Goal: Information Seeking & Learning: Learn about a topic

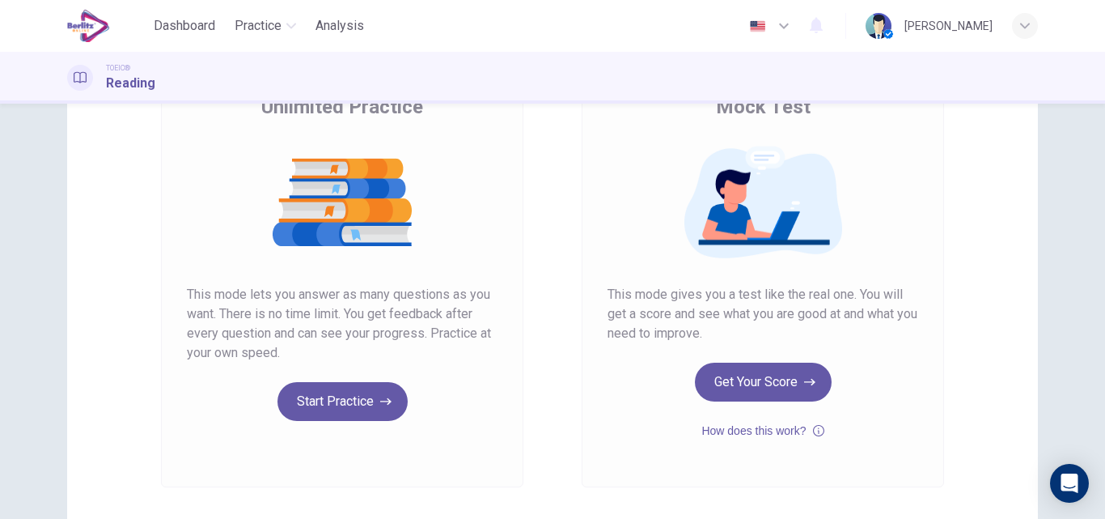
scroll to position [147, 0]
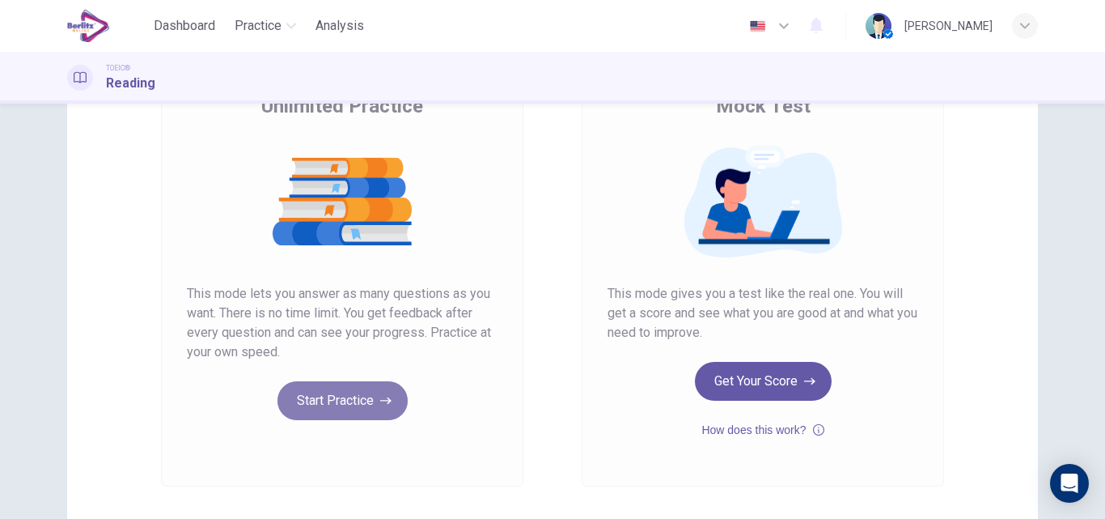
click at [321, 413] on button "Start Practice" at bounding box center [343, 400] width 130 height 39
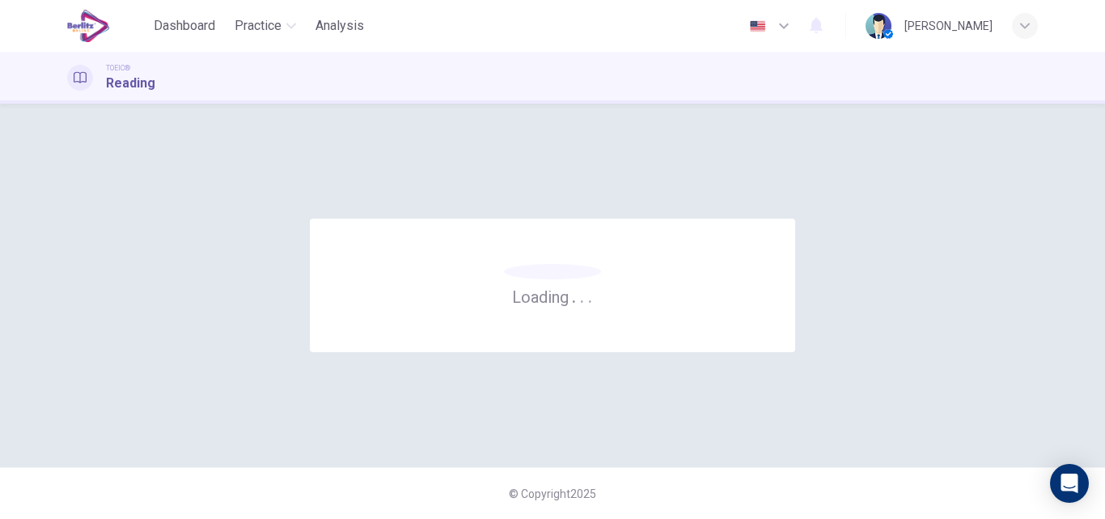
scroll to position [0, 0]
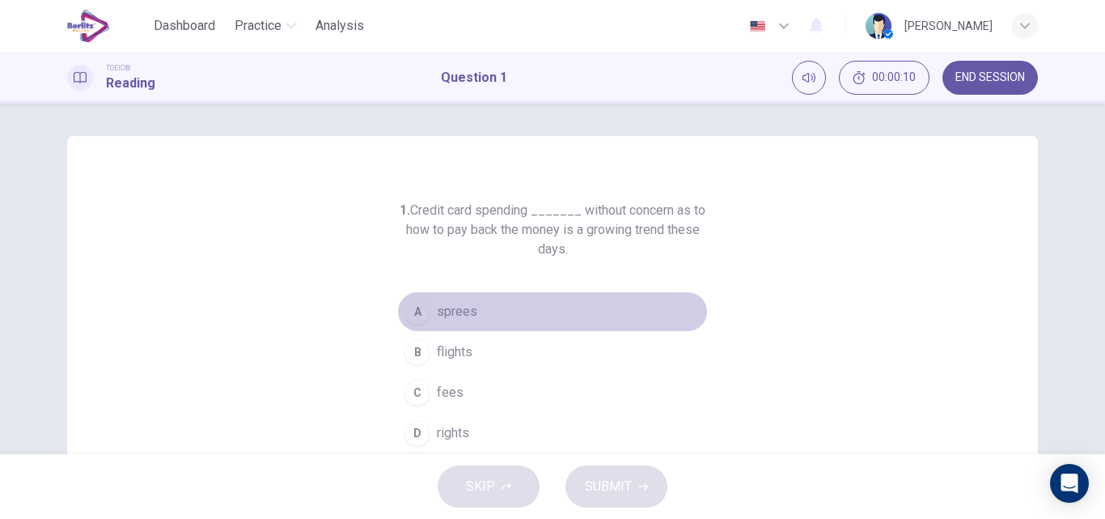
click at [448, 304] on span "sprees" at bounding box center [457, 311] width 40 height 19
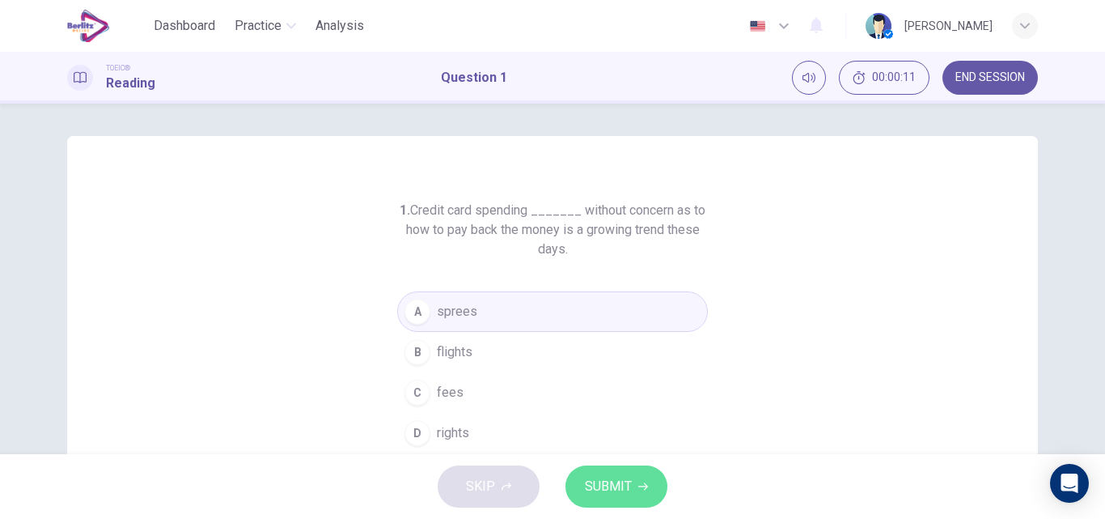
click at [630, 476] on span "SUBMIT" at bounding box center [608, 486] width 47 height 23
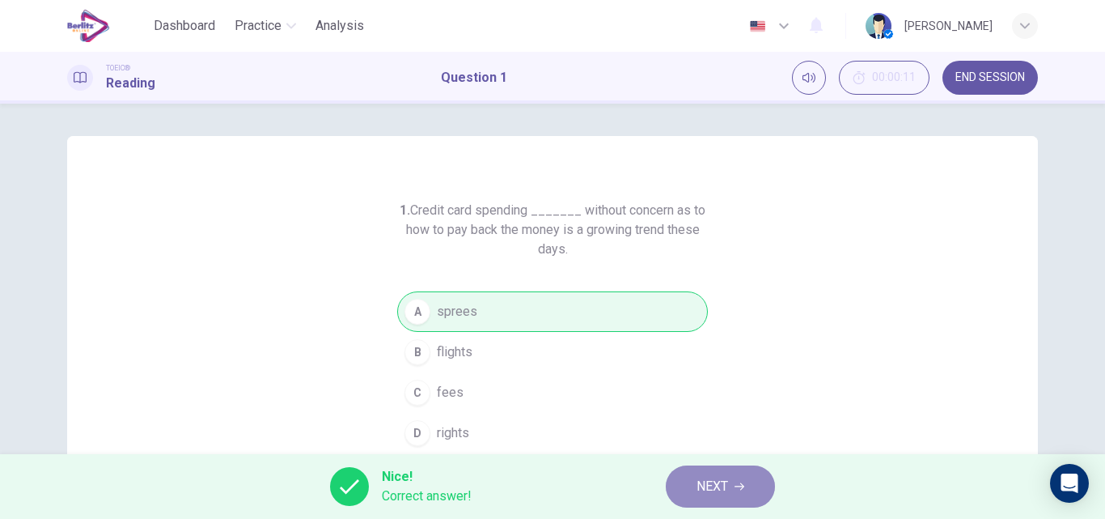
click at [714, 476] on span "NEXT" at bounding box center [713, 486] width 32 height 23
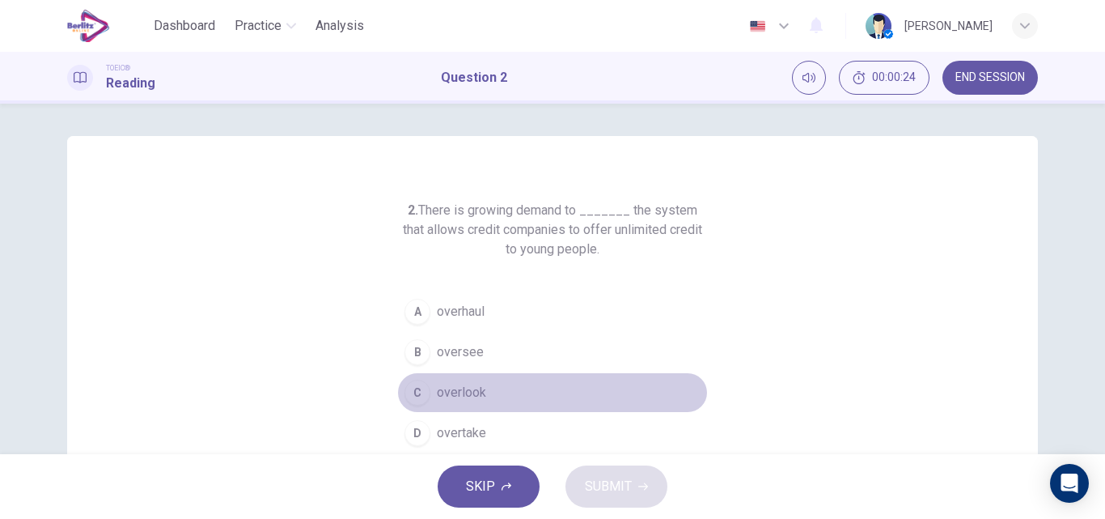
click at [470, 390] on span "overlook" at bounding box center [461, 392] width 49 height 19
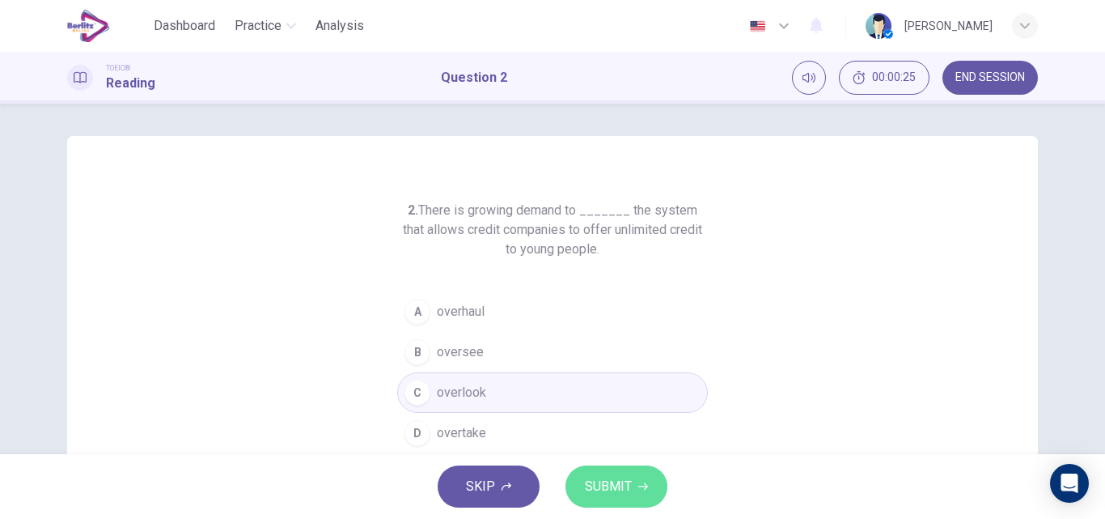
click at [641, 485] on icon "button" at bounding box center [643, 486] width 10 height 10
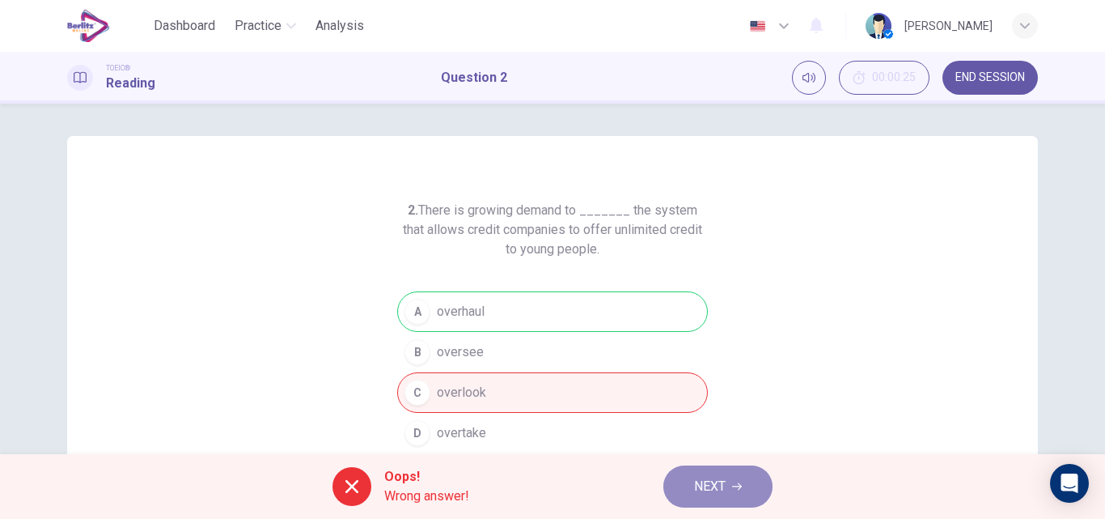
click at [713, 481] on span "NEXT" at bounding box center [710, 486] width 32 height 23
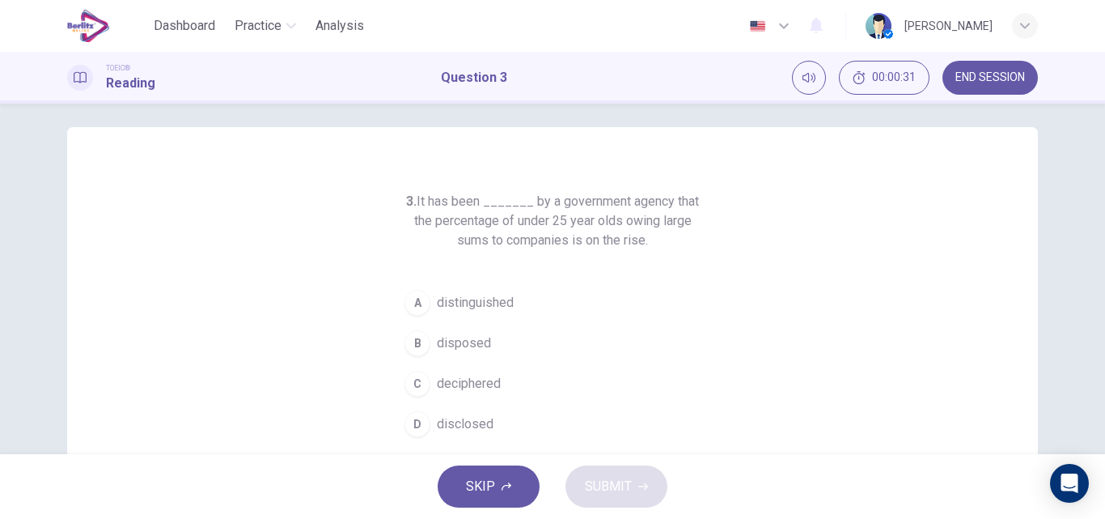
scroll to position [10, 0]
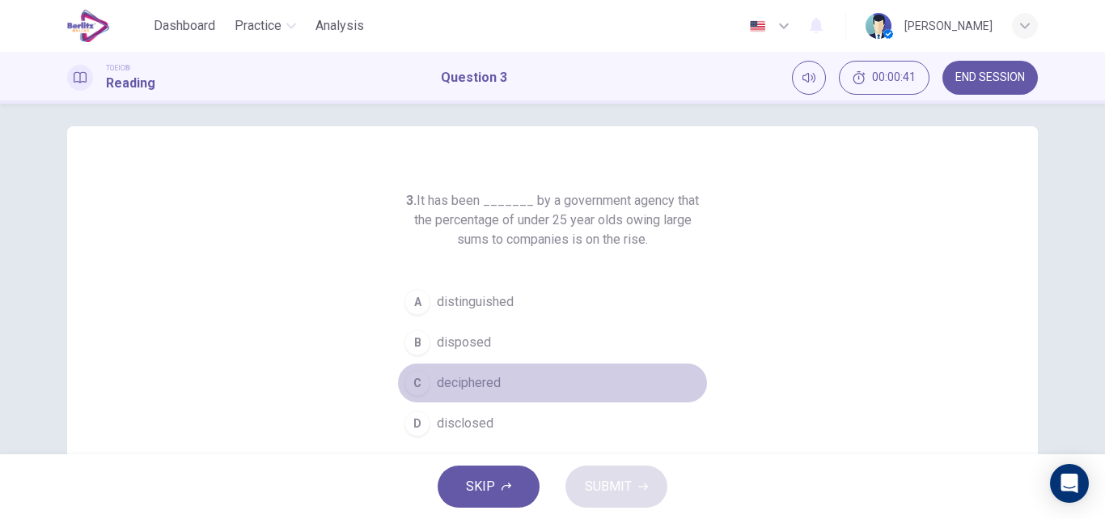
click at [482, 377] on span "deciphered" at bounding box center [469, 382] width 64 height 19
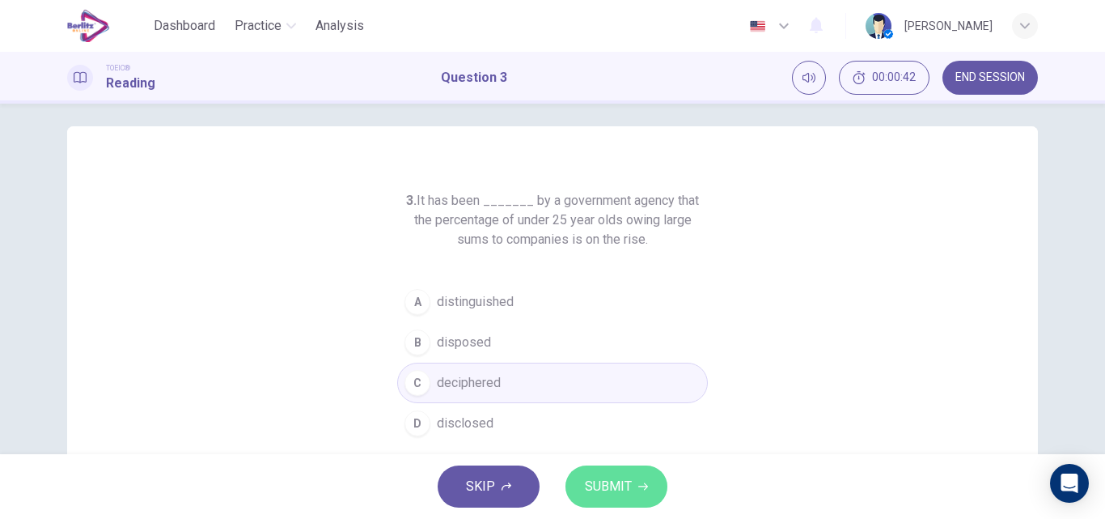
click at [647, 486] on icon "button" at bounding box center [643, 486] width 10 height 7
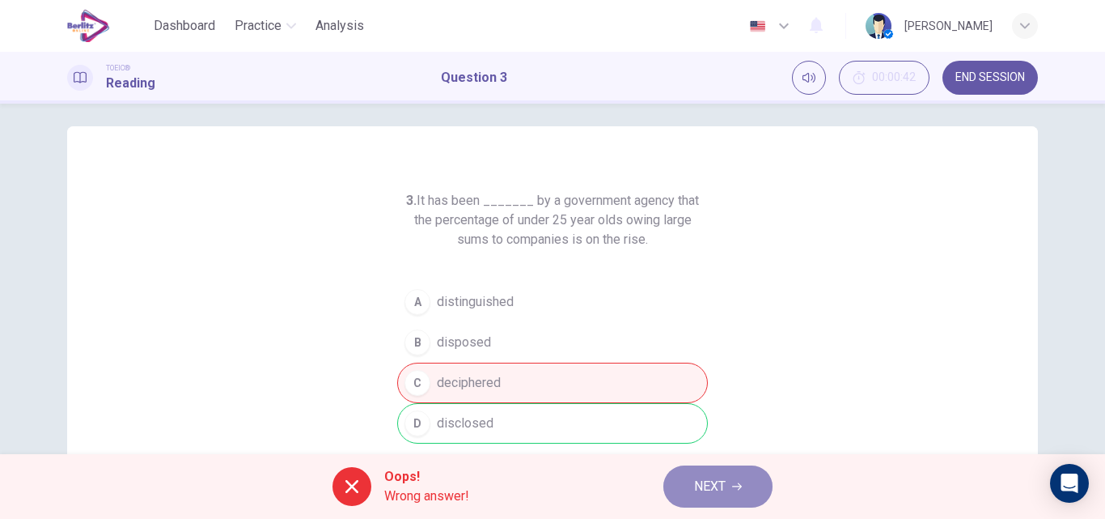
click at [708, 492] on span "NEXT" at bounding box center [710, 486] width 32 height 23
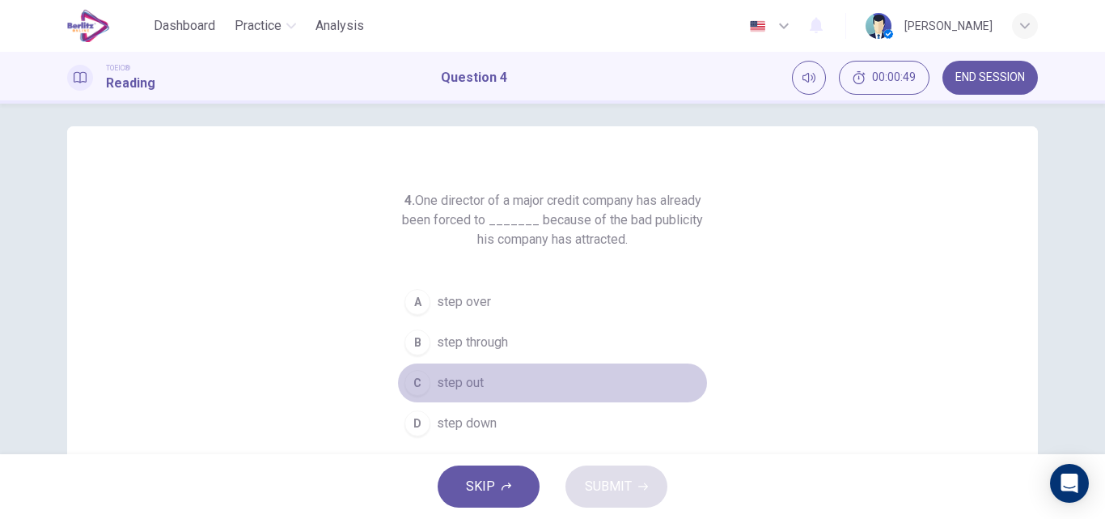
click at [473, 384] on span "step out" at bounding box center [460, 382] width 47 height 19
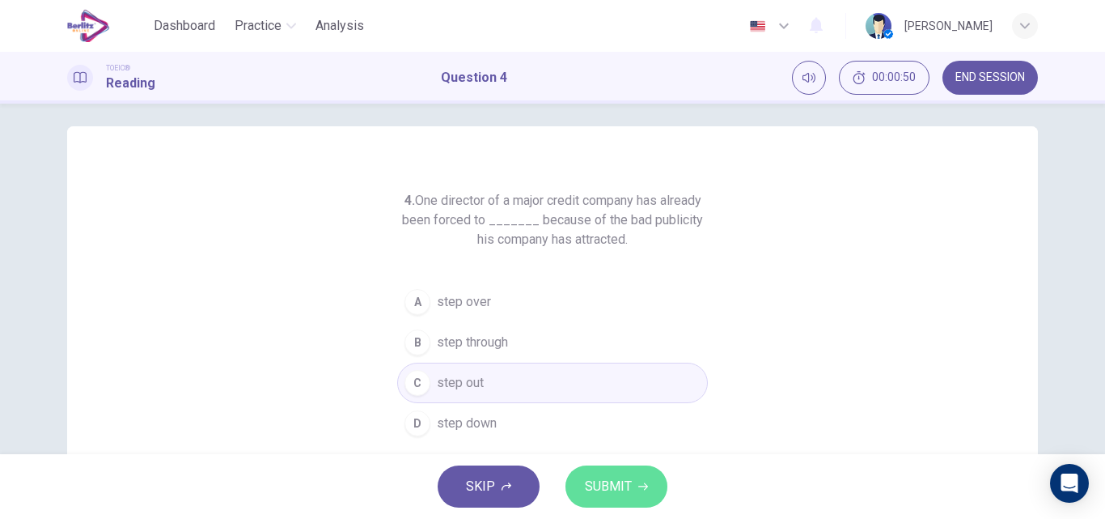
click at [622, 490] on span "SUBMIT" at bounding box center [608, 486] width 47 height 23
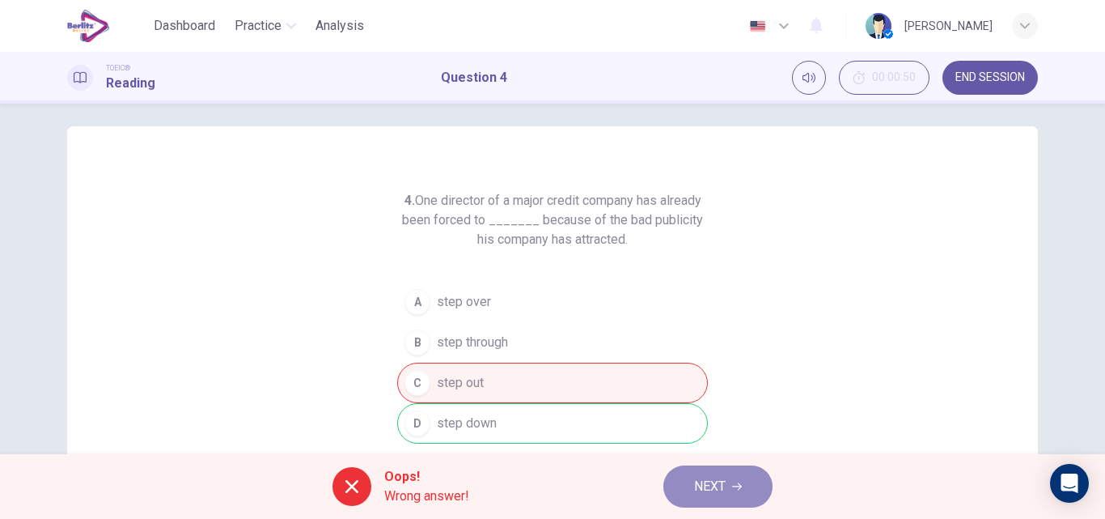
click at [715, 478] on span "NEXT" at bounding box center [710, 486] width 32 height 23
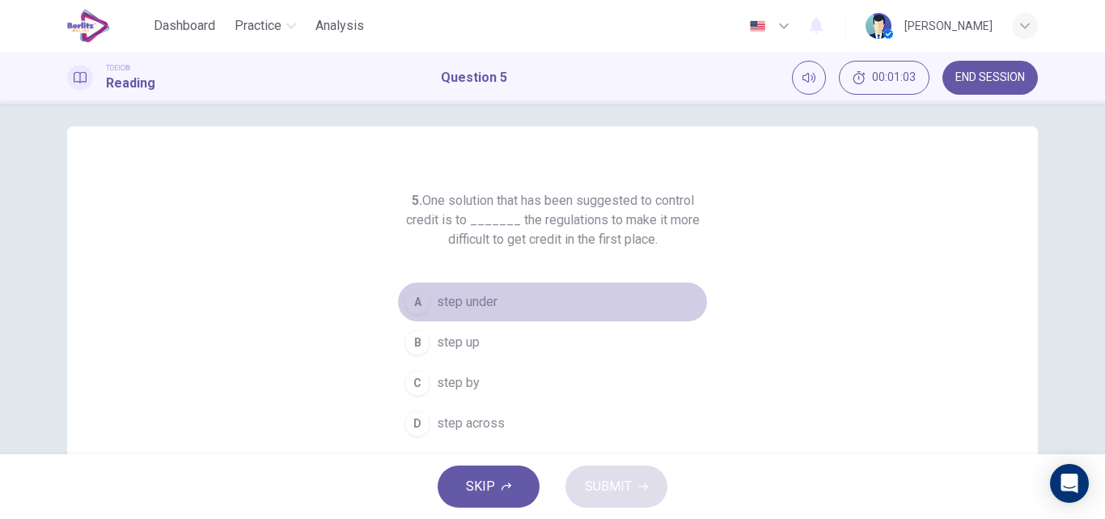
click at [443, 300] on span "step under" at bounding box center [467, 301] width 61 height 19
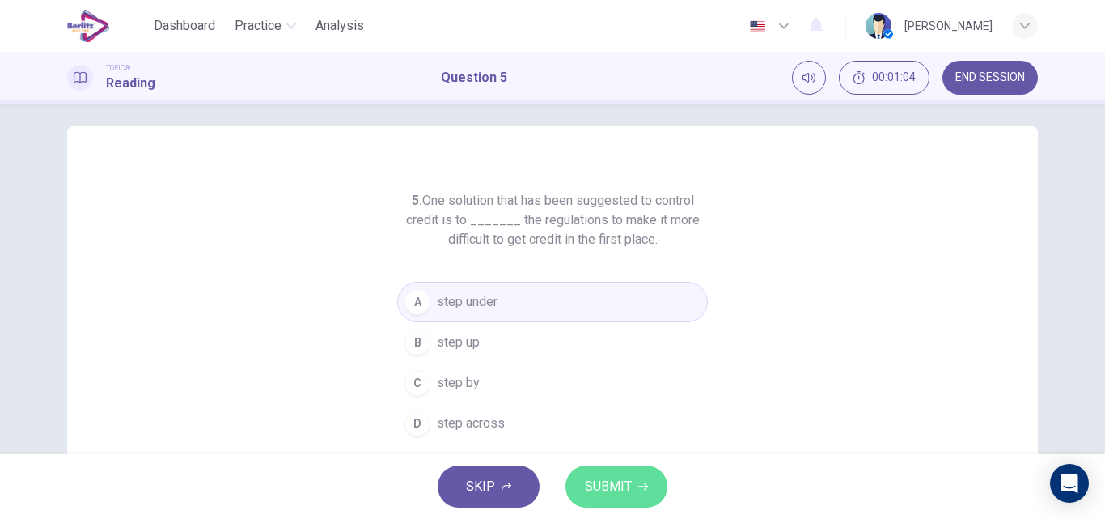
click at [634, 475] on button "SUBMIT" at bounding box center [617, 486] width 102 height 42
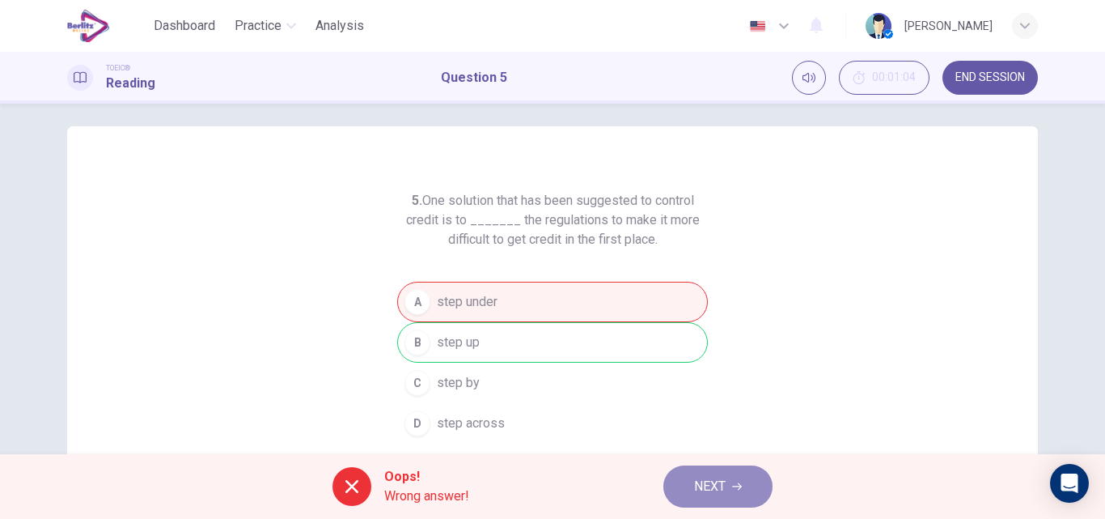
click at [719, 470] on button "NEXT" at bounding box center [718, 486] width 109 height 42
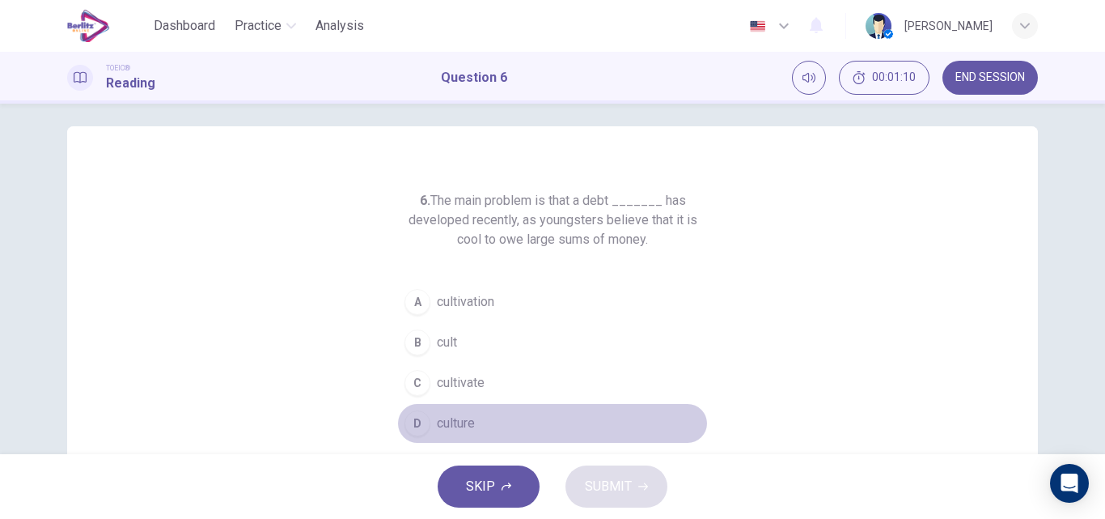
click at [443, 422] on span "culture" at bounding box center [456, 422] width 38 height 19
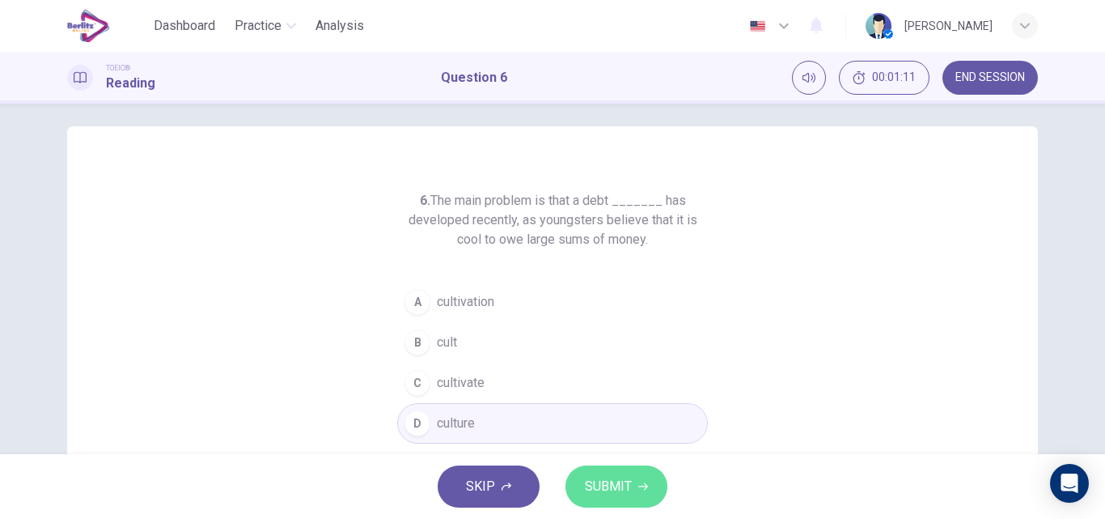
click at [611, 480] on span "SUBMIT" at bounding box center [608, 486] width 47 height 23
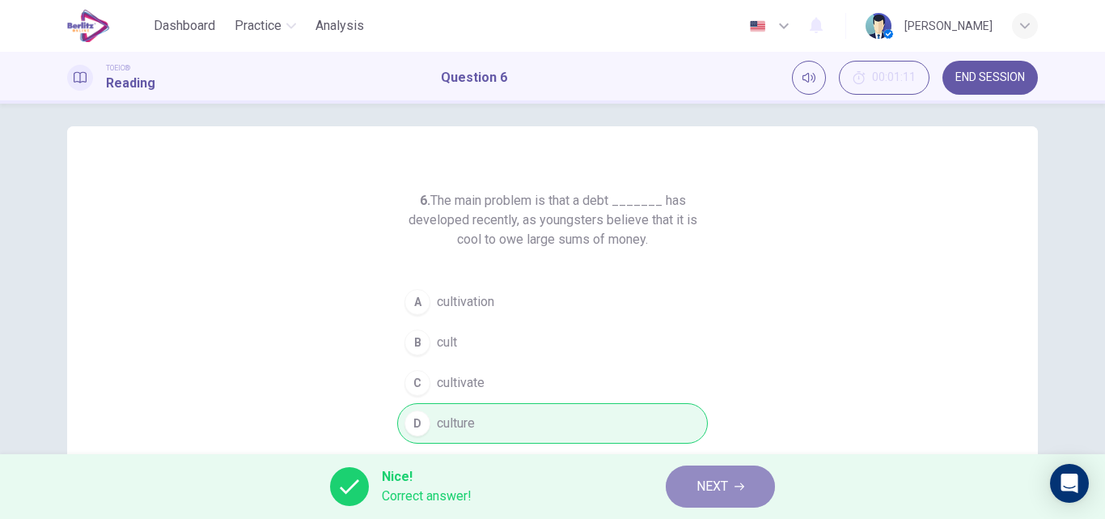
click at [715, 467] on button "NEXT" at bounding box center [720, 486] width 109 height 42
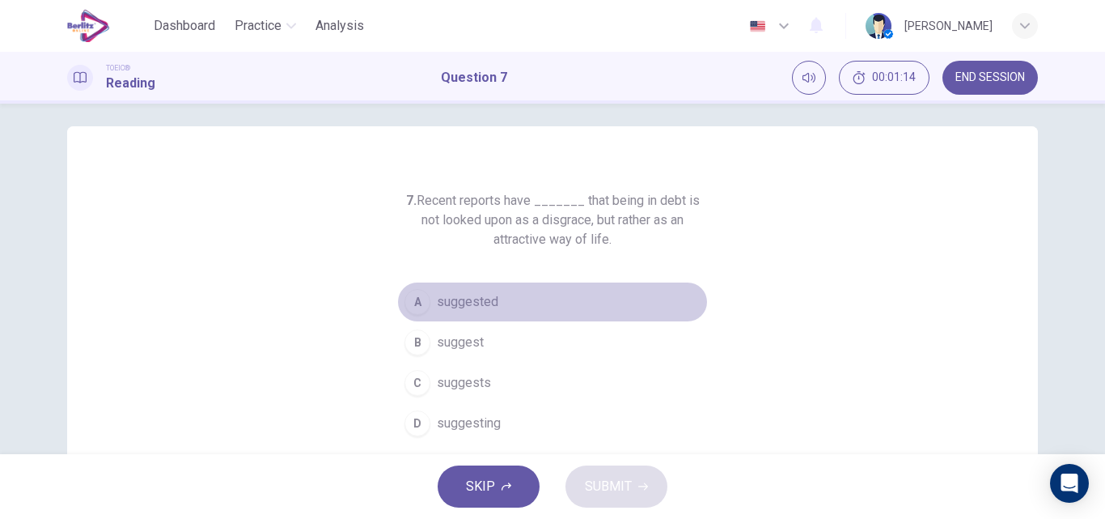
click at [456, 299] on span "suggested" at bounding box center [467, 301] width 61 height 19
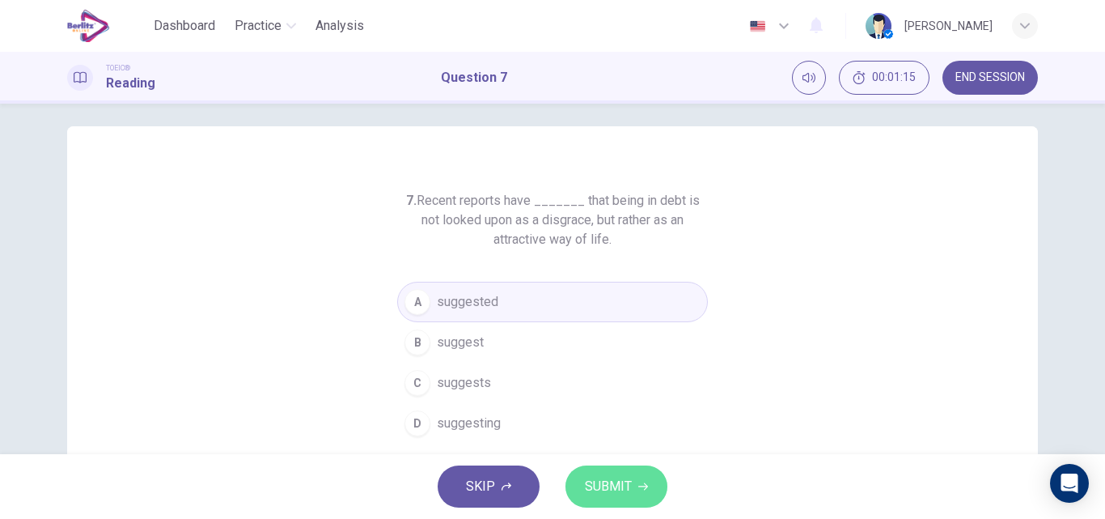
click at [611, 480] on span "SUBMIT" at bounding box center [608, 486] width 47 height 23
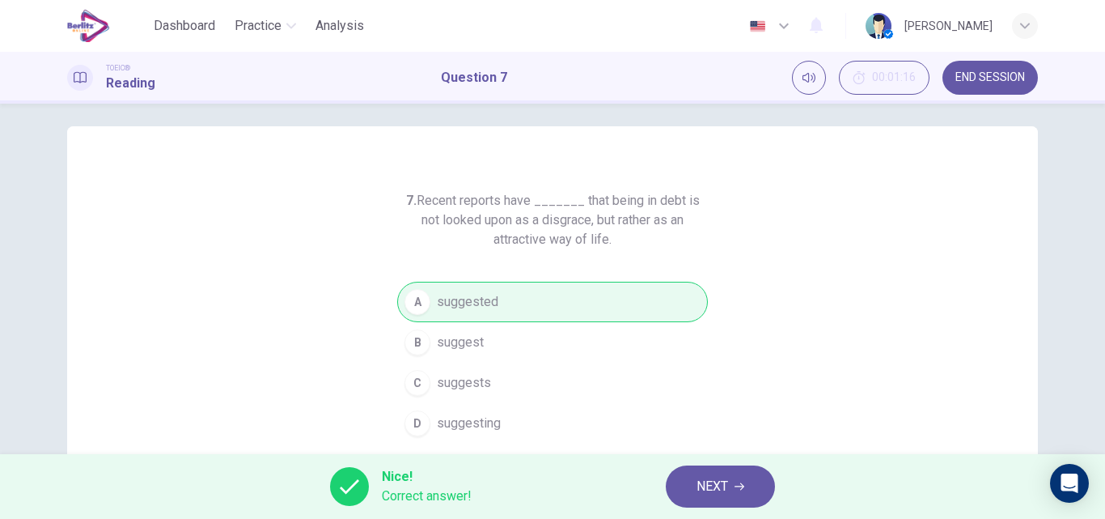
click at [744, 477] on button "NEXT" at bounding box center [720, 486] width 109 height 42
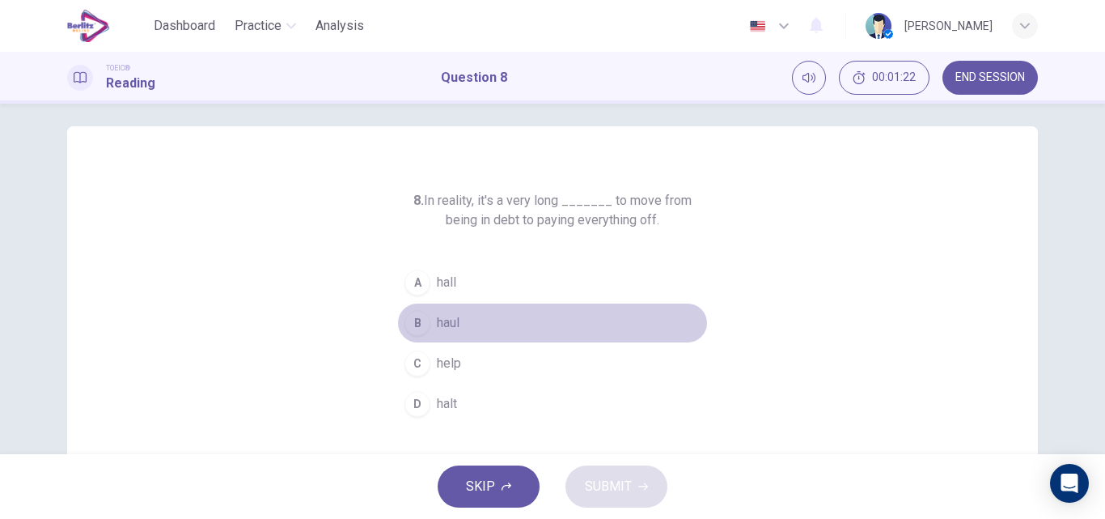
click at [454, 324] on span "haul" at bounding box center [448, 322] width 23 height 19
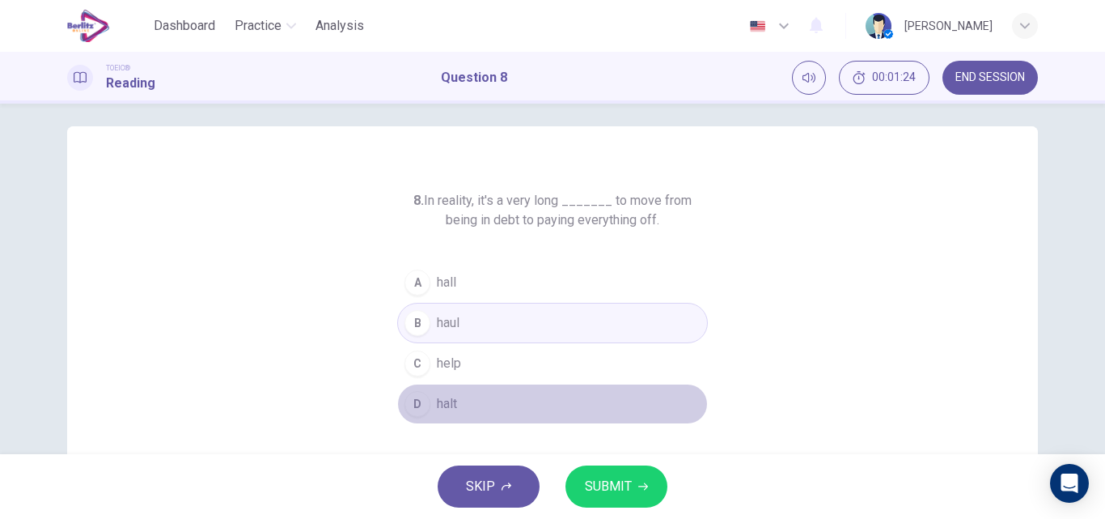
click at [437, 397] on span "halt" at bounding box center [447, 403] width 20 height 19
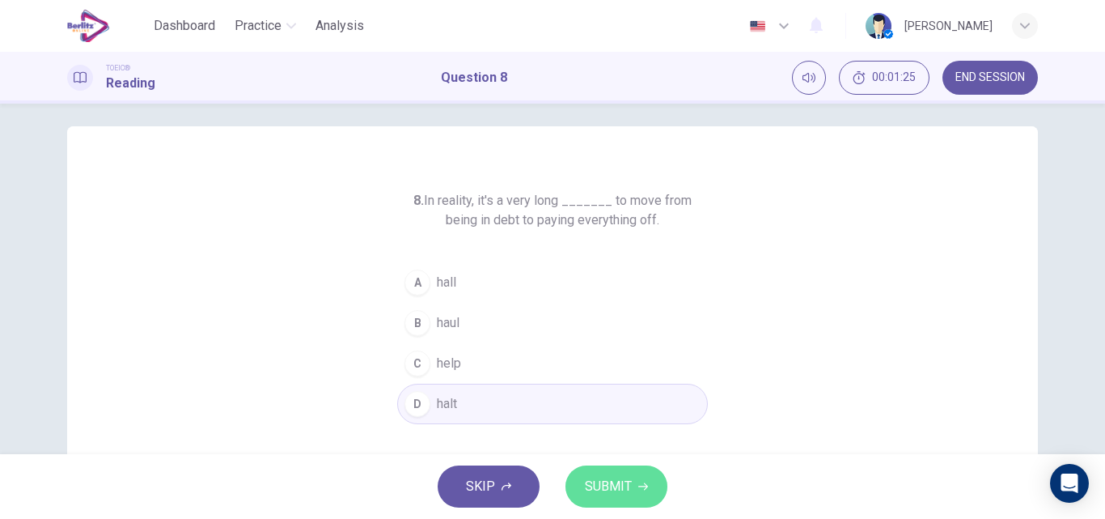
click at [616, 489] on span "SUBMIT" at bounding box center [608, 486] width 47 height 23
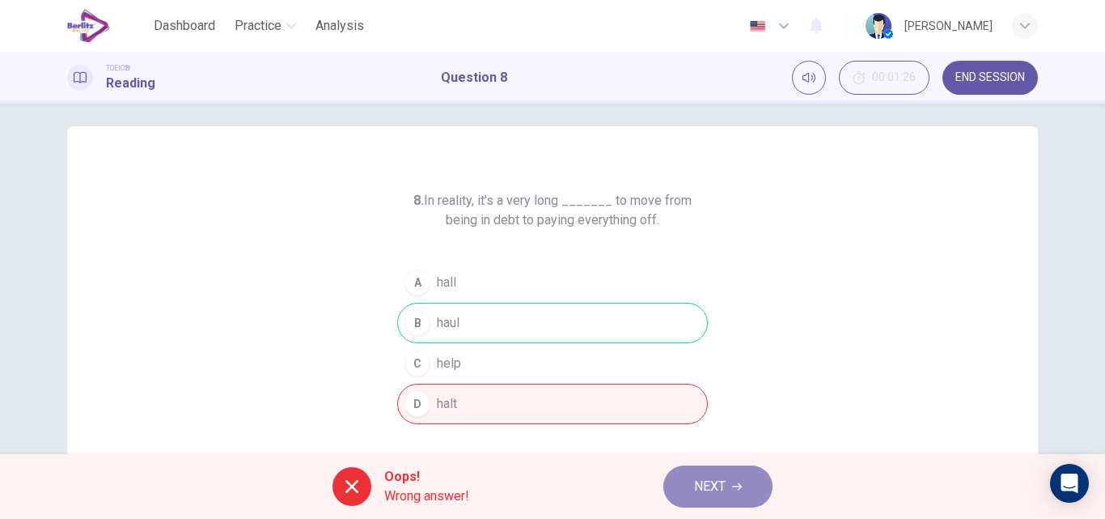
click at [728, 487] on button "NEXT" at bounding box center [718, 486] width 109 height 42
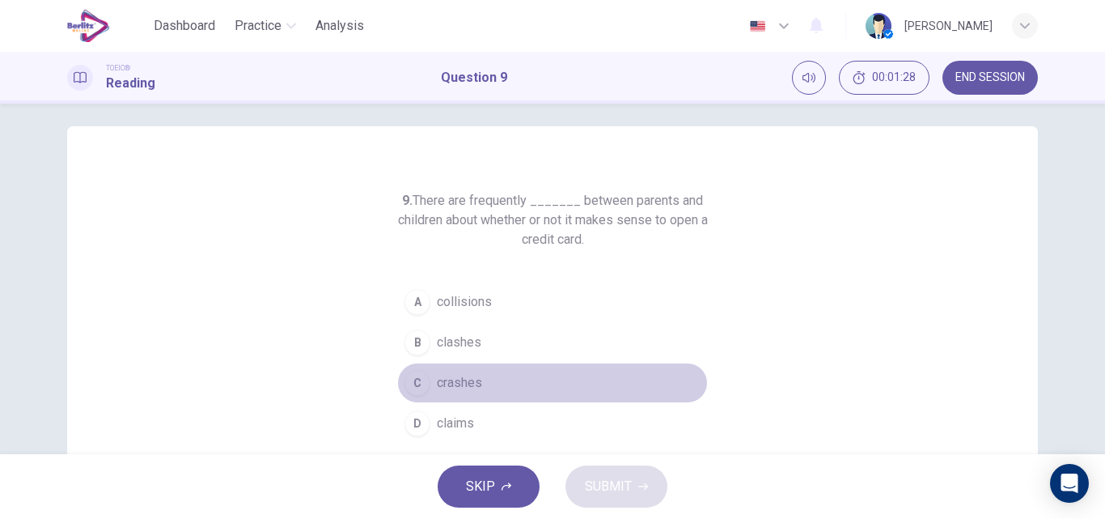
click at [462, 366] on button "C crashes" at bounding box center [552, 383] width 311 height 40
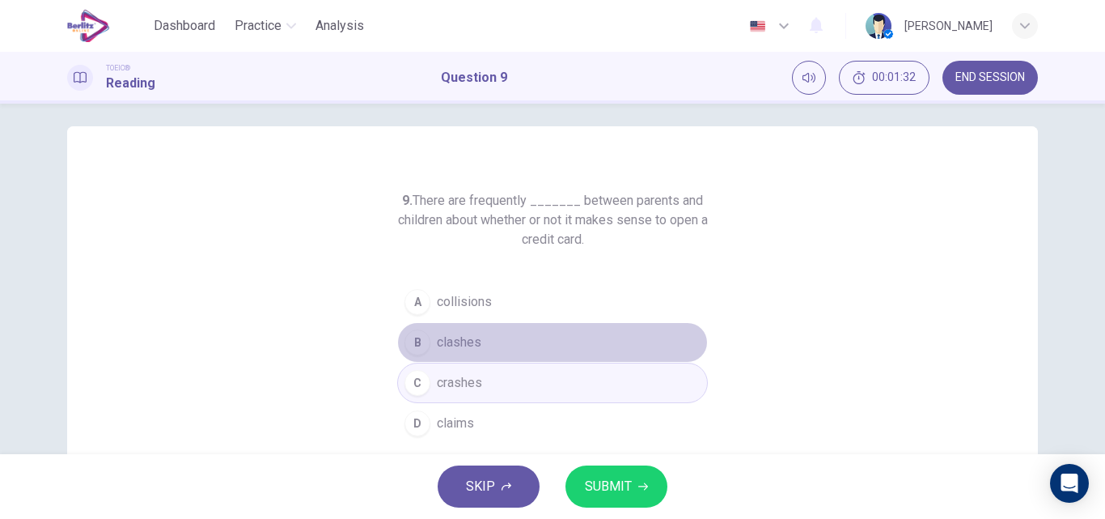
click at [461, 344] on span "clashes" at bounding box center [459, 342] width 45 height 19
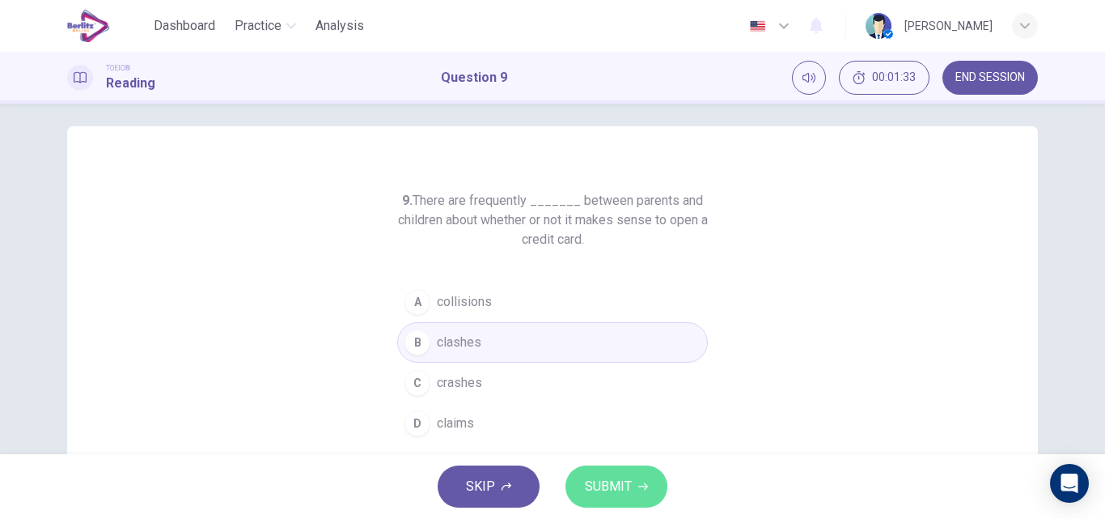
click at [586, 478] on span "SUBMIT" at bounding box center [608, 486] width 47 height 23
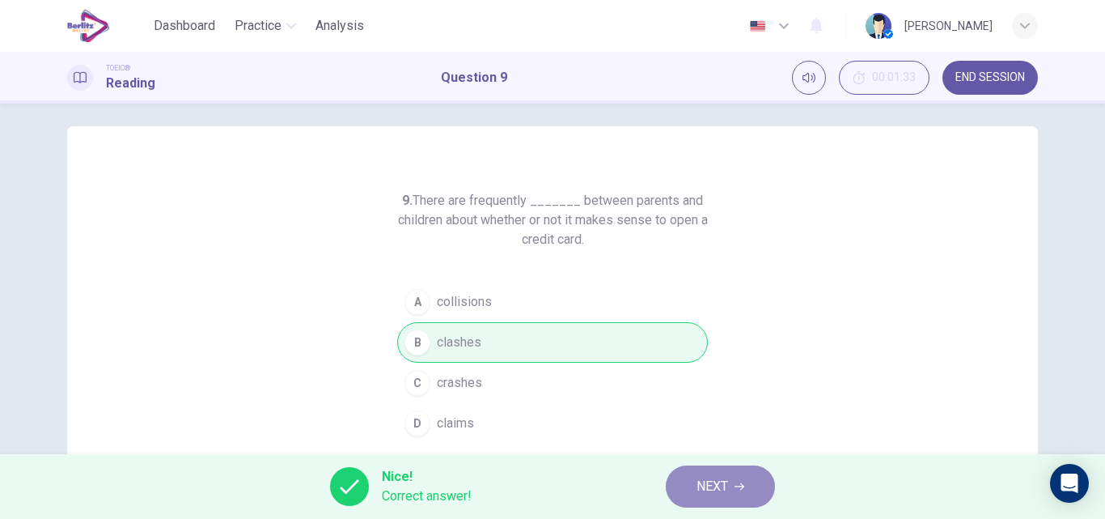
click at [716, 487] on span "NEXT" at bounding box center [713, 486] width 32 height 23
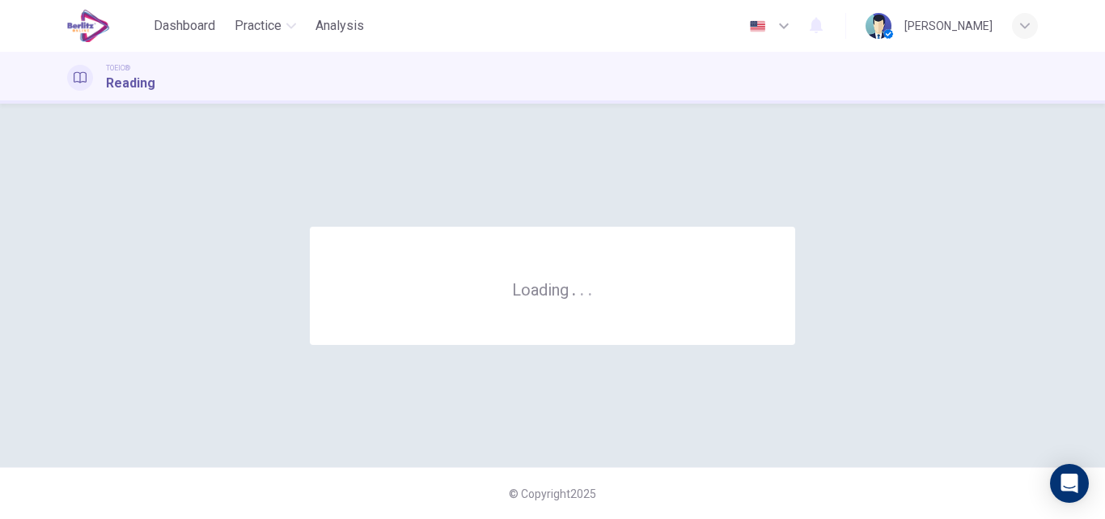
scroll to position [0, 0]
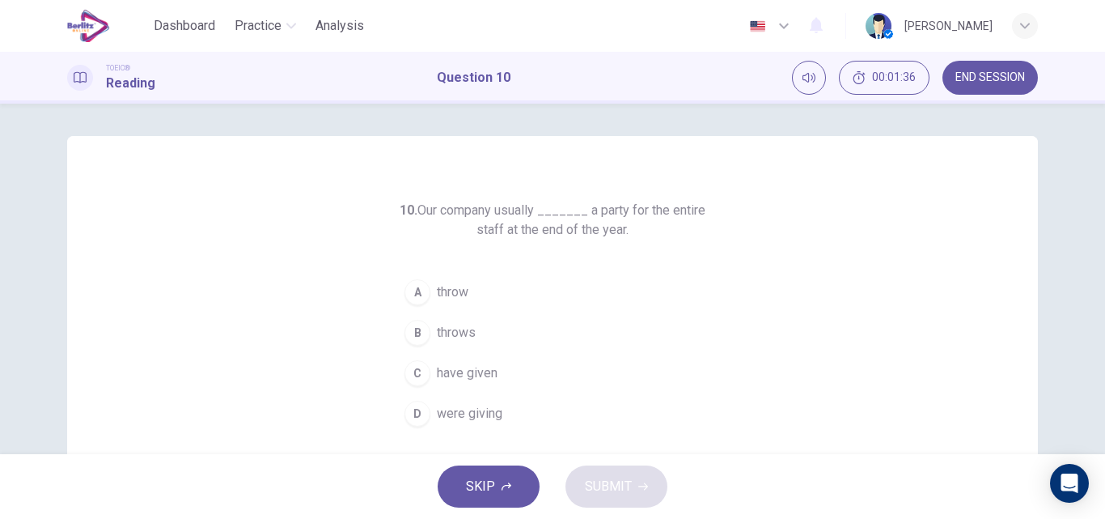
click at [445, 327] on span "throws" at bounding box center [456, 332] width 39 height 19
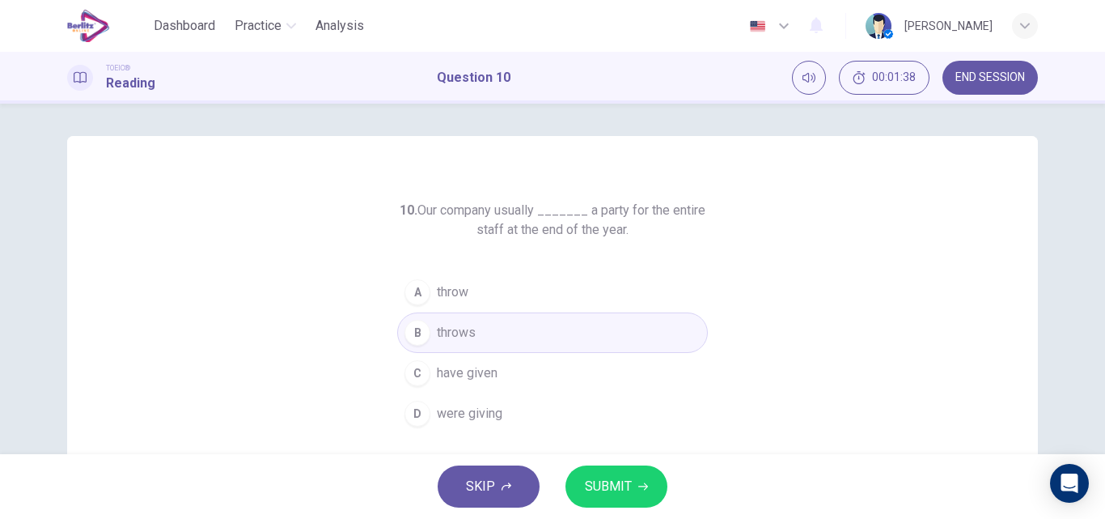
click at [621, 490] on span "SUBMIT" at bounding box center [608, 486] width 47 height 23
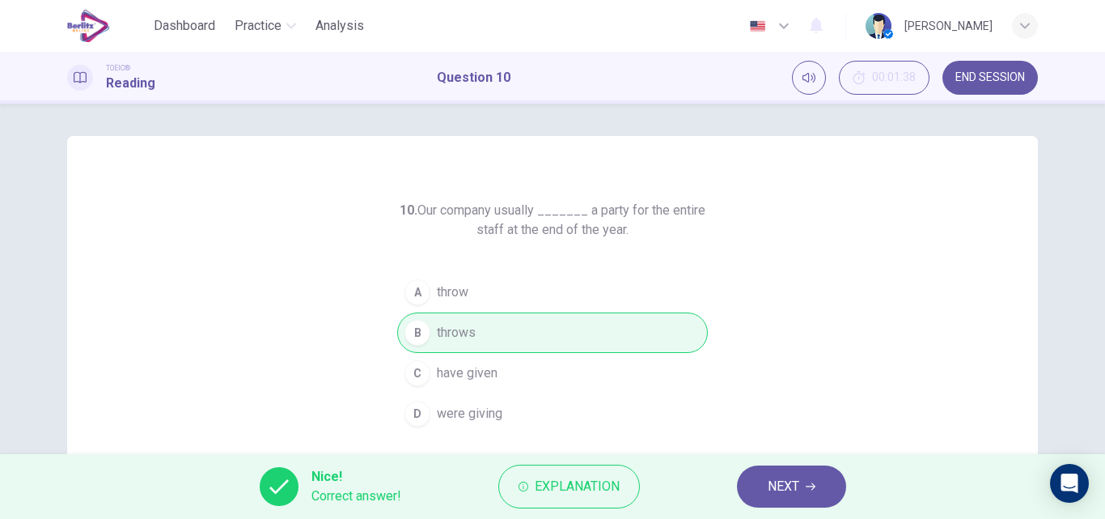
click at [772, 490] on span "NEXT" at bounding box center [784, 486] width 32 height 23
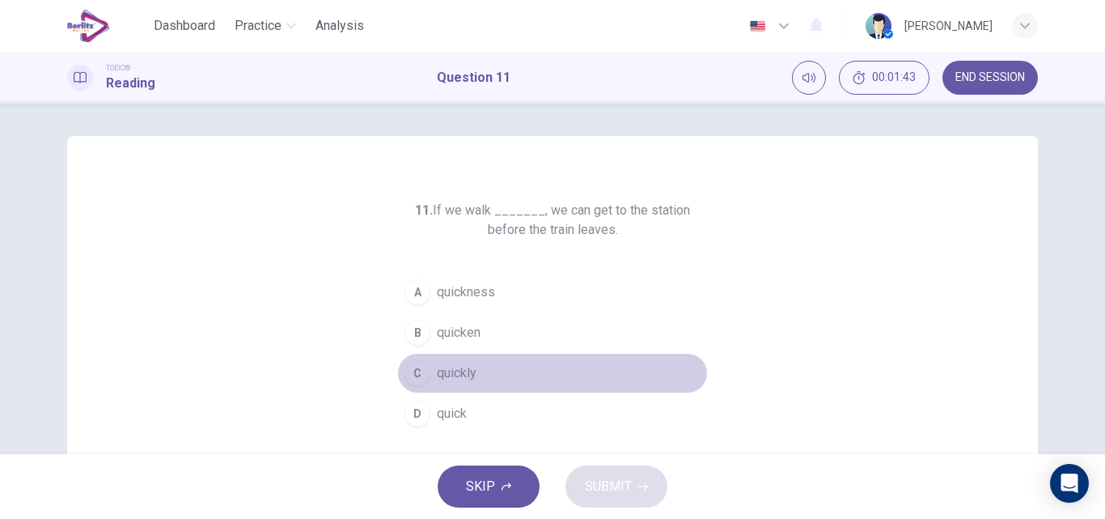
click at [449, 371] on span "quickly" at bounding box center [457, 372] width 40 height 19
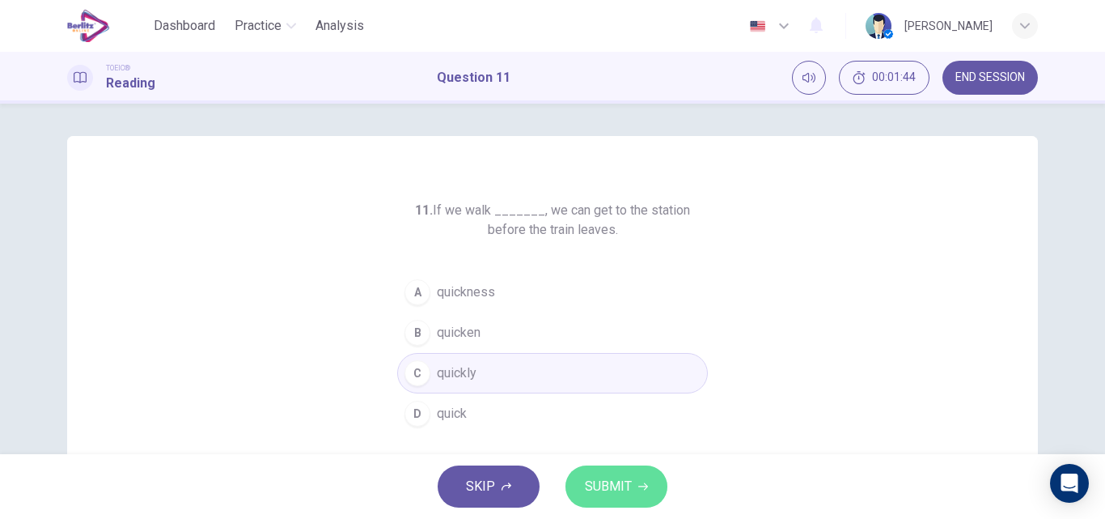
click at [630, 494] on span "SUBMIT" at bounding box center [608, 486] width 47 height 23
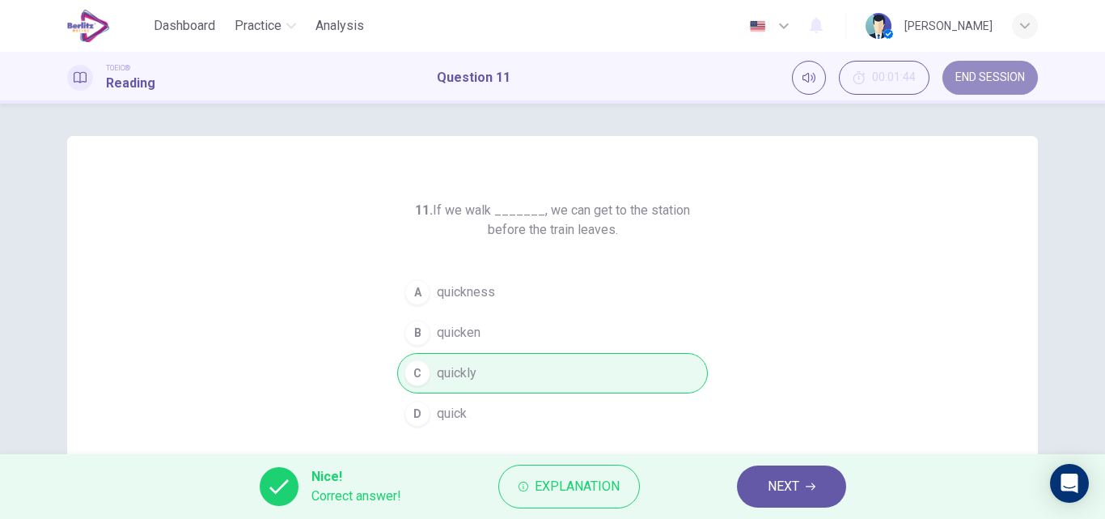
click at [990, 75] on span "END SESSION" at bounding box center [991, 77] width 70 height 13
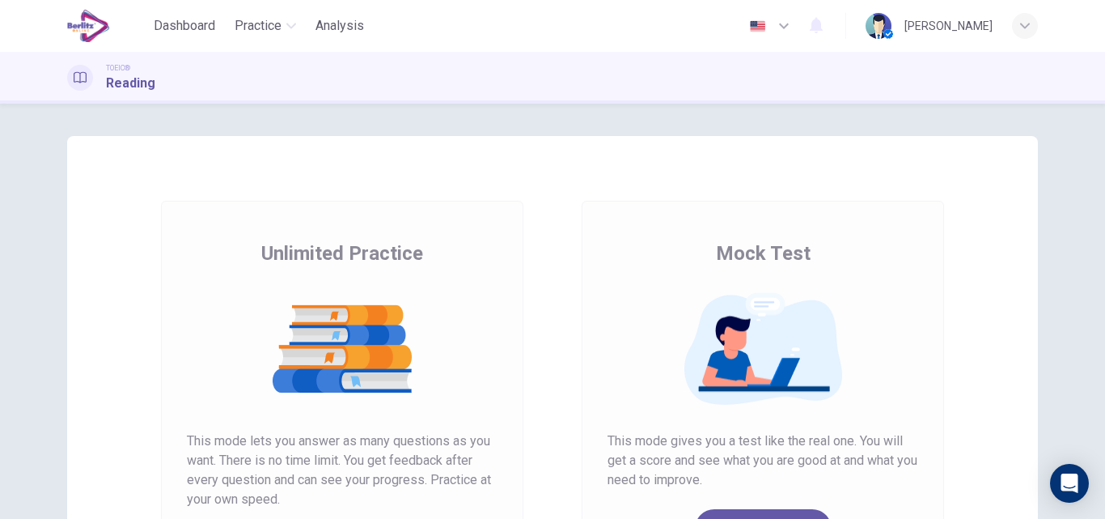
scroll to position [264, 0]
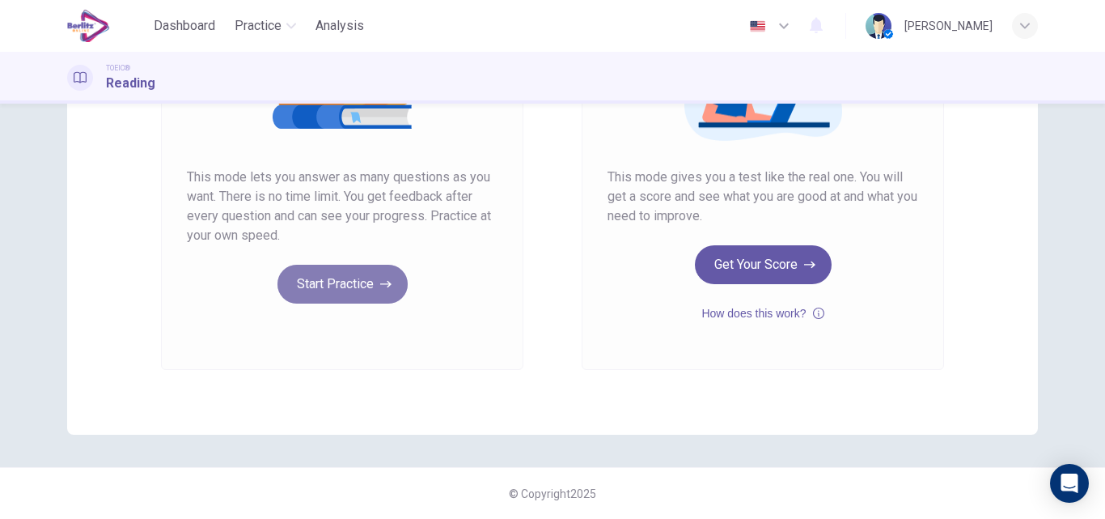
click at [330, 279] on button "Start Practice" at bounding box center [343, 284] width 130 height 39
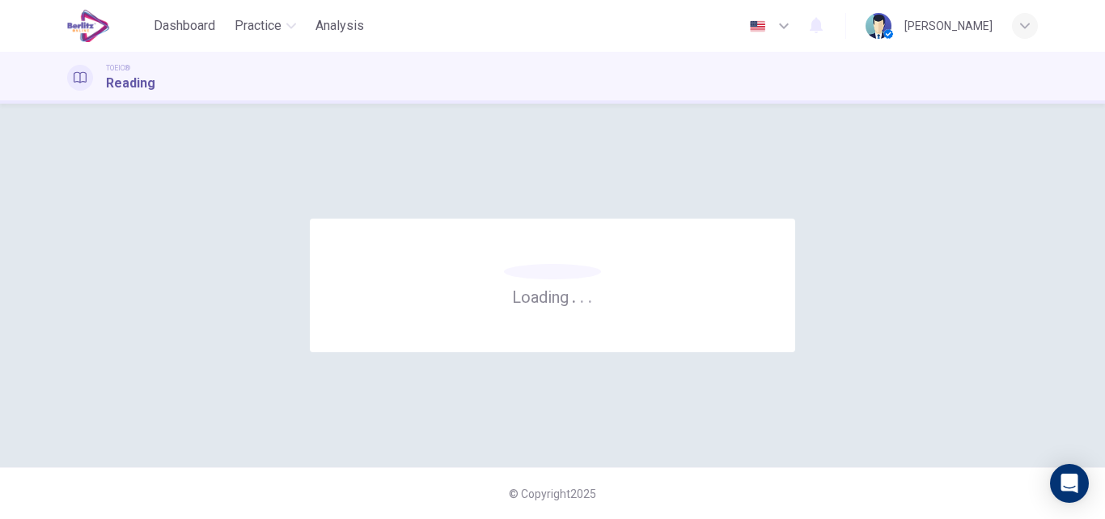
scroll to position [0, 0]
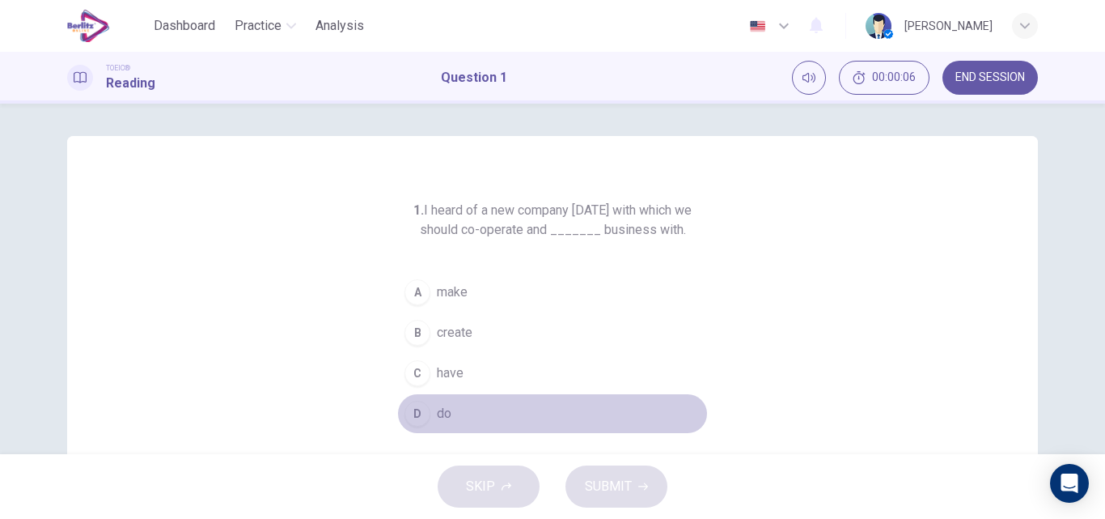
click at [427, 420] on button "D do" at bounding box center [552, 413] width 311 height 40
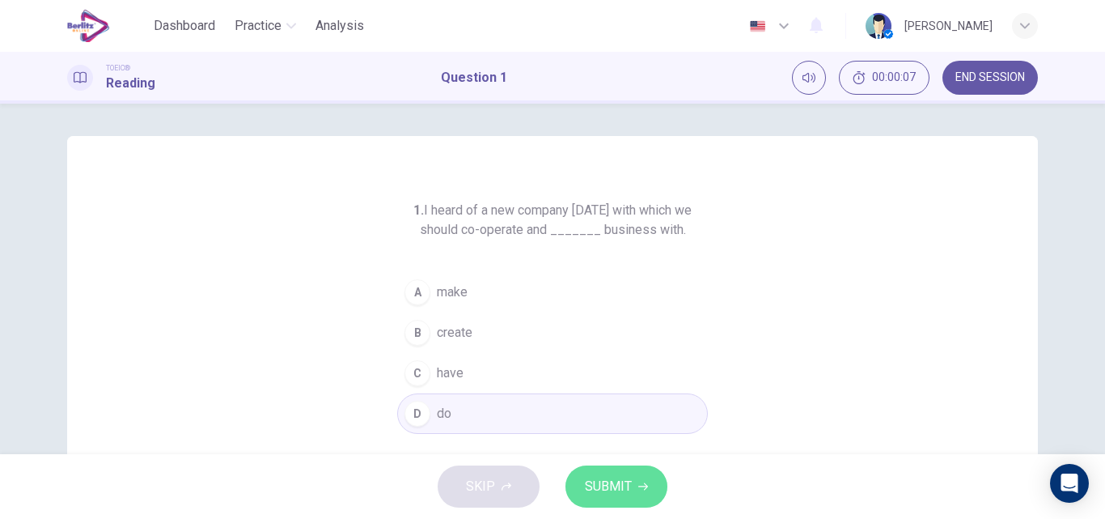
click at [624, 481] on span "SUBMIT" at bounding box center [608, 486] width 47 height 23
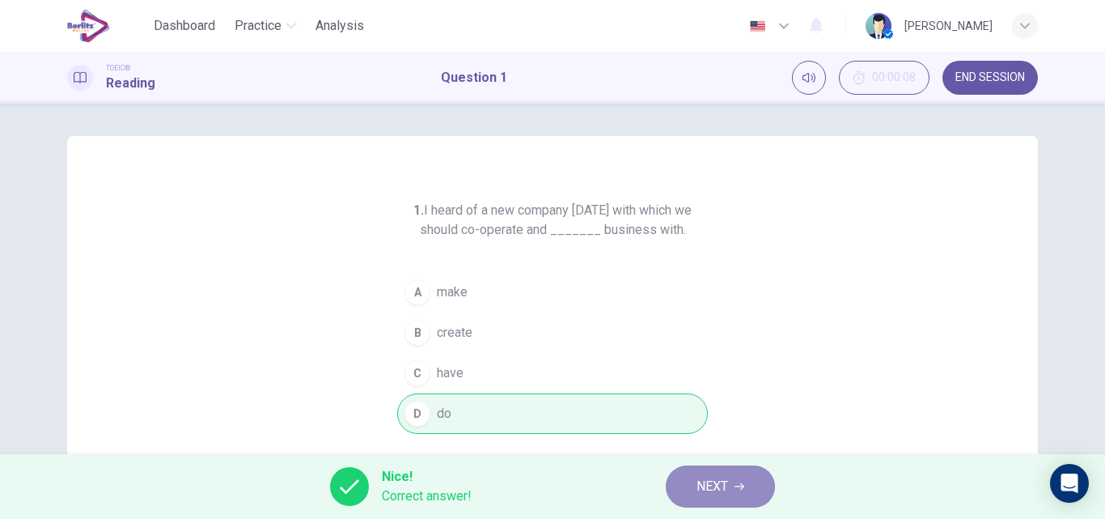
click at [719, 485] on span "NEXT" at bounding box center [713, 486] width 32 height 23
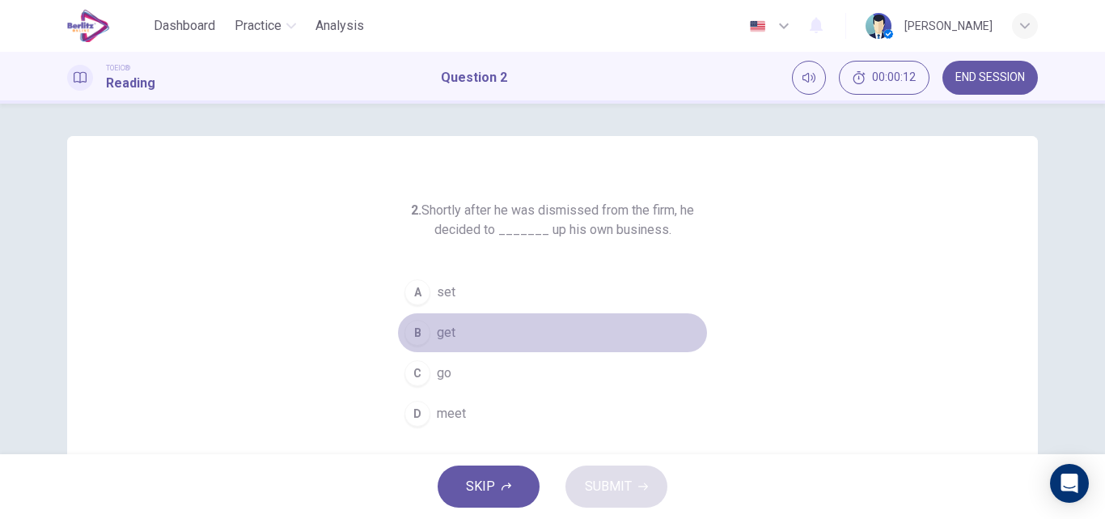
click at [437, 329] on span "get" at bounding box center [446, 332] width 19 height 19
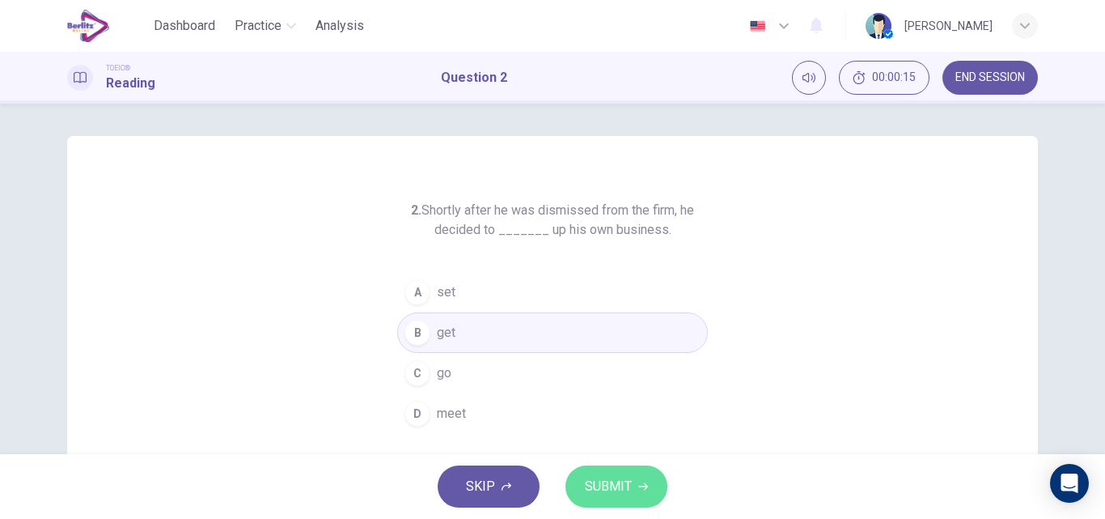
click at [620, 482] on span "SUBMIT" at bounding box center [608, 486] width 47 height 23
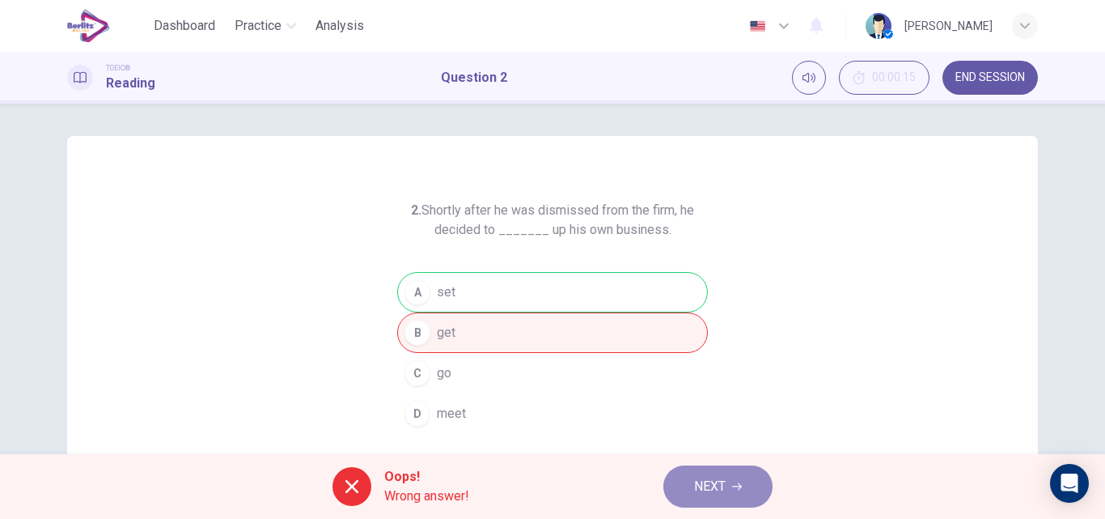
click at [748, 477] on button "NEXT" at bounding box center [718, 486] width 109 height 42
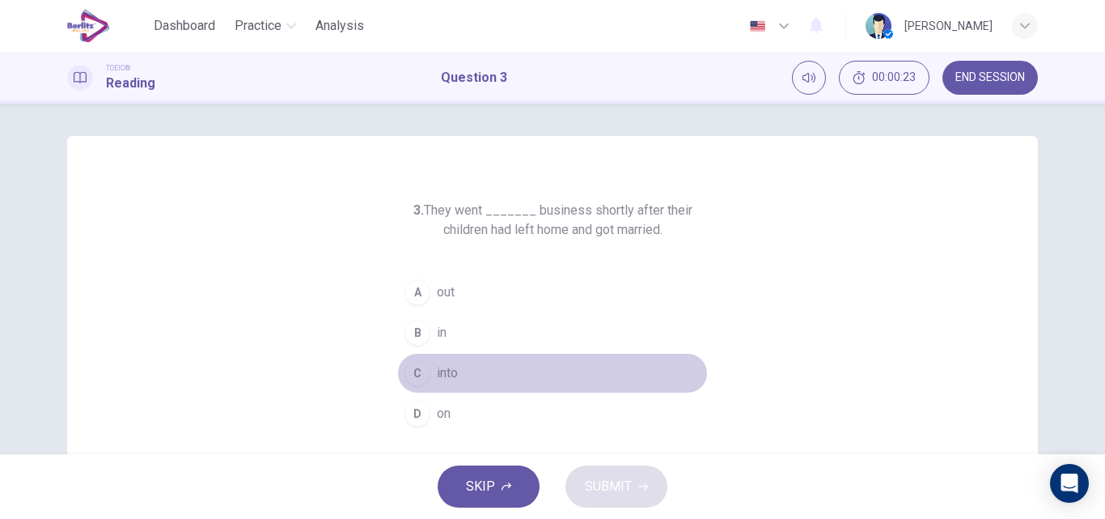
click at [443, 372] on span "into" at bounding box center [447, 372] width 21 height 19
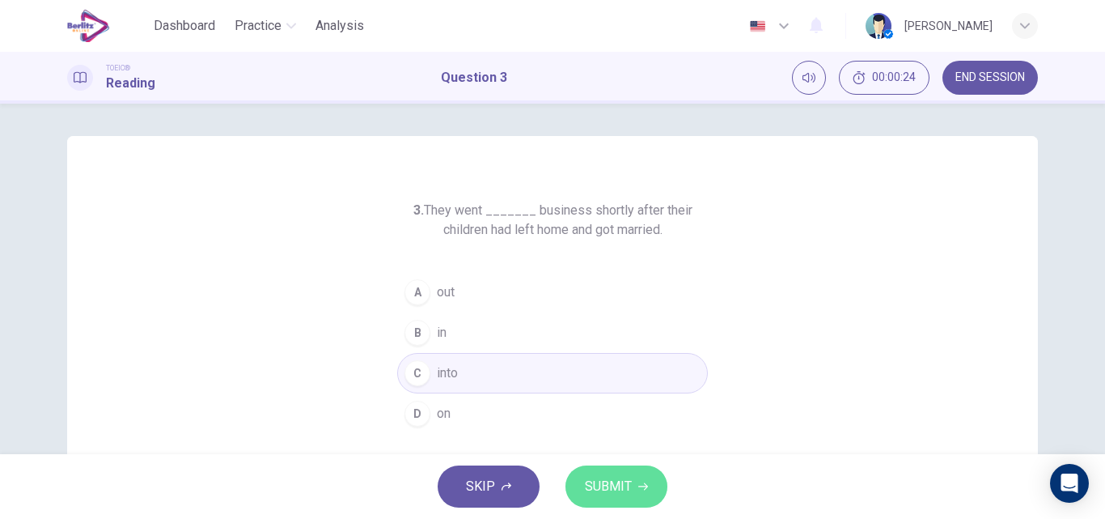
click at [601, 491] on span "SUBMIT" at bounding box center [608, 486] width 47 height 23
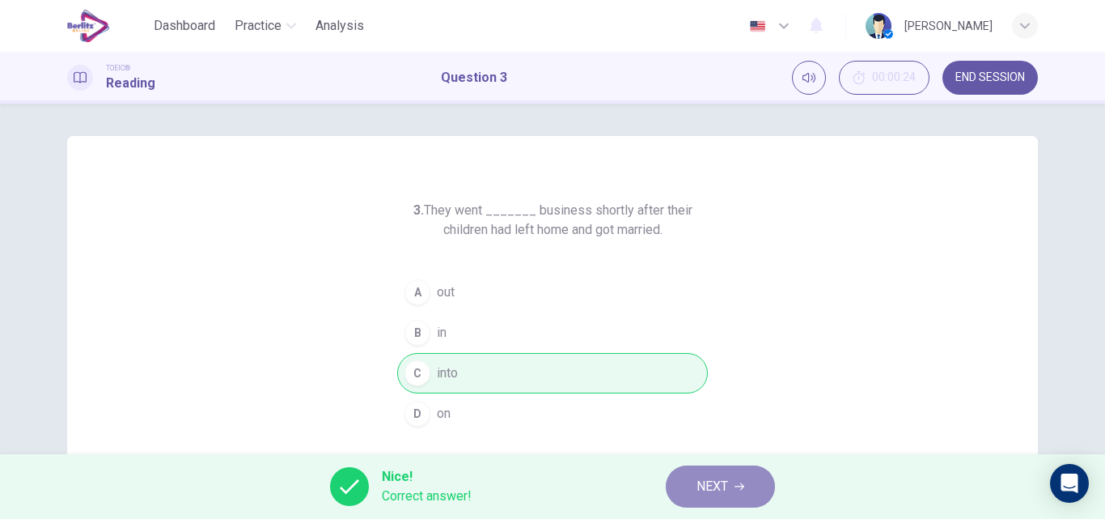
click at [730, 480] on button "NEXT" at bounding box center [720, 486] width 109 height 42
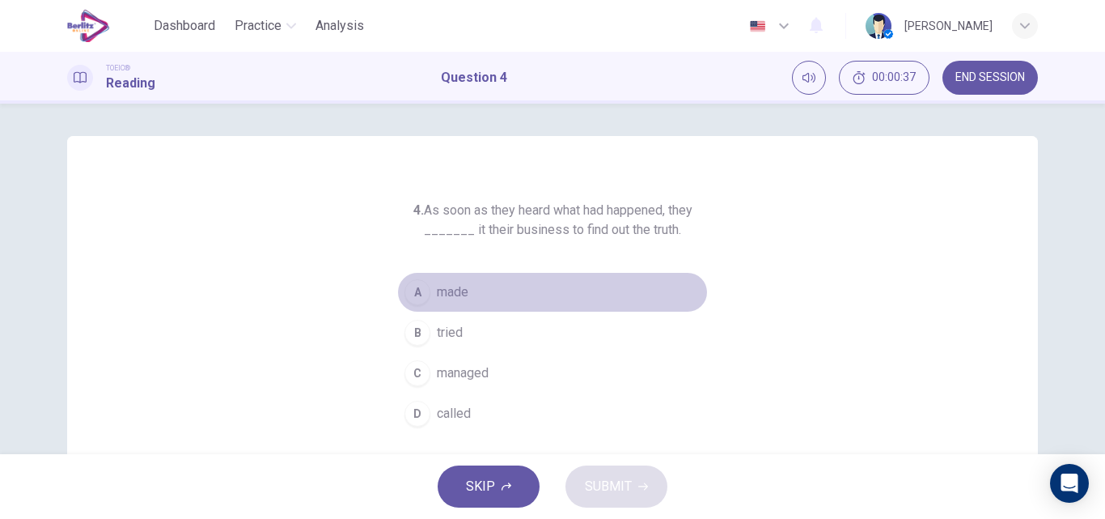
click at [437, 291] on span "made" at bounding box center [453, 291] width 32 height 19
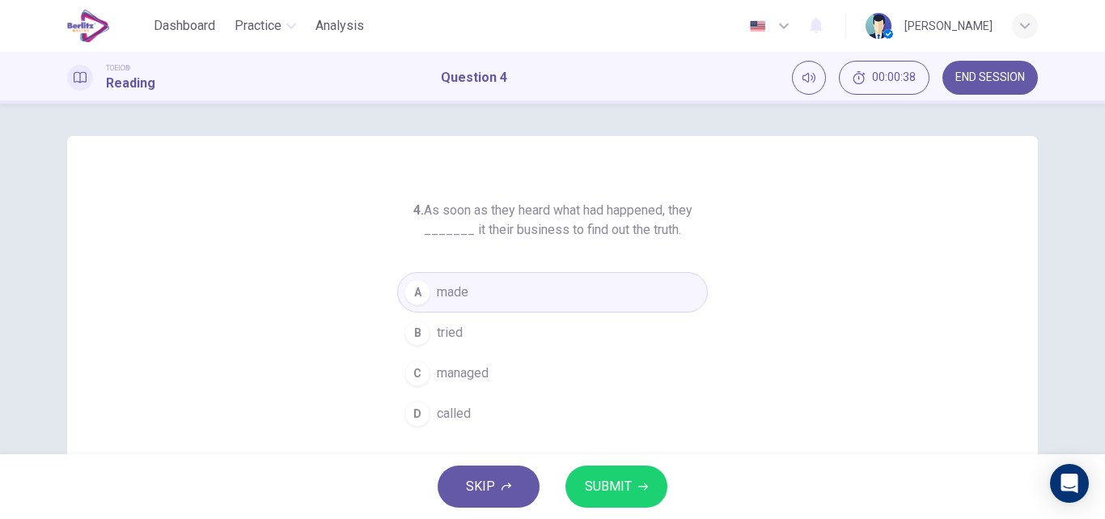
click at [614, 491] on span "SUBMIT" at bounding box center [608, 486] width 47 height 23
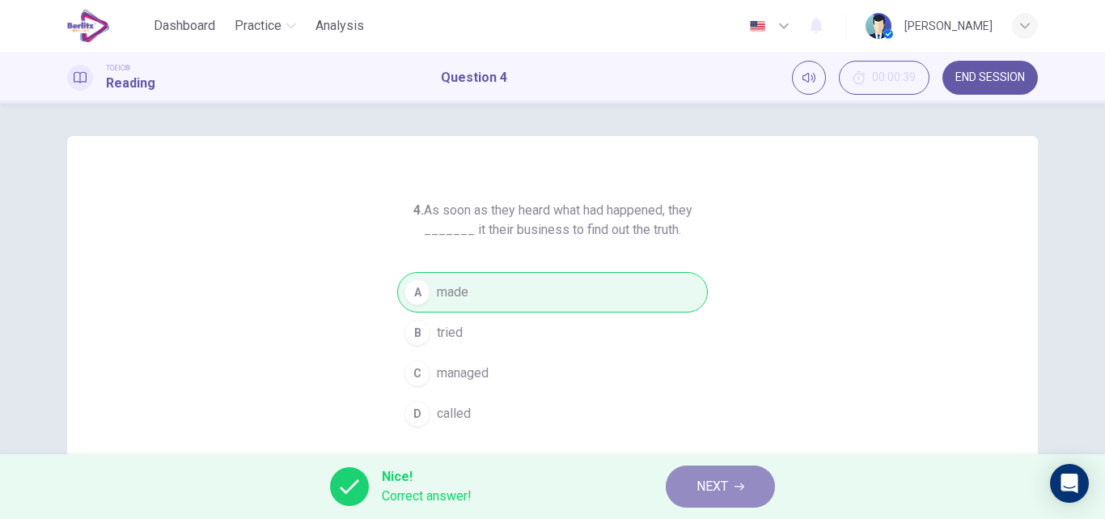
click at [714, 490] on span "NEXT" at bounding box center [713, 486] width 32 height 23
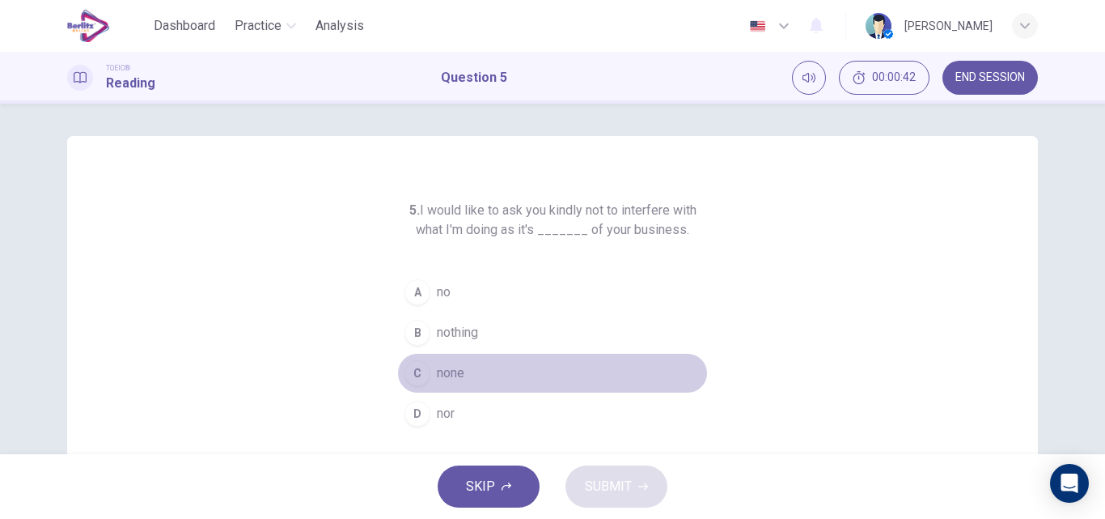
click at [446, 364] on span "none" at bounding box center [451, 372] width 28 height 19
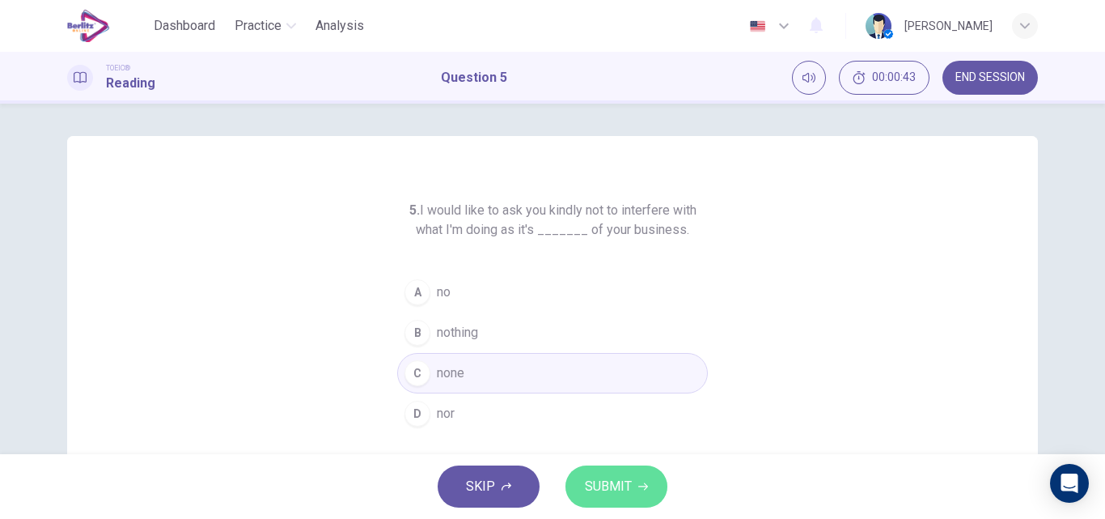
click at [601, 477] on span "SUBMIT" at bounding box center [608, 486] width 47 height 23
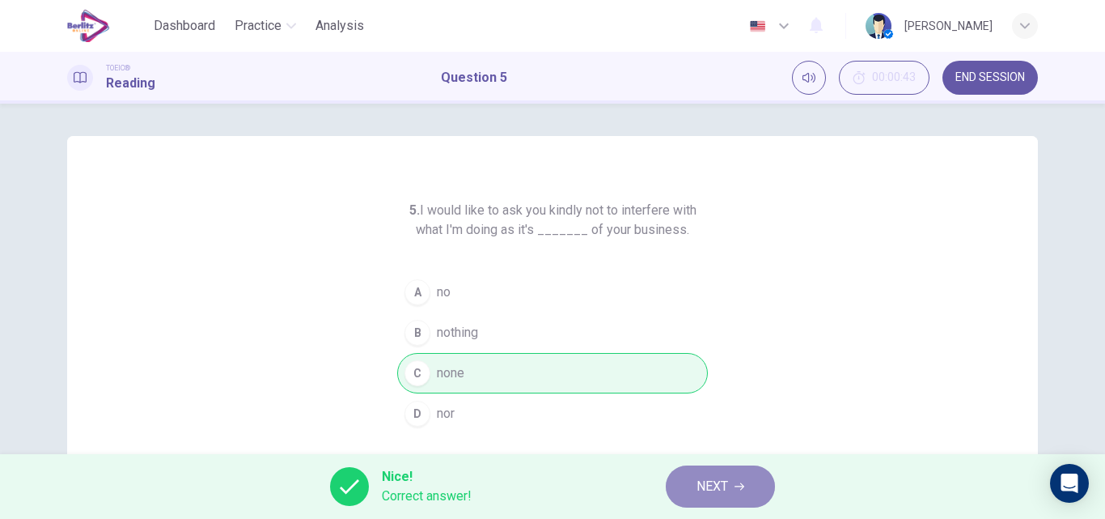
click at [680, 488] on button "NEXT" at bounding box center [720, 486] width 109 height 42
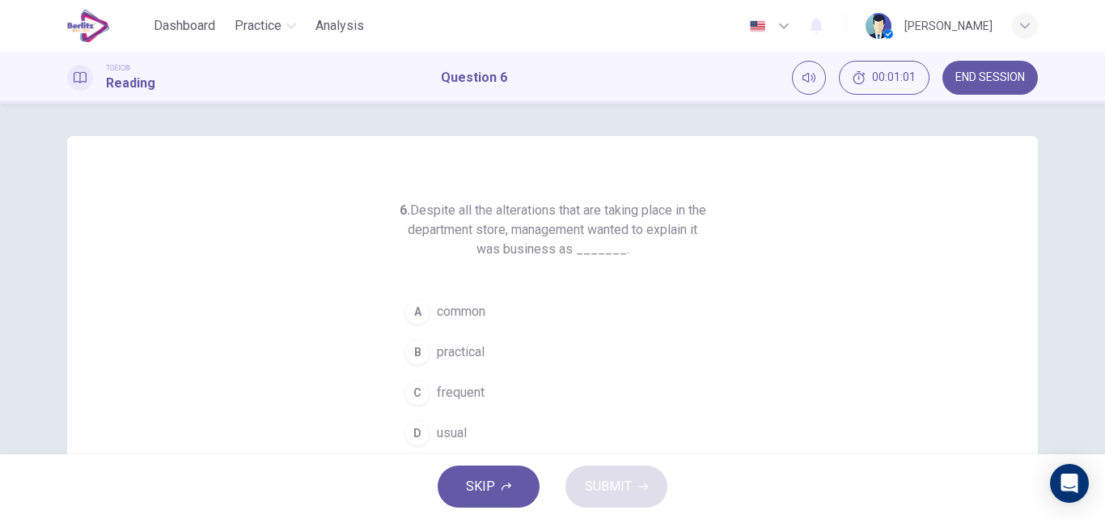
click at [439, 426] on span "usual" at bounding box center [452, 432] width 30 height 19
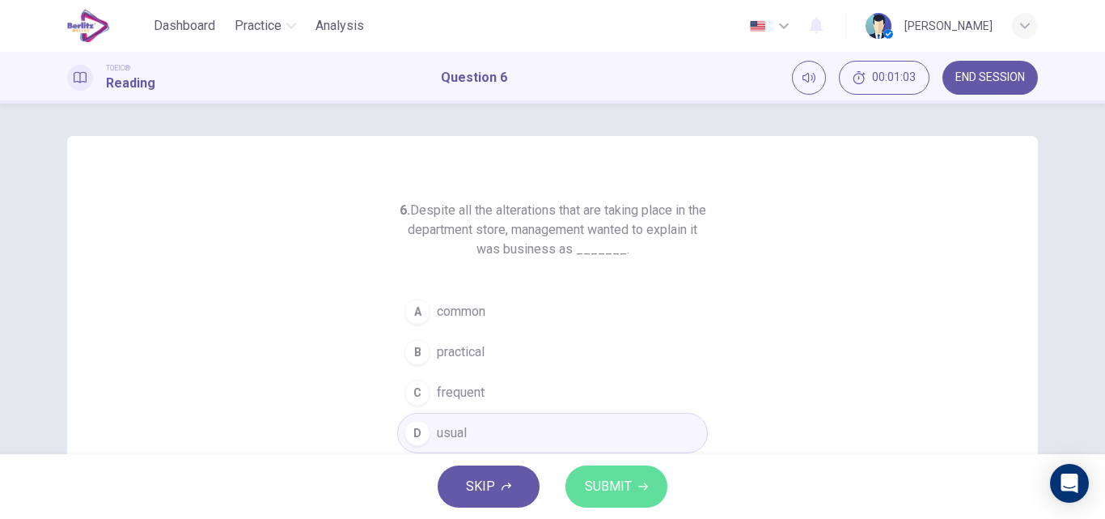
click at [590, 477] on span "SUBMIT" at bounding box center [608, 486] width 47 height 23
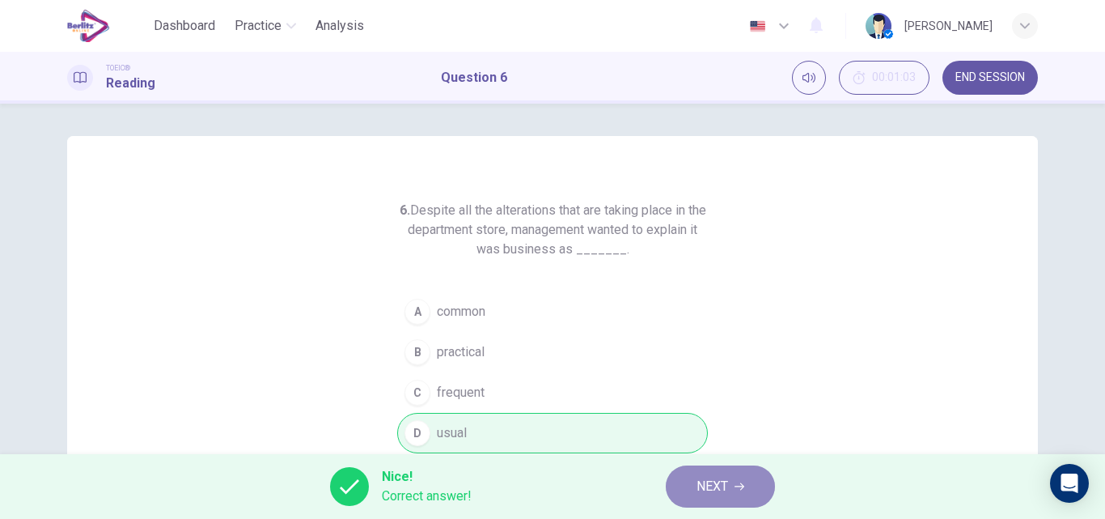
click at [689, 481] on button "NEXT" at bounding box center [720, 486] width 109 height 42
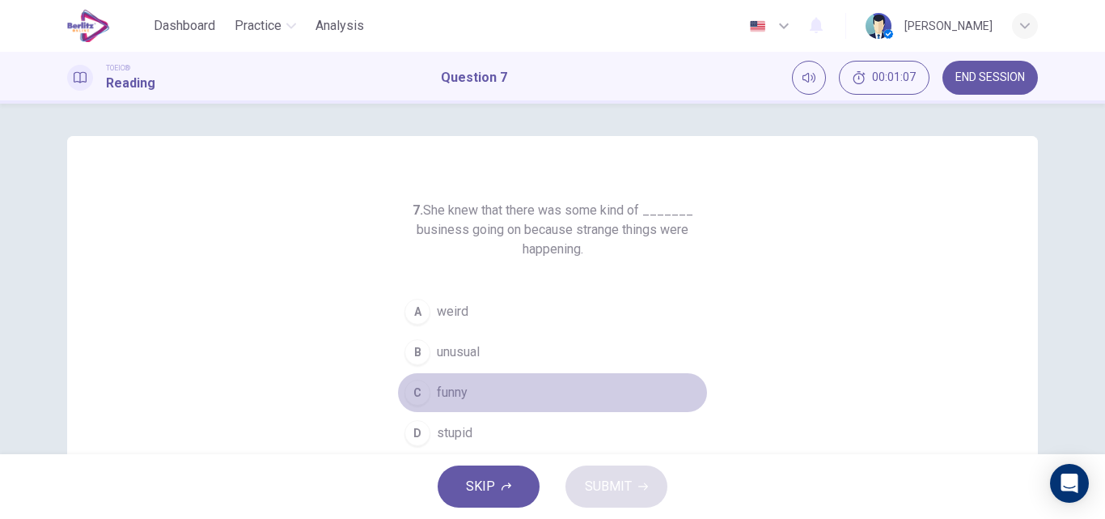
click at [439, 392] on span "funny" at bounding box center [452, 392] width 31 height 19
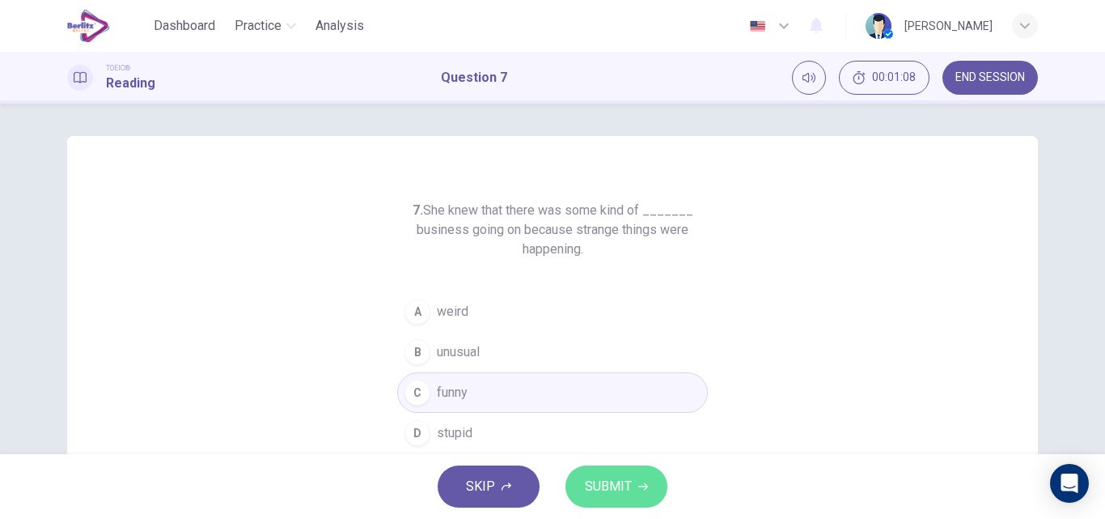
click at [596, 481] on span "SUBMIT" at bounding box center [608, 486] width 47 height 23
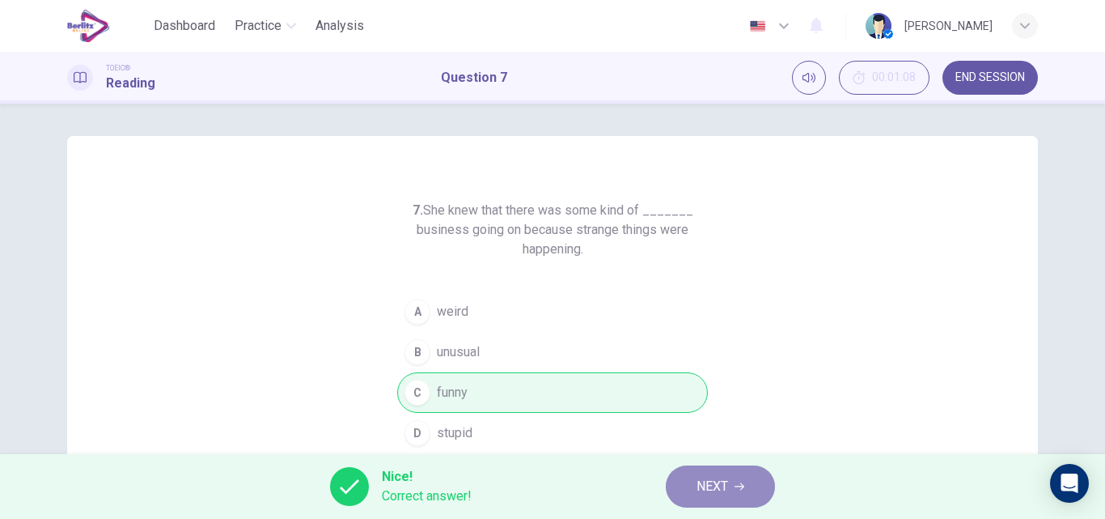
click at [734, 490] on button "NEXT" at bounding box center [720, 486] width 109 height 42
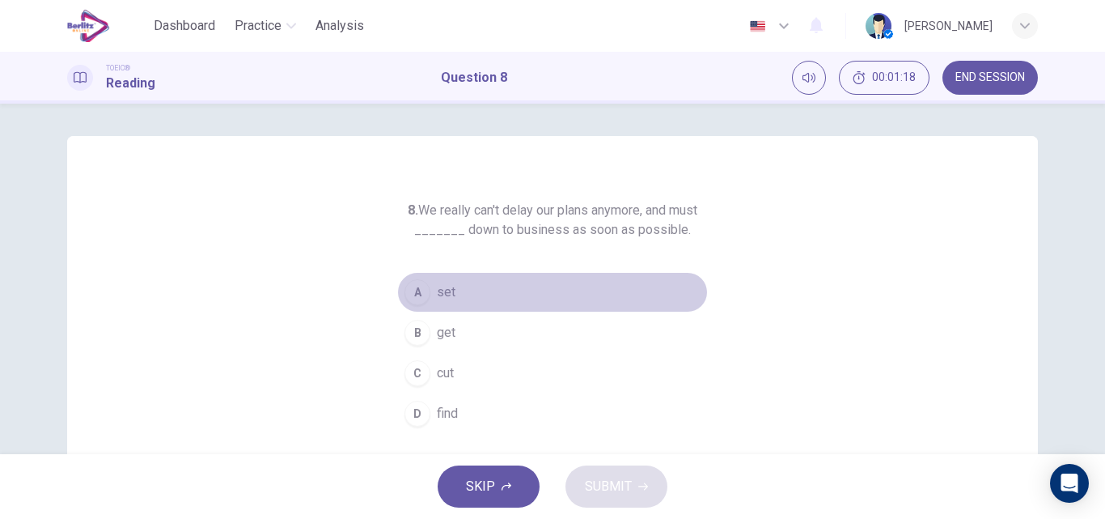
click at [437, 293] on span "set" at bounding box center [446, 291] width 19 height 19
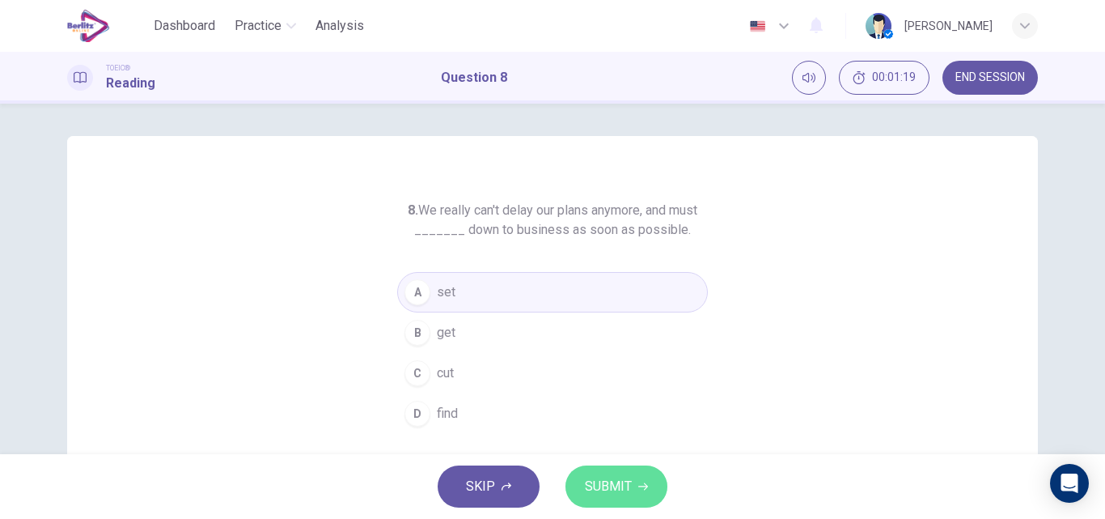
click at [601, 481] on span "SUBMIT" at bounding box center [608, 486] width 47 height 23
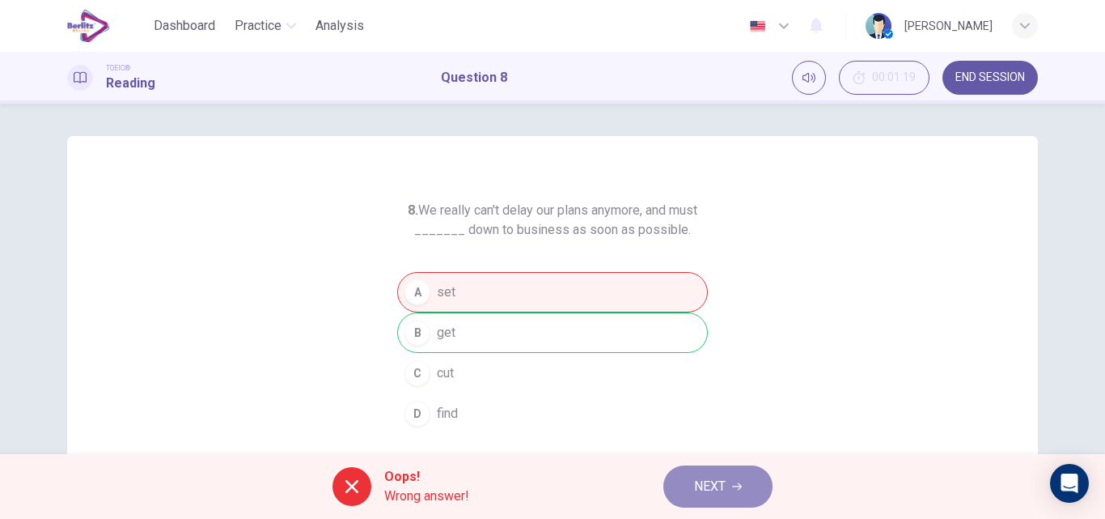
click at [714, 495] on span "NEXT" at bounding box center [710, 486] width 32 height 23
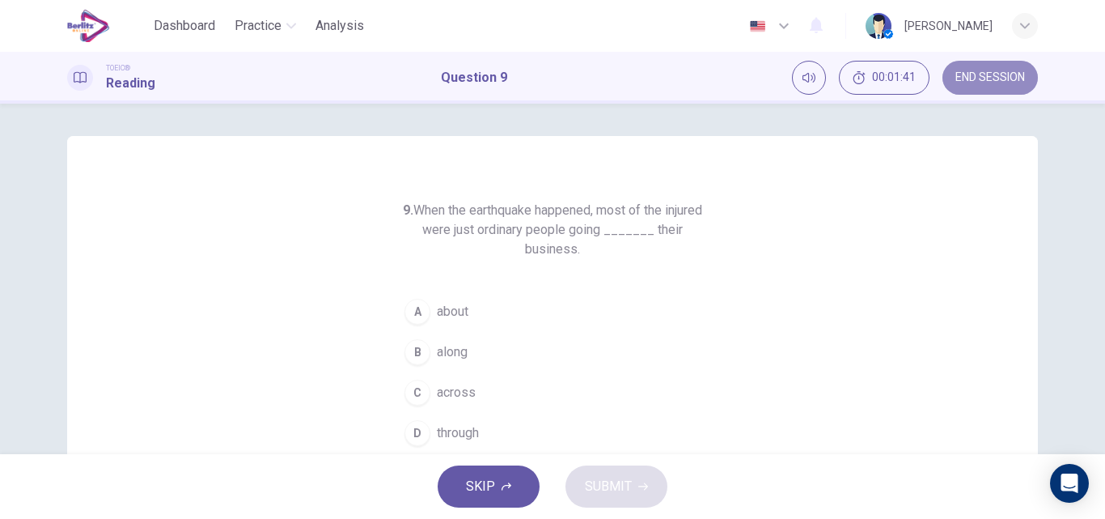
click at [959, 74] on span "END SESSION" at bounding box center [991, 77] width 70 height 13
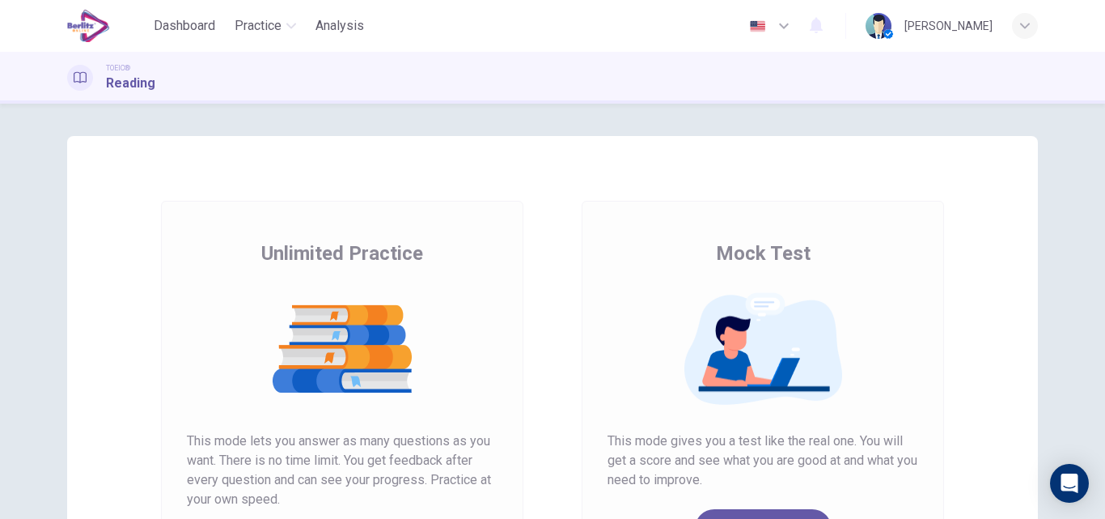
scroll to position [189, 0]
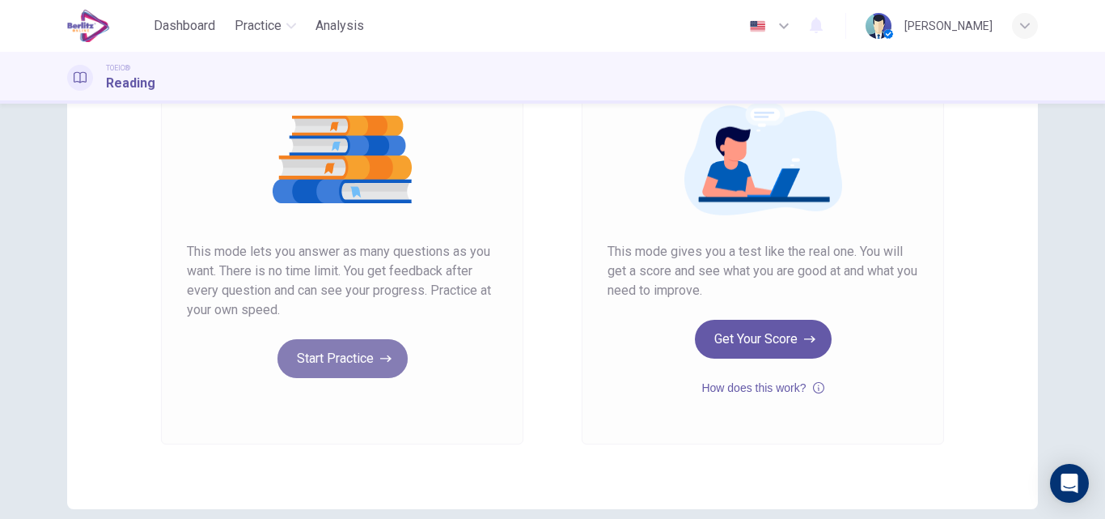
click at [313, 363] on button "Start Practice" at bounding box center [343, 358] width 130 height 39
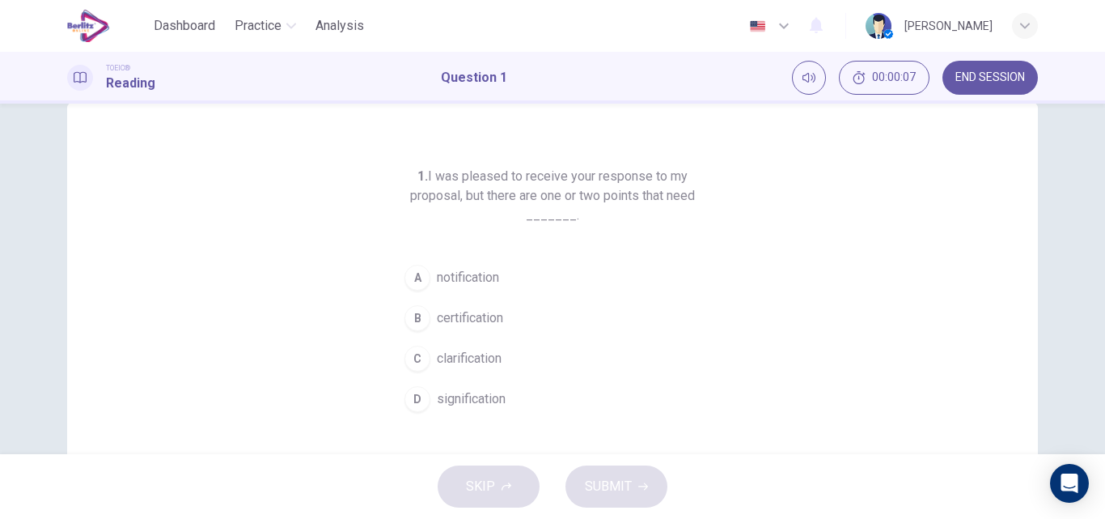
scroll to position [35, 0]
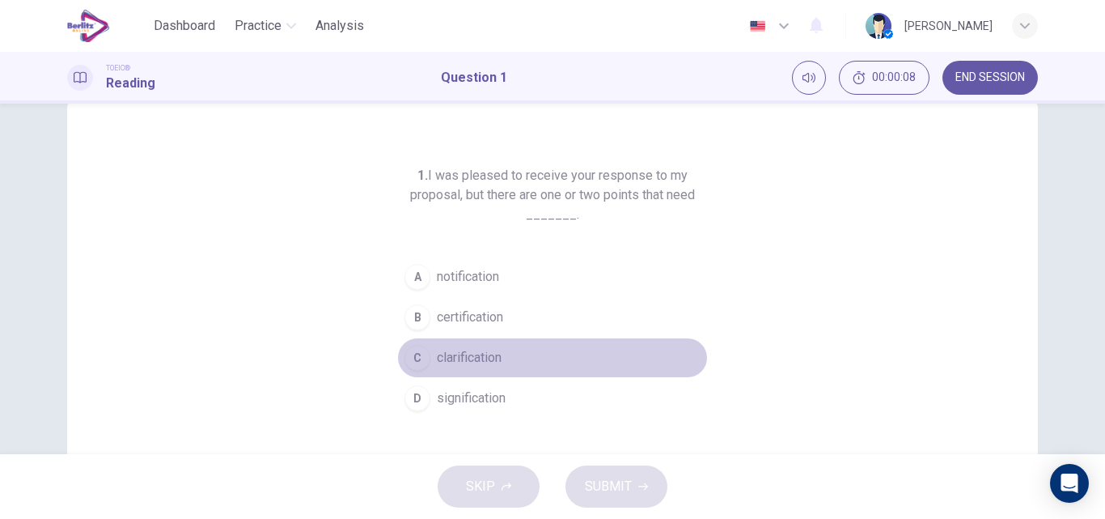
click at [456, 356] on span "clarification" at bounding box center [469, 357] width 65 height 19
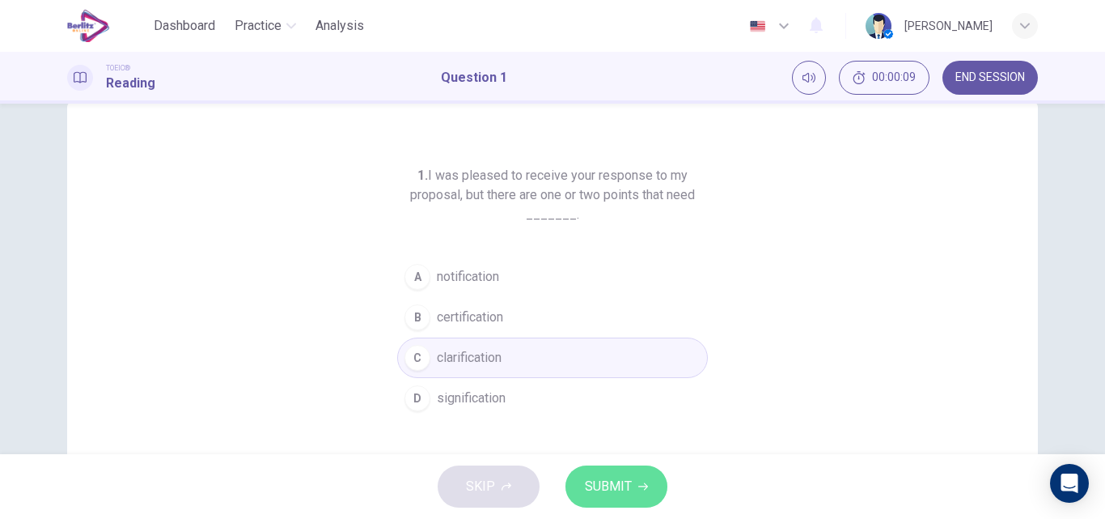
click at [592, 476] on span "SUBMIT" at bounding box center [608, 486] width 47 height 23
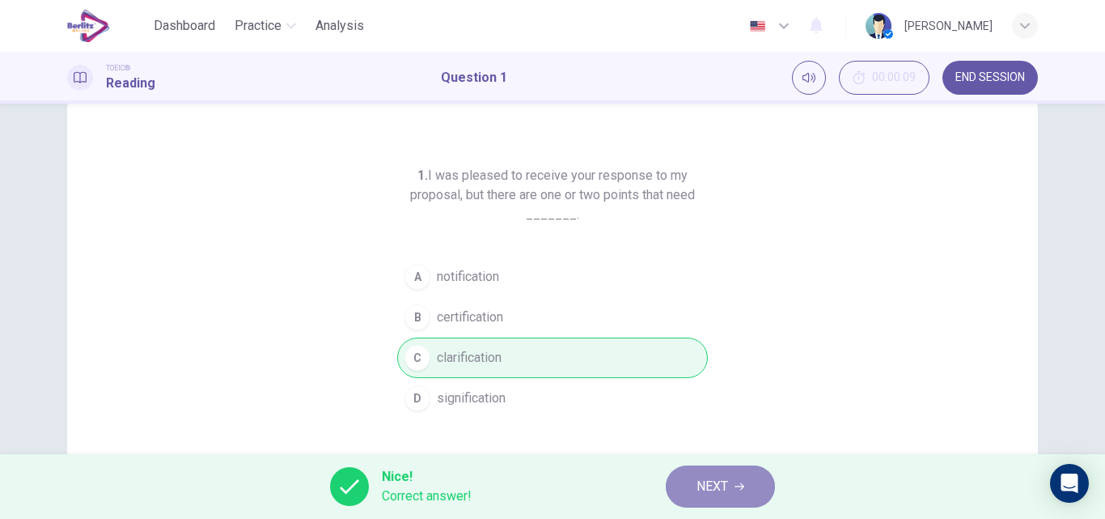
click at [708, 484] on span "NEXT" at bounding box center [713, 486] width 32 height 23
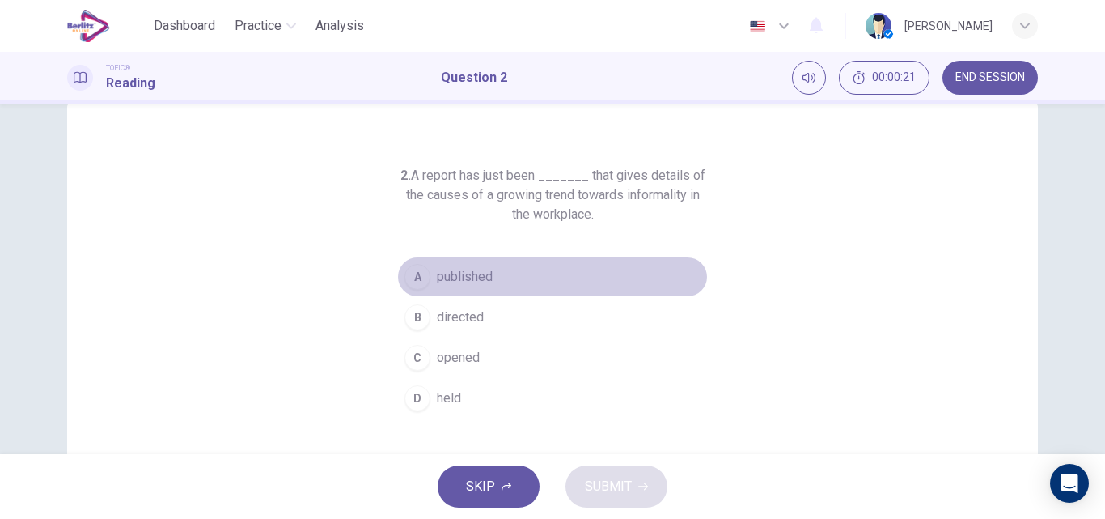
click at [461, 278] on span "published" at bounding box center [465, 276] width 56 height 19
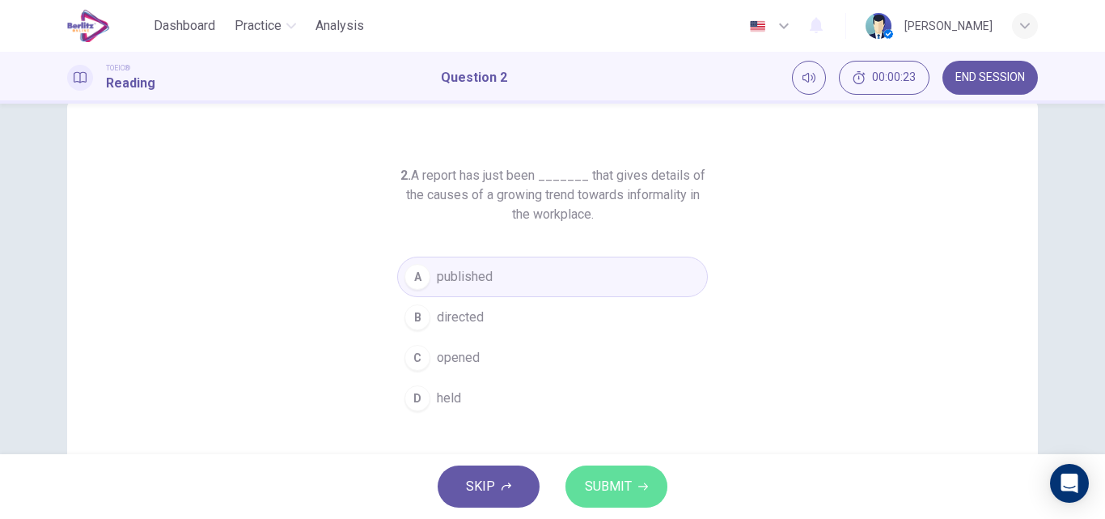
click at [585, 480] on span "SUBMIT" at bounding box center [608, 486] width 47 height 23
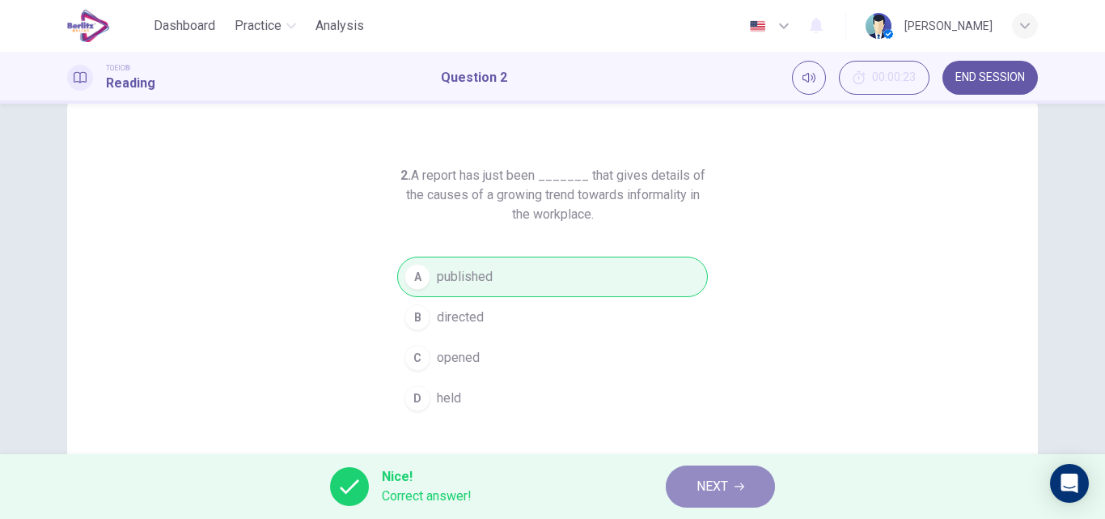
click at [719, 486] on span "NEXT" at bounding box center [713, 486] width 32 height 23
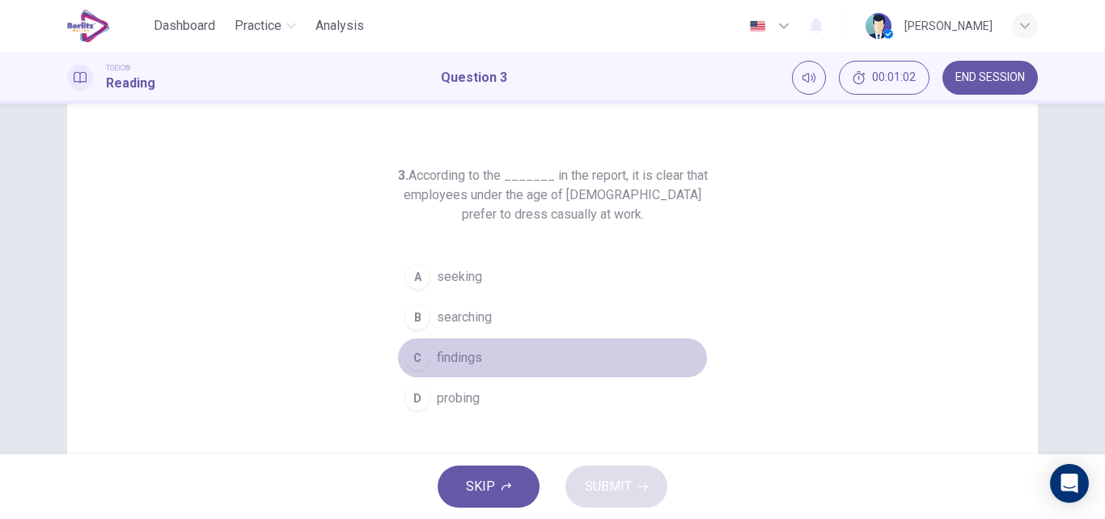
click at [452, 355] on span "findings" at bounding box center [459, 357] width 45 height 19
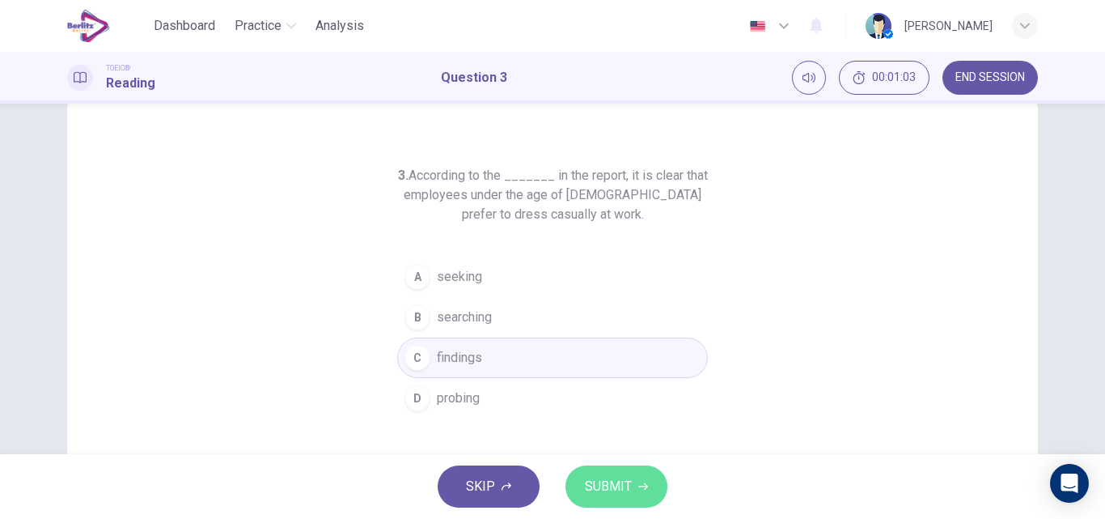
click at [616, 484] on span "SUBMIT" at bounding box center [608, 486] width 47 height 23
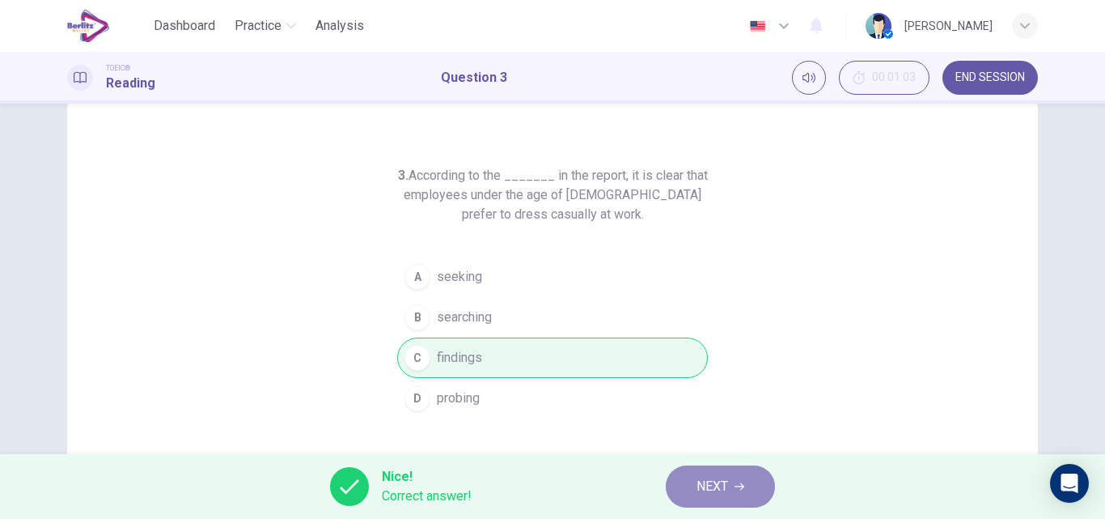
click at [705, 488] on span "NEXT" at bounding box center [713, 486] width 32 height 23
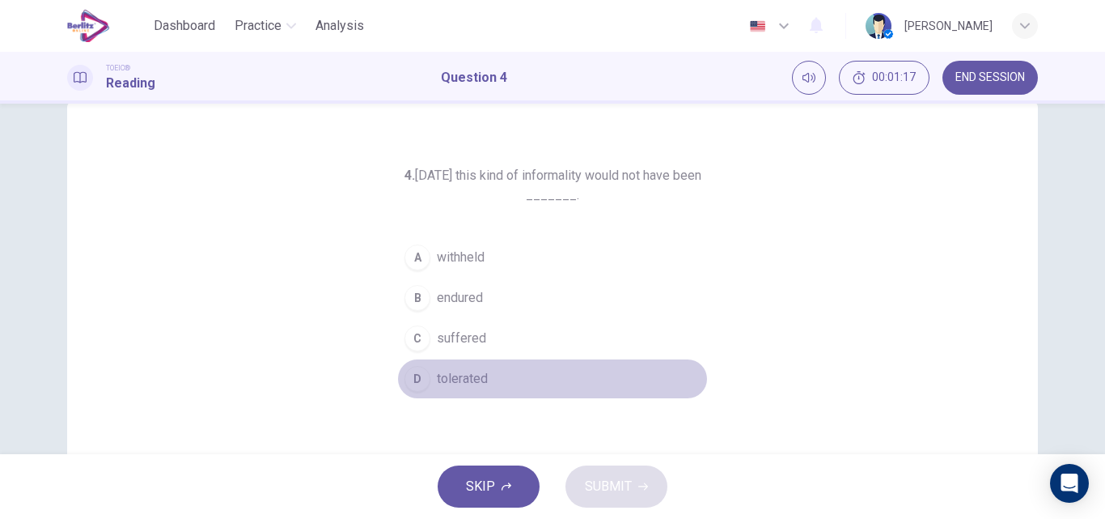
click at [566, 367] on button "D tolerated" at bounding box center [552, 378] width 311 height 40
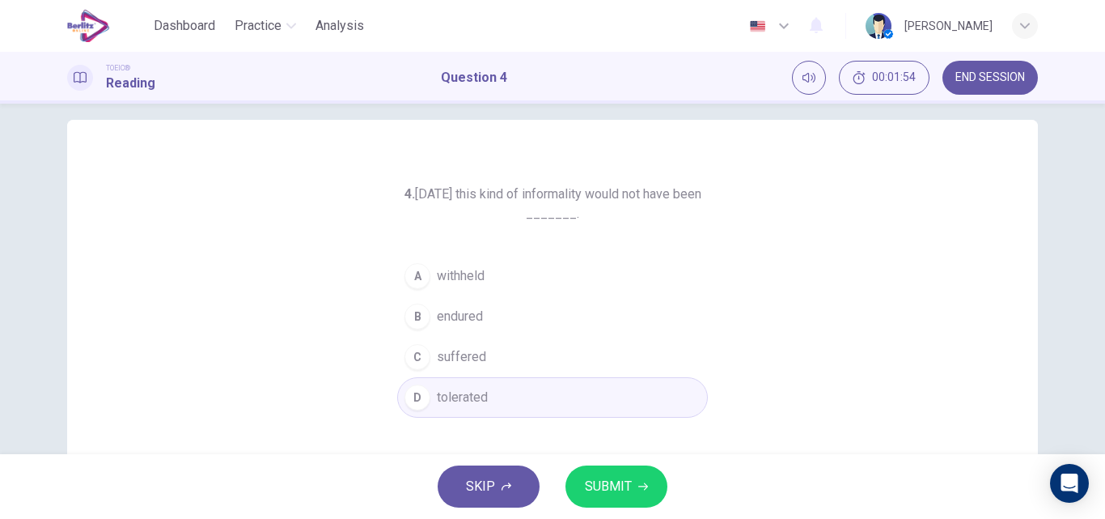
scroll to position [15, 0]
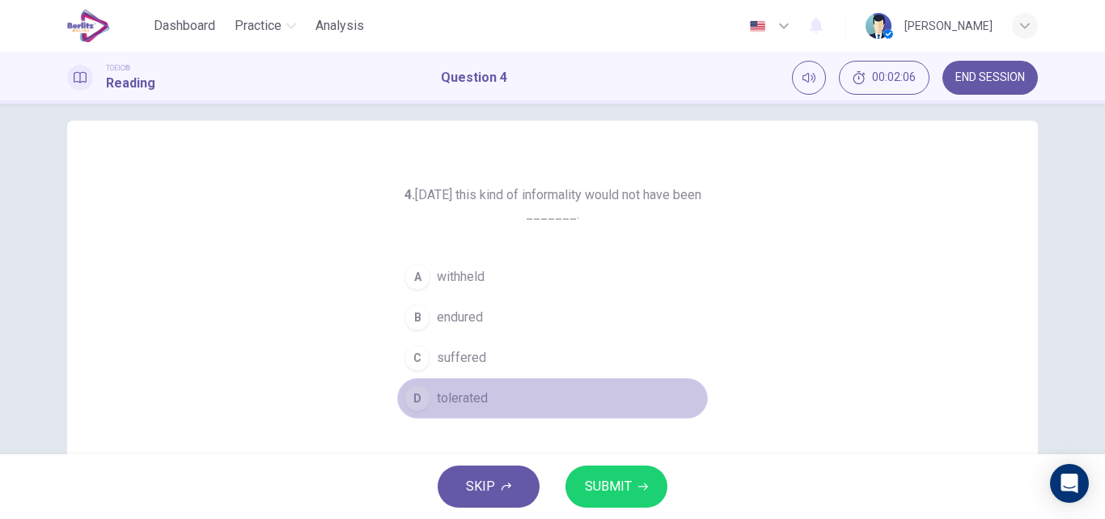
click at [486, 396] on button "D tolerated" at bounding box center [552, 398] width 311 height 40
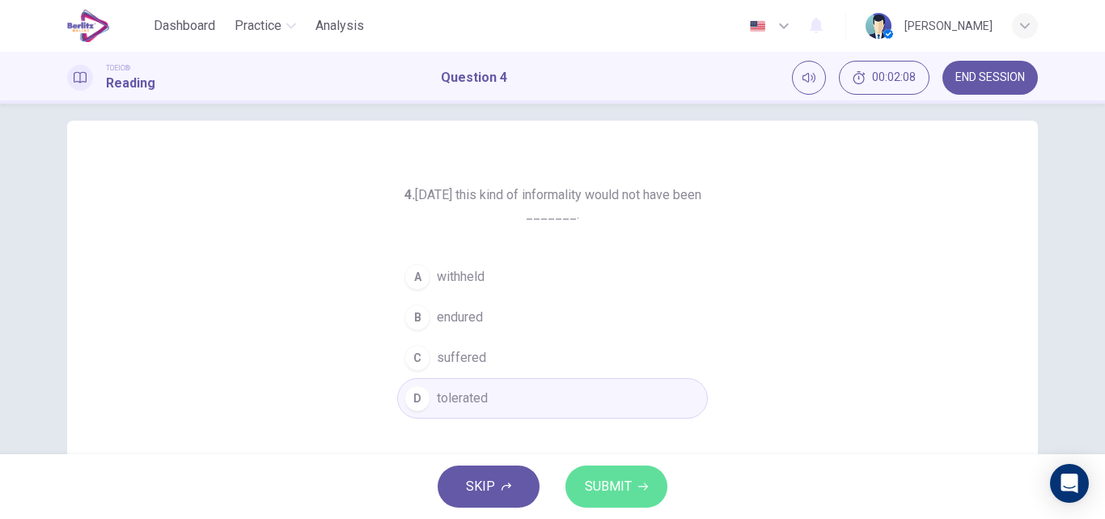
click at [599, 479] on span "SUBMIT" at bounding box center [608, 486] width 47 height 23
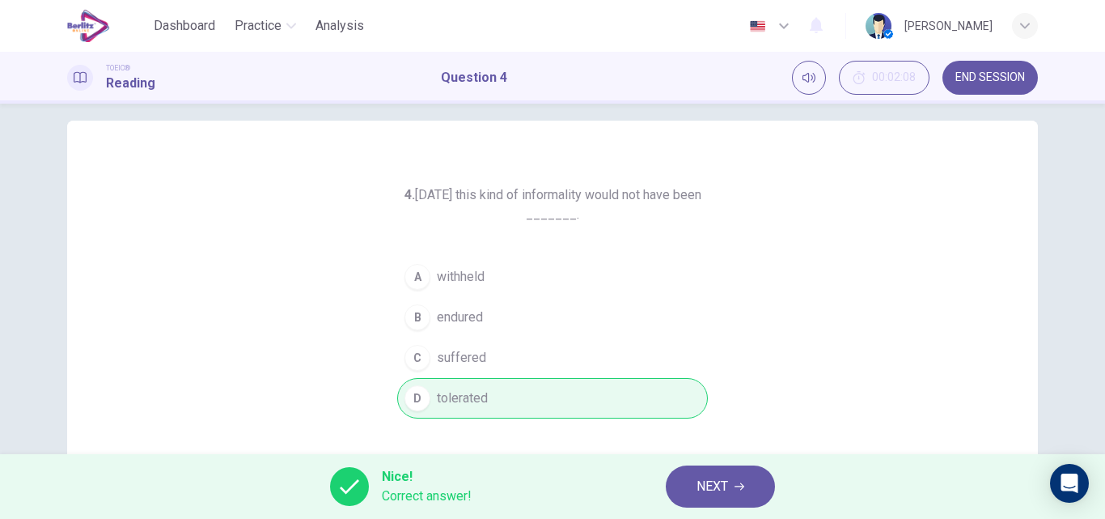
click at [708, 490] on span "NEXT" at bounding box center [713, 486] width 32 height 23
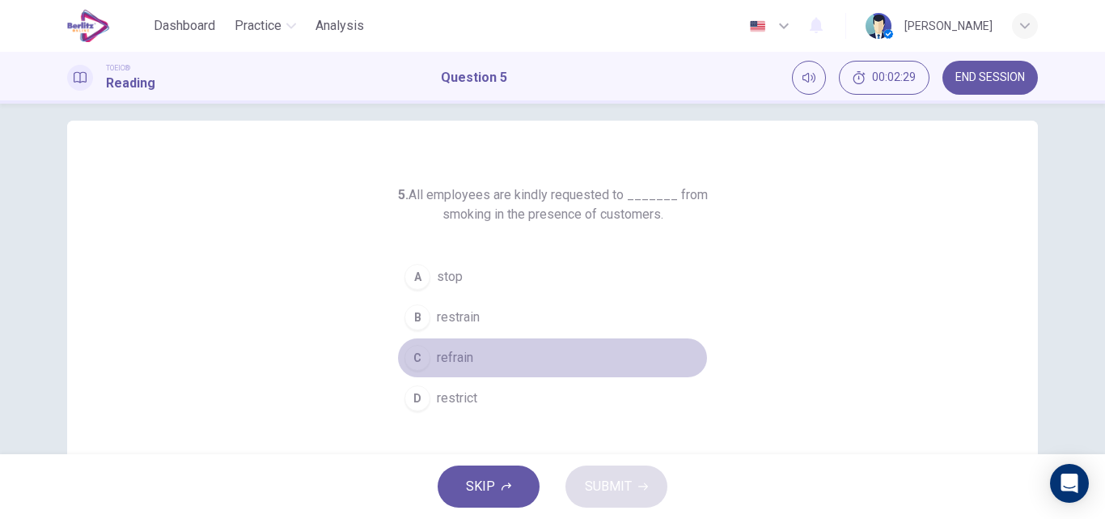
click at [689, 342] on button "C refrain" at bounding box center [552, 357] width 311 height 40
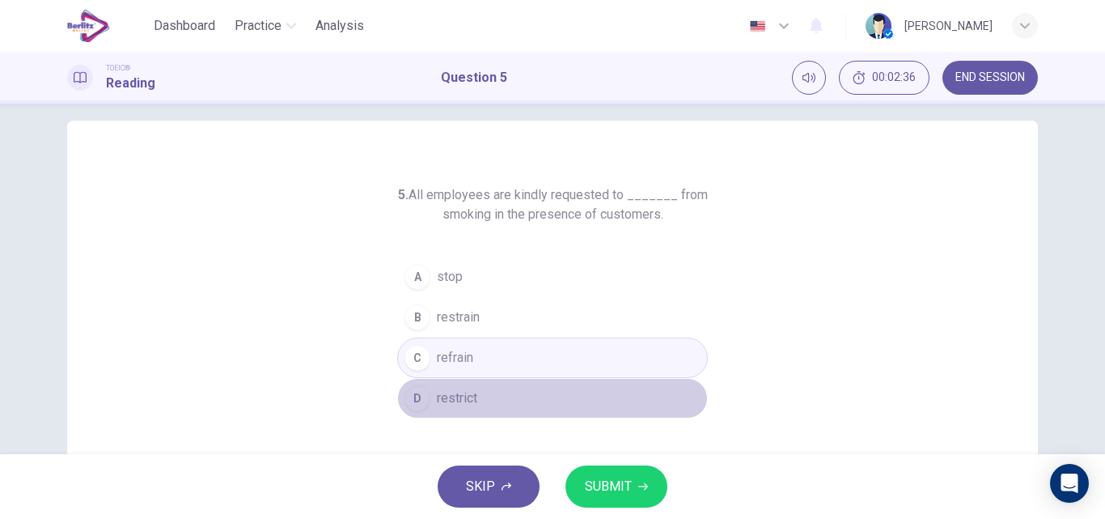
click at [450, 398] on span "restrict" at bounding box center [457, 397] width 40 height 19
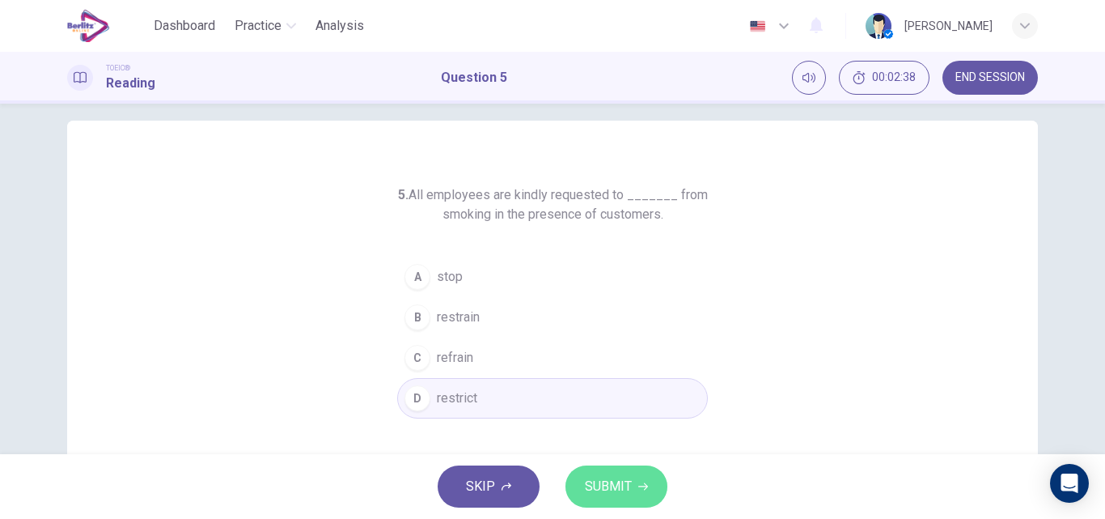
click at [594, 485] on span "SUBMIT" at bounding box center [608, 486] width 47 height 23
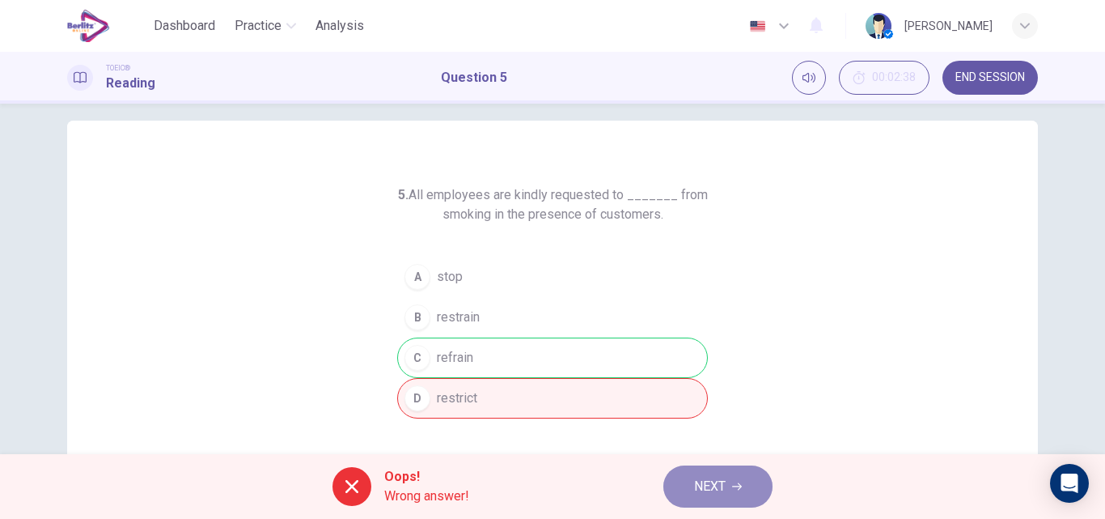
click at [710, 492] on span "NEXT" at bounding box center [710, 486] width 32 height 23
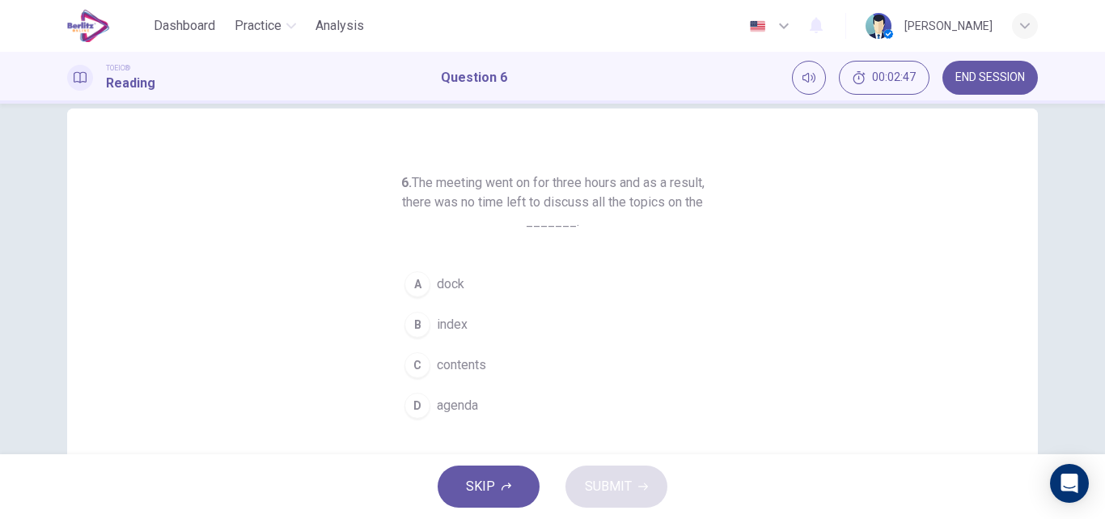
scroll to position [29, 0]
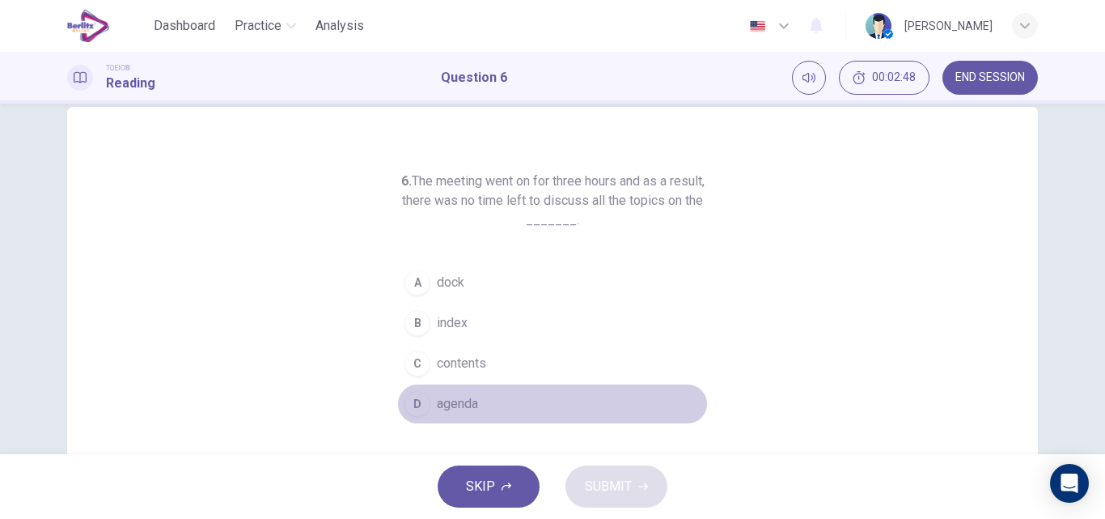
click at [459, 390] on button "D agenda" at bounding box center [552, 404] width 311 height 40
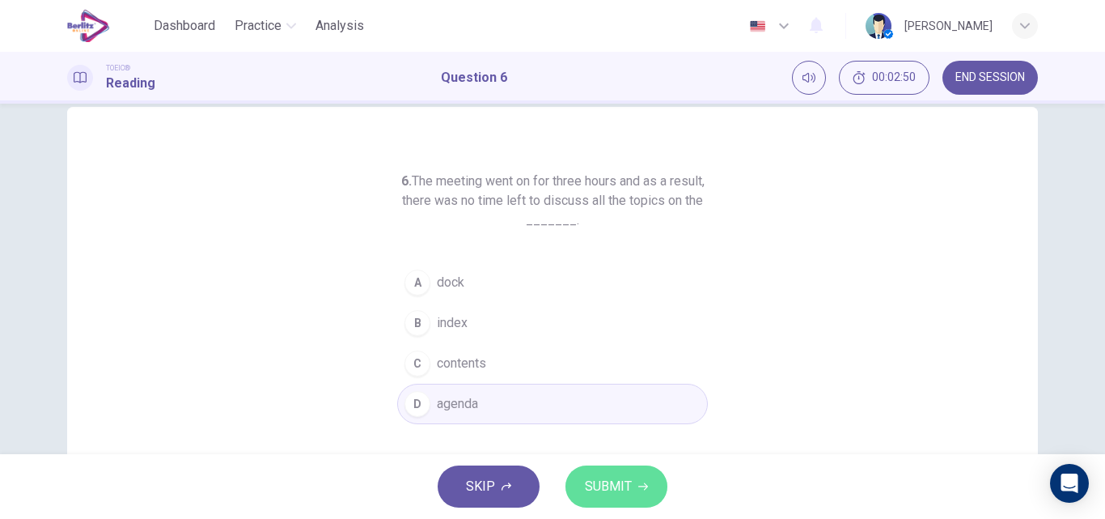
click at [608, 497] on span "SUBMIT" at bounding box center [608, 486] width 47 height 23
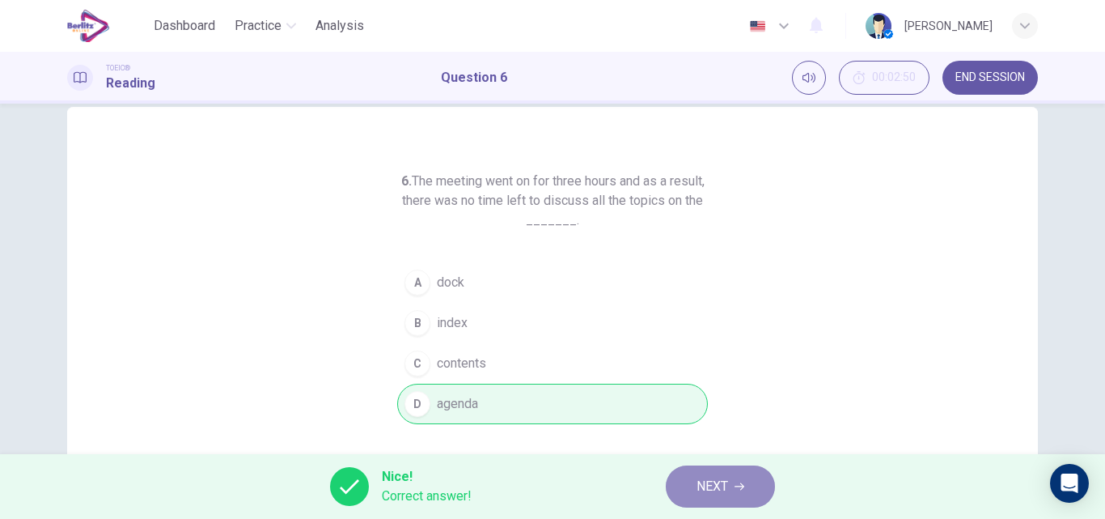
click at [707, 490] on span "NEXT" at bounding box center [713, 486] width 32 height 23
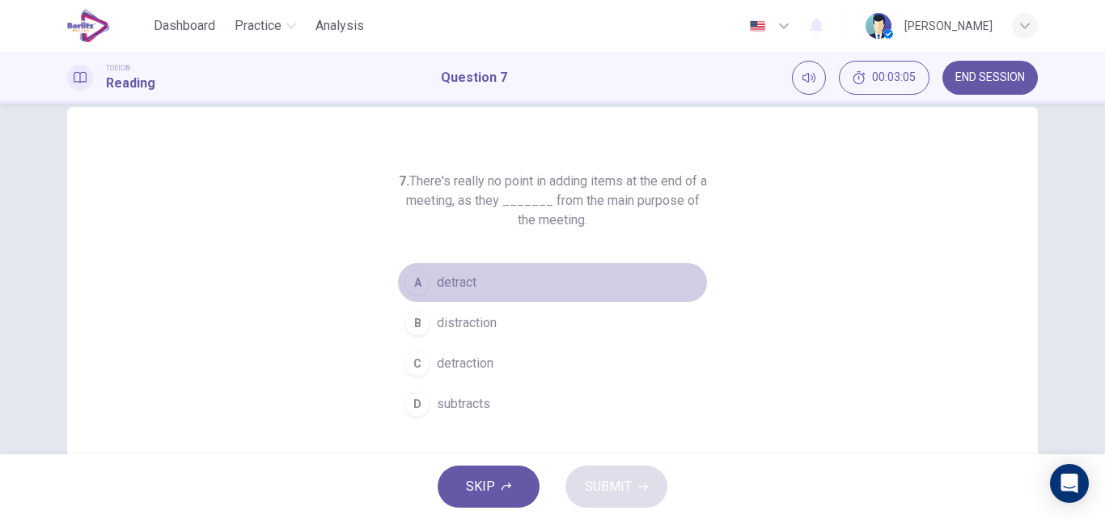
click at [464, 286] on span "detract" at bounding box center [457, 282] width 40 height 19
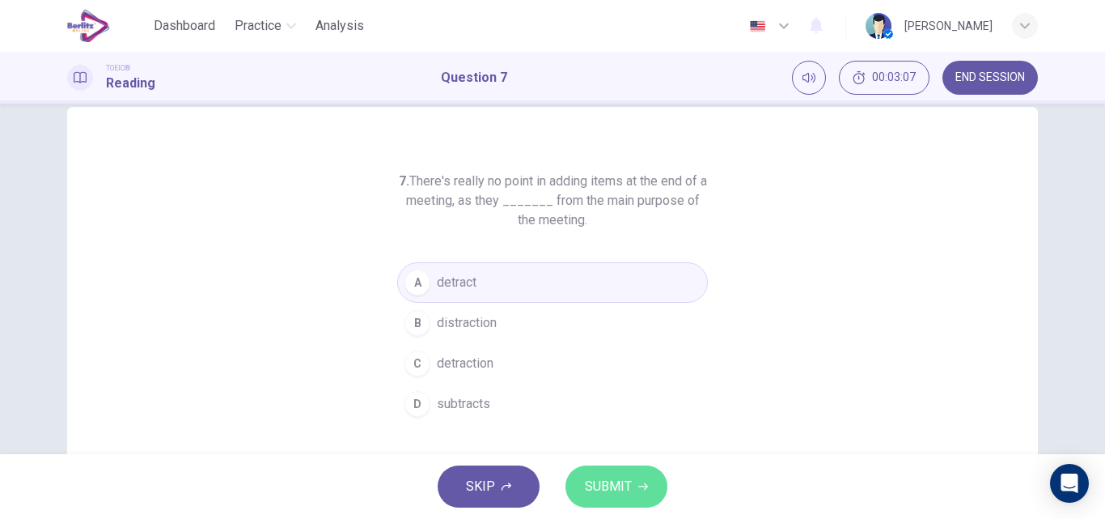
click at [591, 477] on span "SUBMIT" at bounding box center [608, 486] width 47 height 23
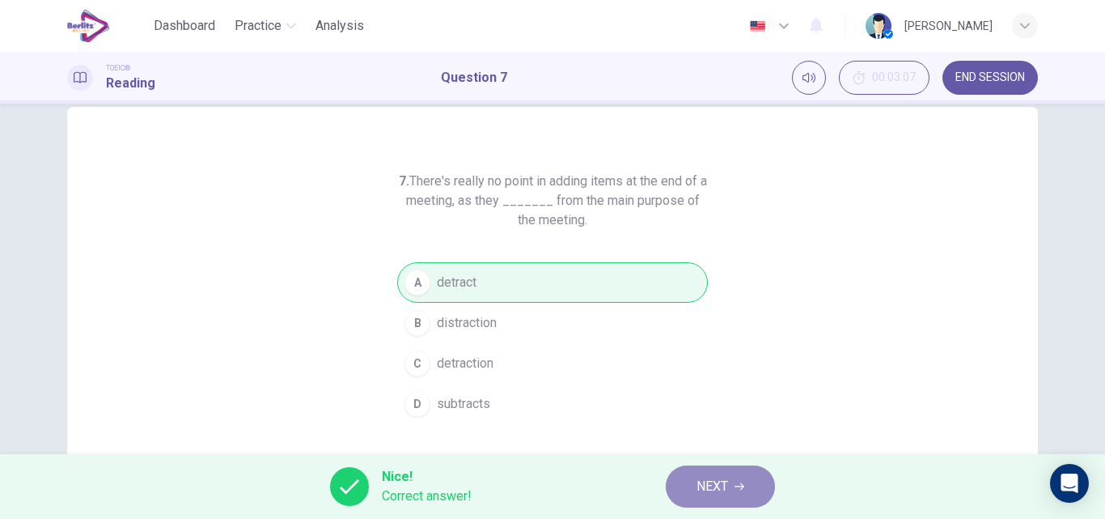
click at [697, 485] on span "NEXT" at bounding box center [713, 486] width 32 height 23
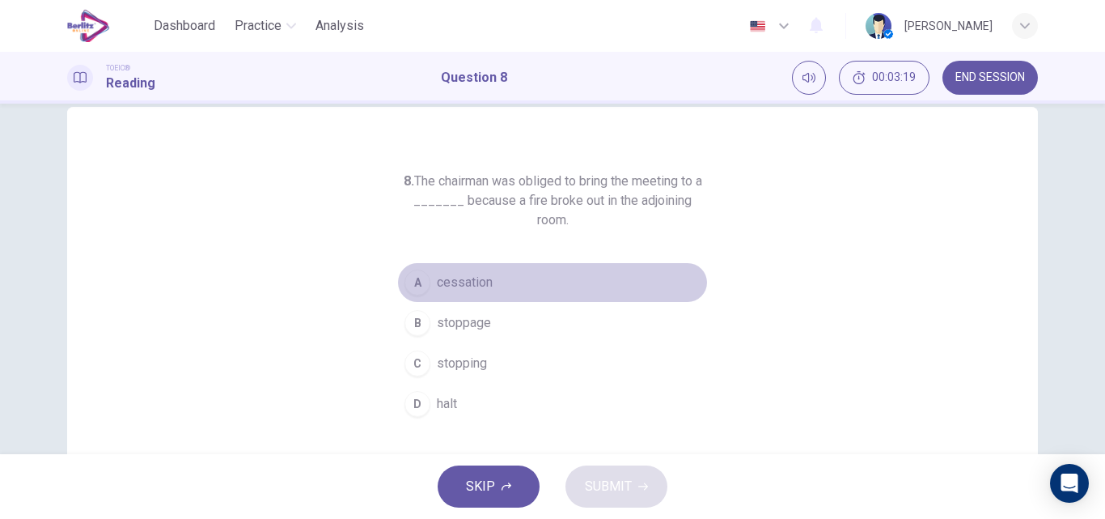
click at [452, 274] on button "A cessation" at bounding box center [552, 282] width 311 height 40
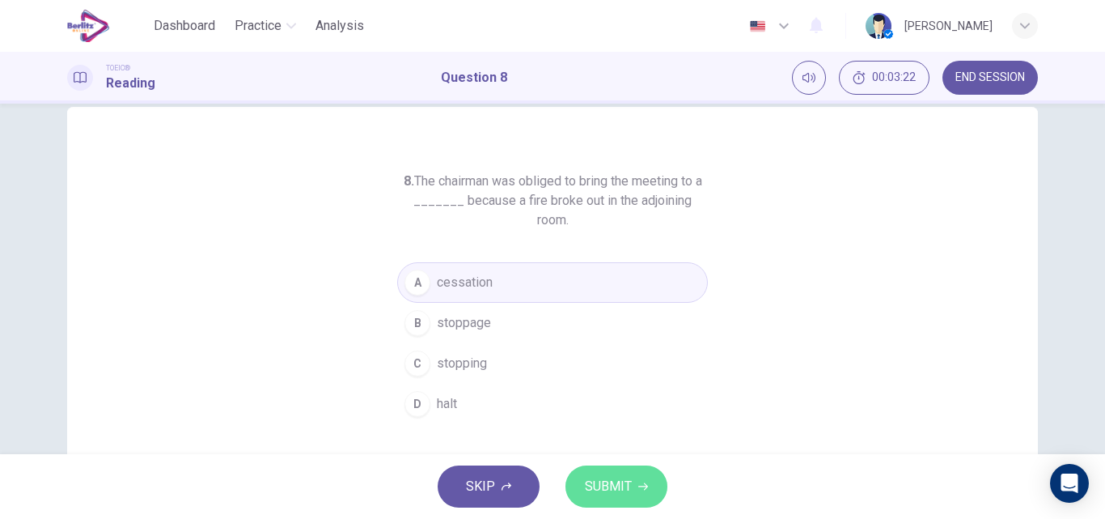
click at [603, 477] on span "SUBMIT" at bounding box center [608, 486] width 47 height 23
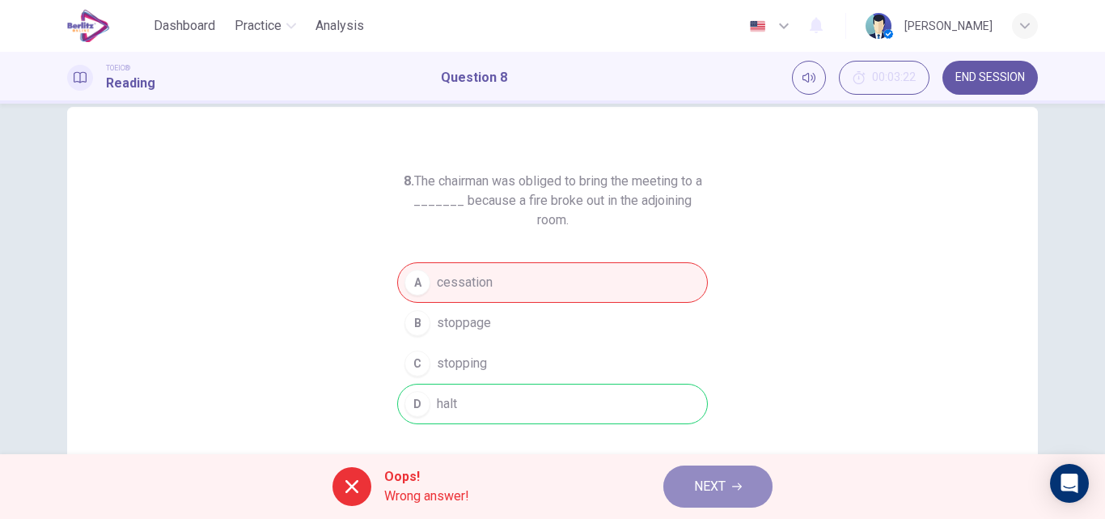
click at [680, 478] on button "NEXT" at bounding box center [718, 486] width 109 height 42
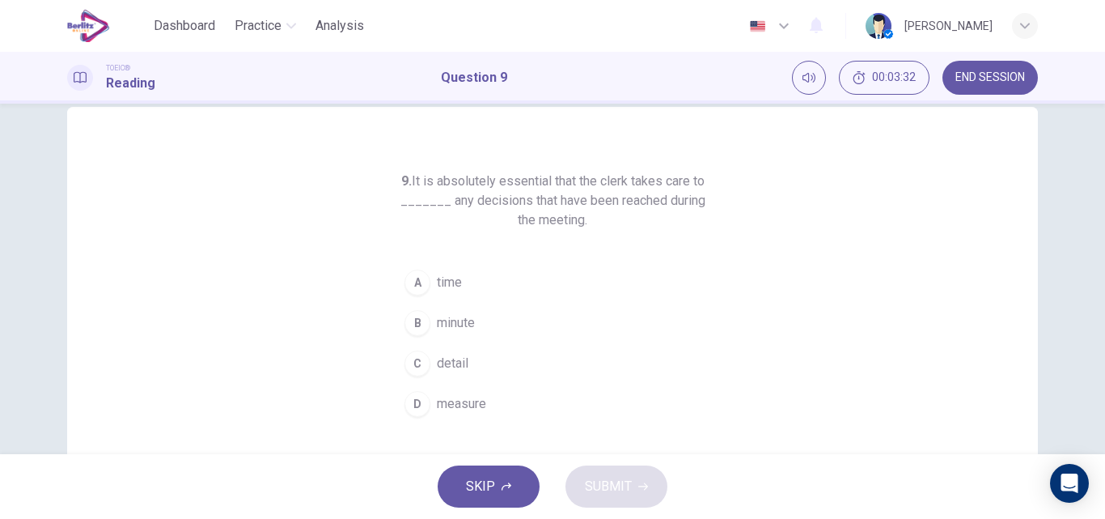
click at [451, 321] on span "minute" at bounding box center [456, 322] width 38 height 19
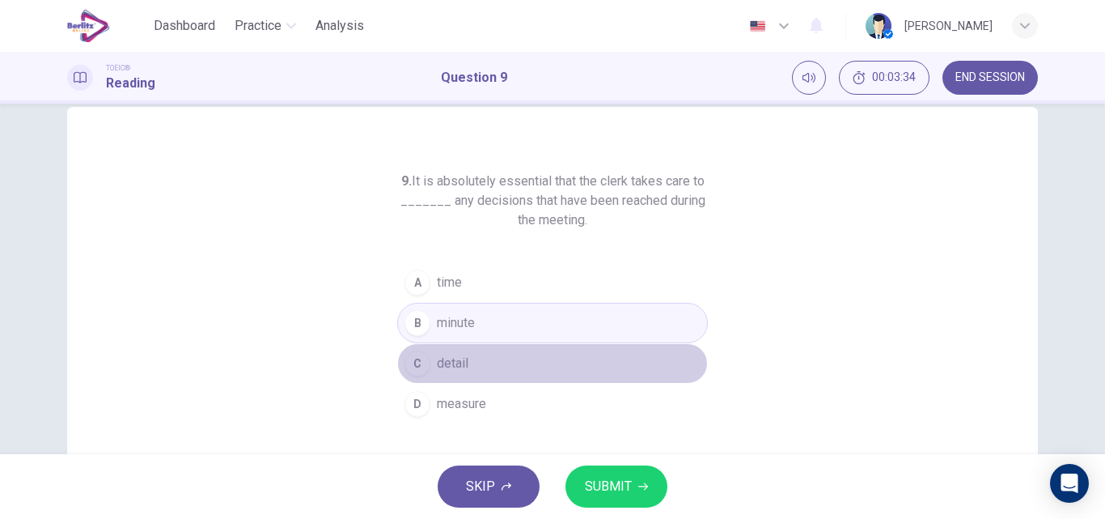
click at [429, 358] on button "C detail" at bounding box center [552, 363] width 311 height 40
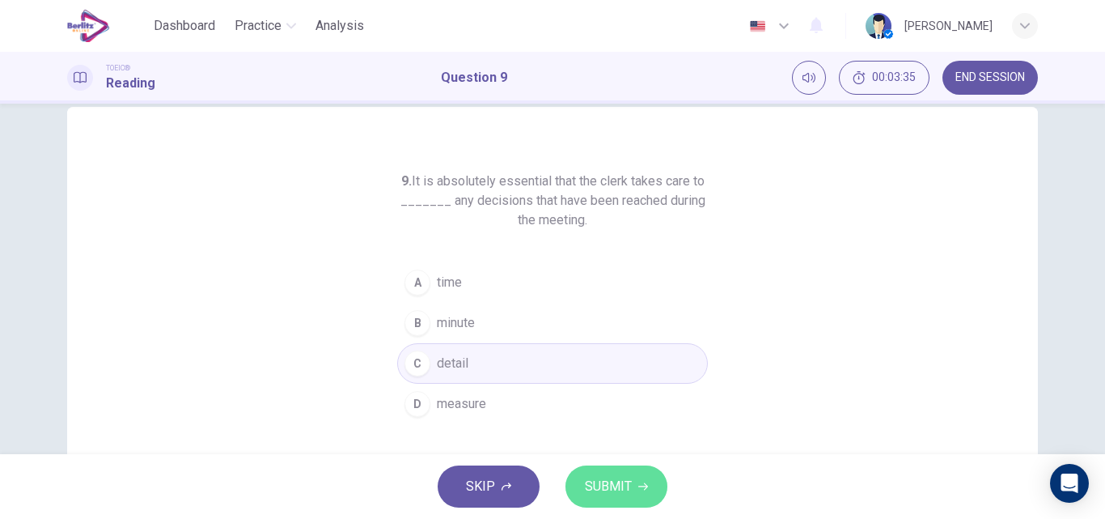
click at [612, 482] on span "SUBMIT" at bounding box center [608, 486] width 47 height 23
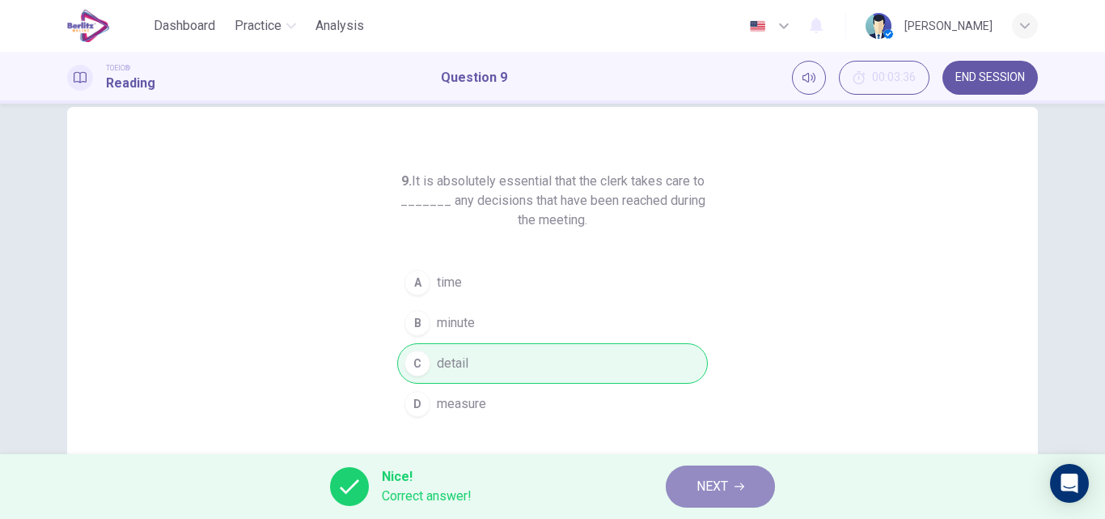
click at [686, 481] on button "NEXT" at bounding box center [720, 486] width 109 height 42
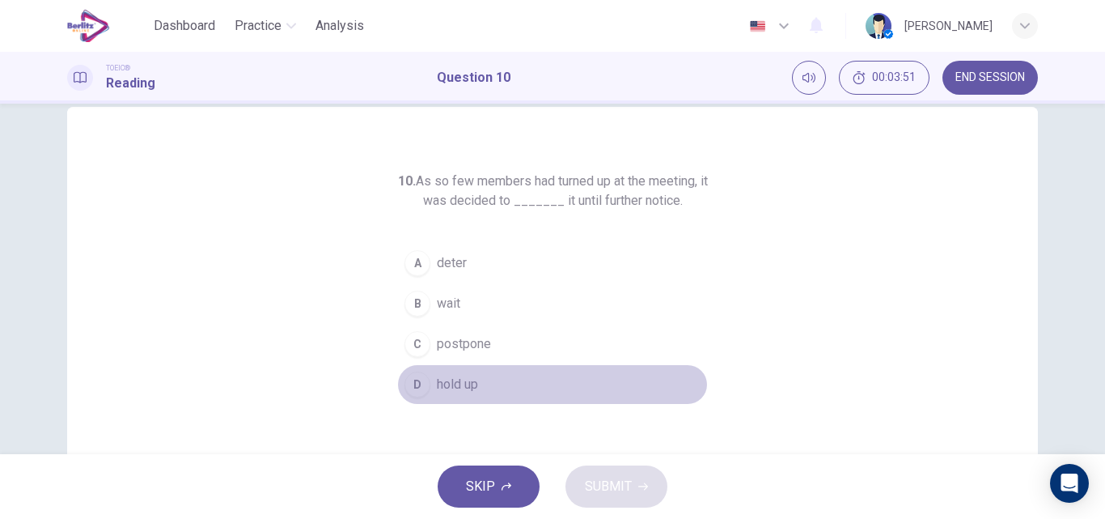
click at [465, 372] on button "D hold up" at bounding box center [552, 384] width 311 height 40
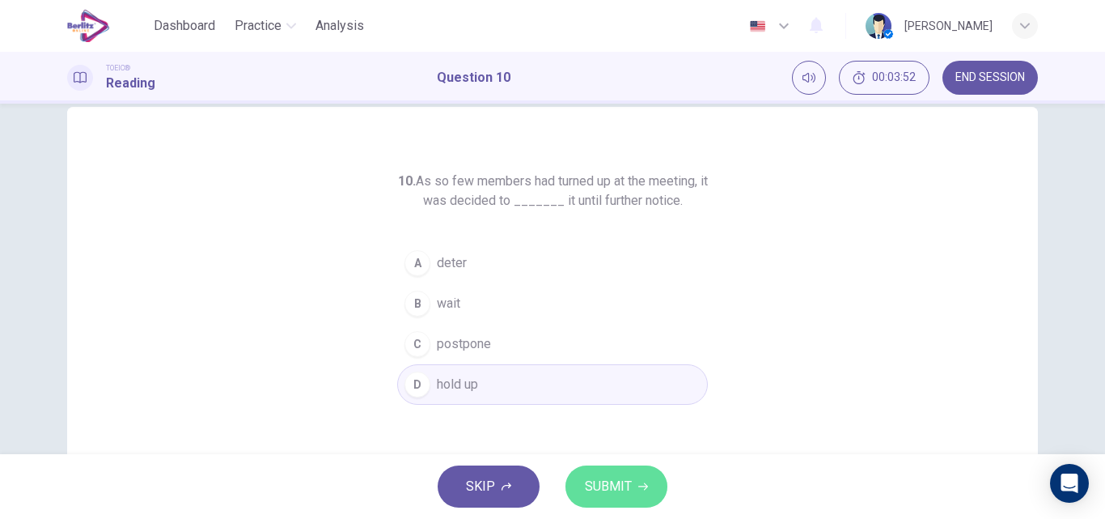
click at [595, 477] on span "SUBMIT" at bounding box center [608, 486] width 47 height 23
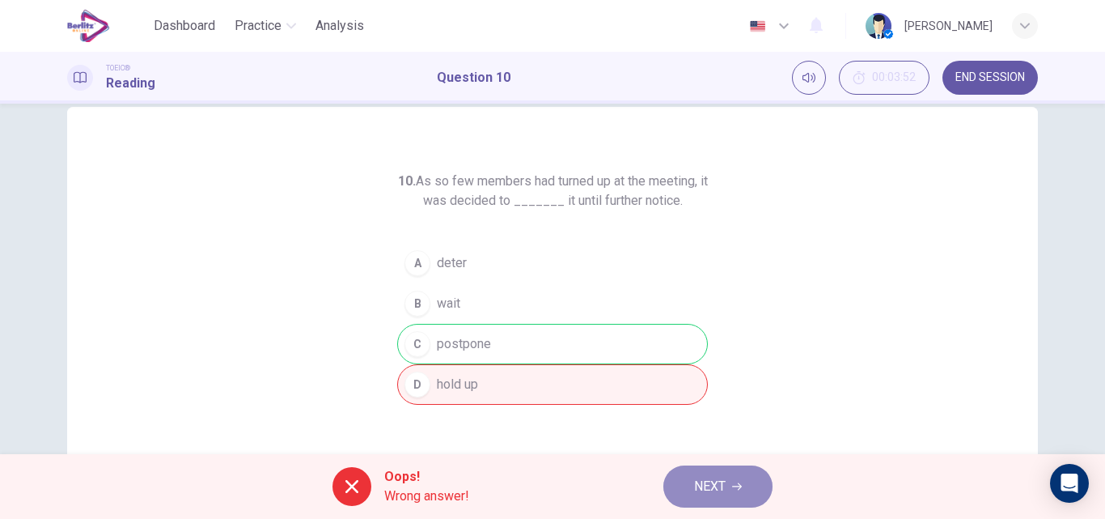
click at [717, 478] on span "NEXT" at bounding box center [710, 486] width 32 height 23
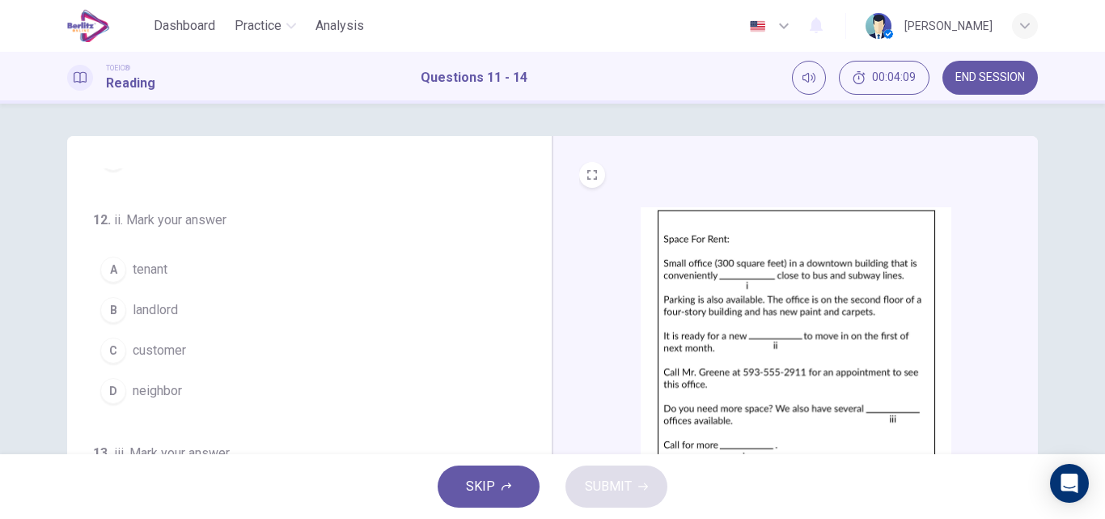
scroll to position [0, 0]
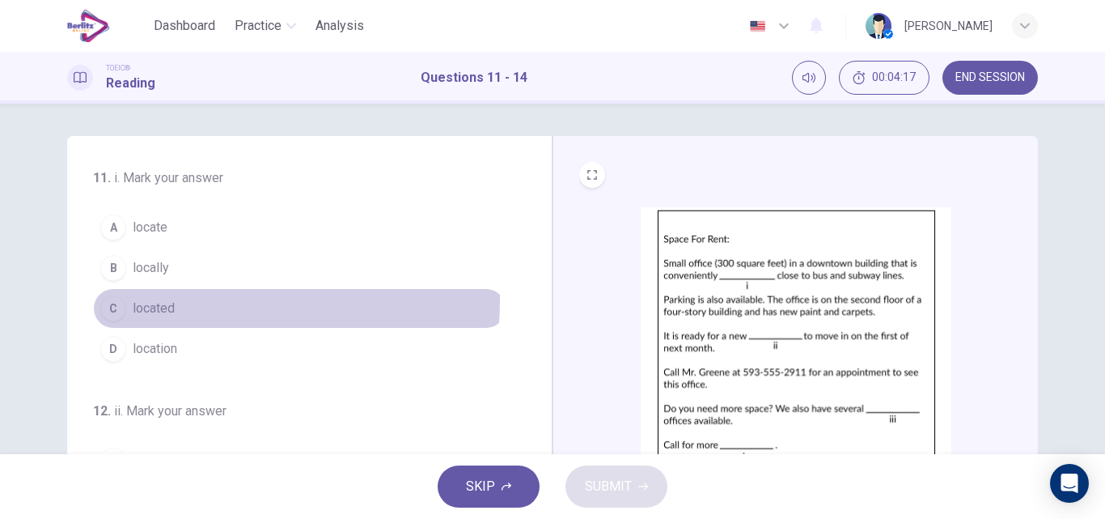
click at [155, 299] on span "located" at bounding box center [154, 308] width 42 height 19
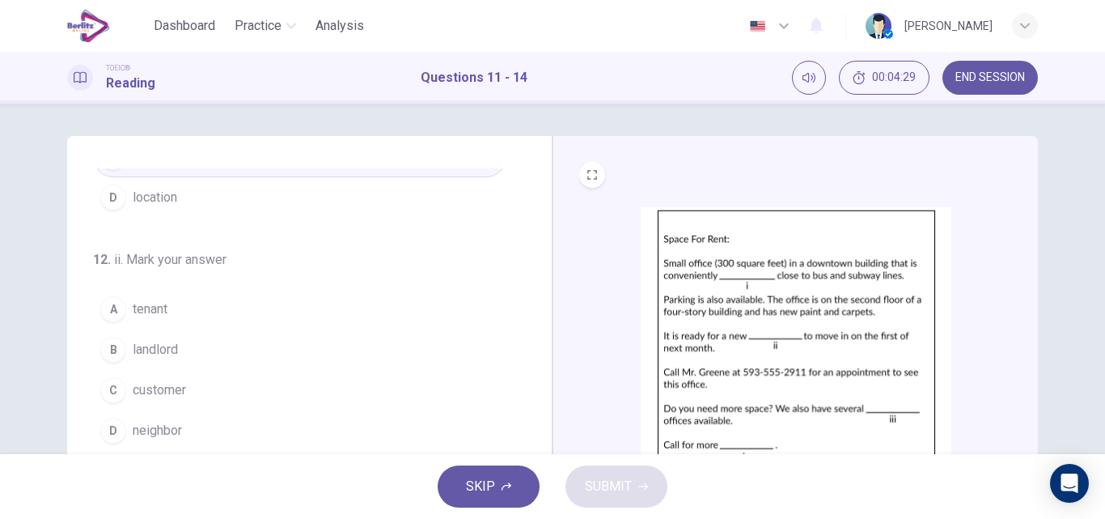
scroll to position [152, 0]
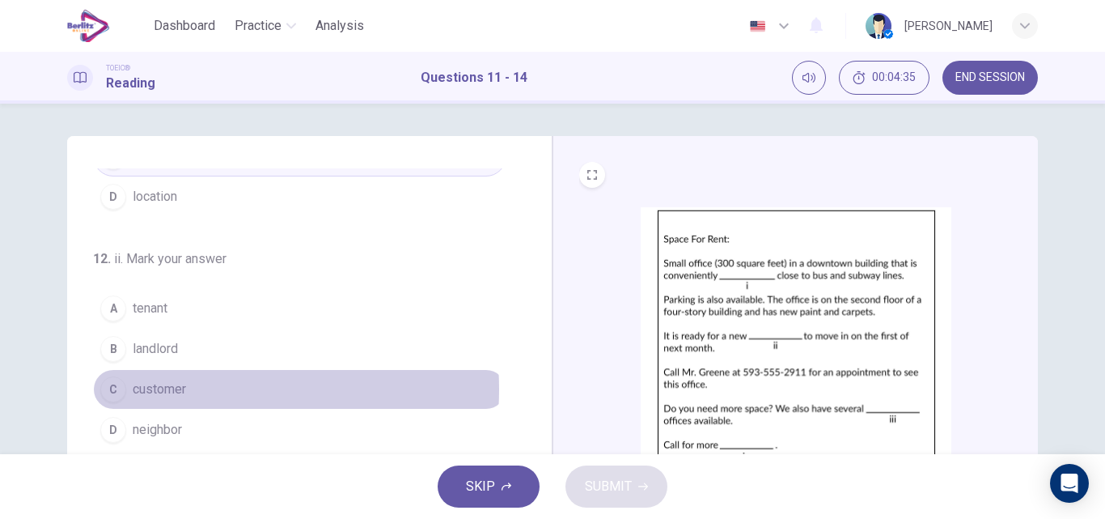
click at [172, 389] on span "customer" at bounding box center [159, 388] width 53 height 19
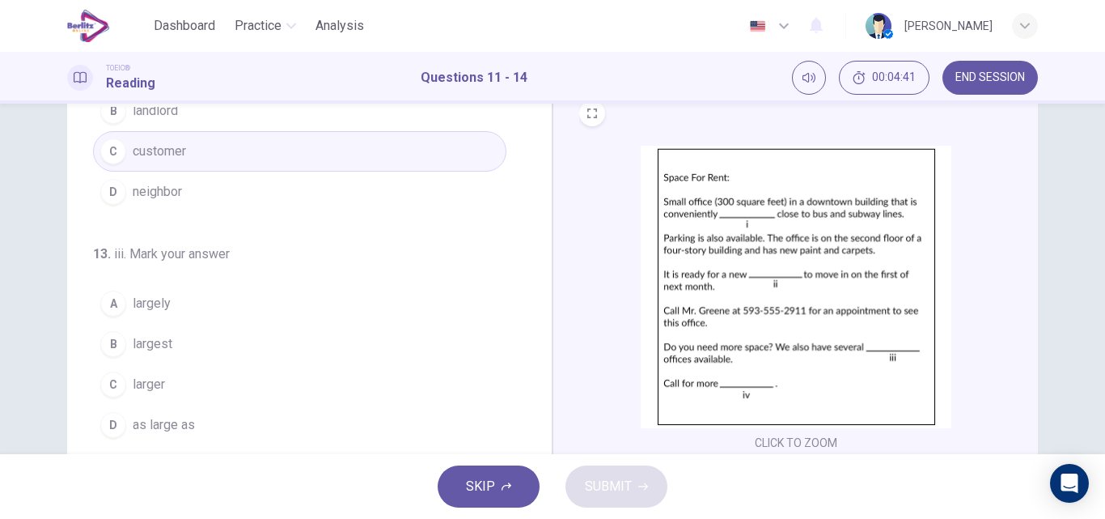
scroll to position [329, 0]
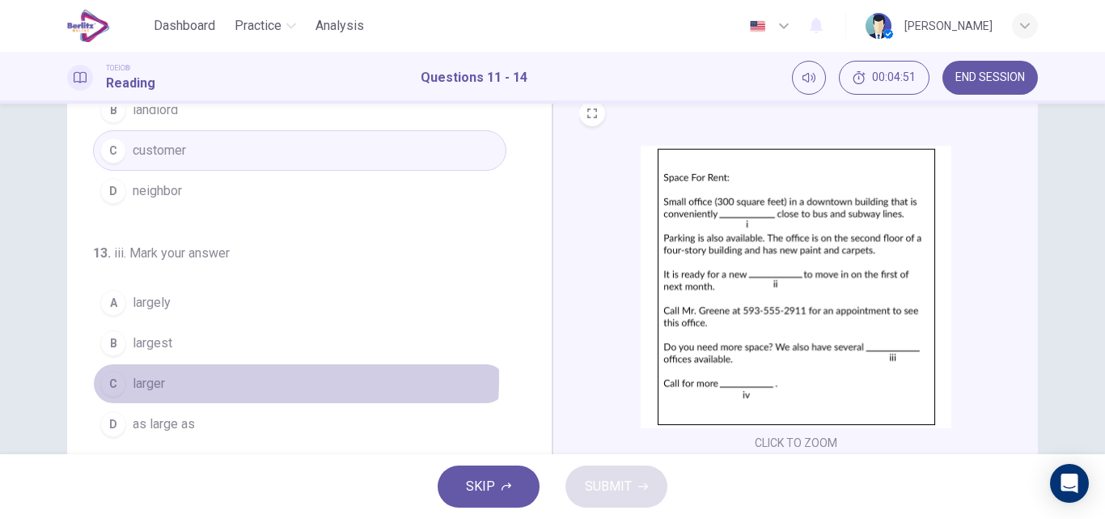
click at [162, 378] on button "C larger" at bounding box center [299, 383] width 413 height 40
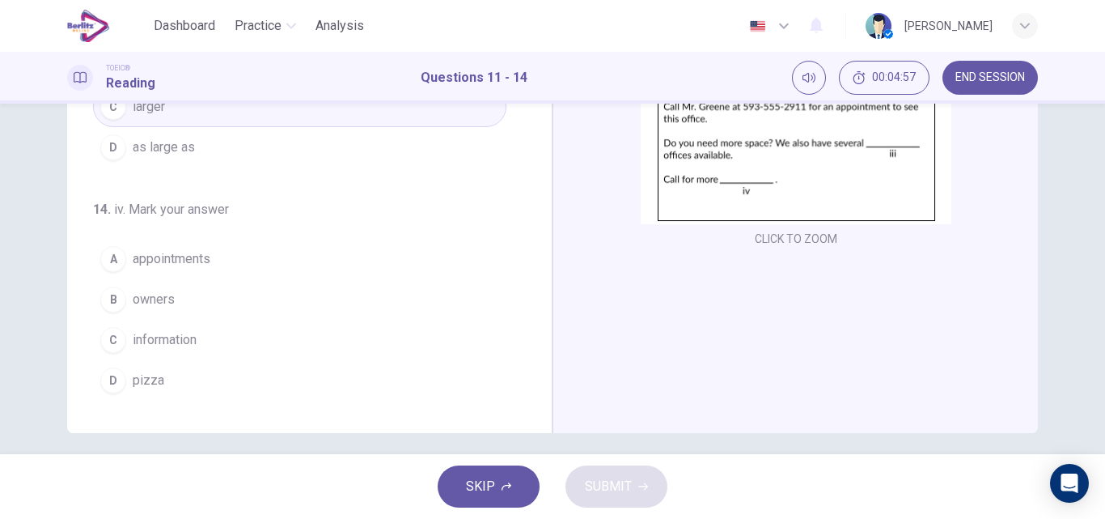
scroll to position [267, 0]
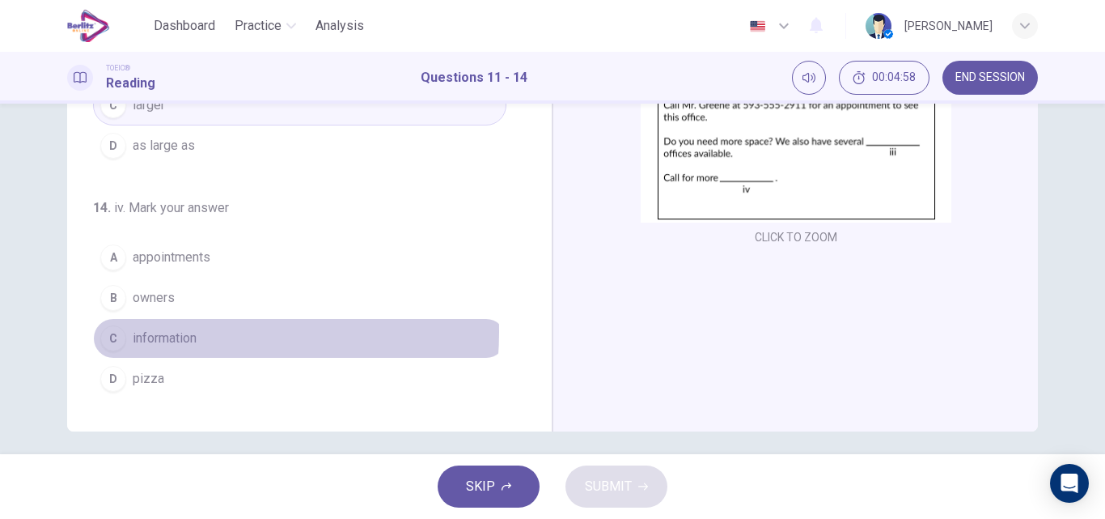
click at [167, 332] on span "information" at bounding box center [165, 338] width 64 height 19
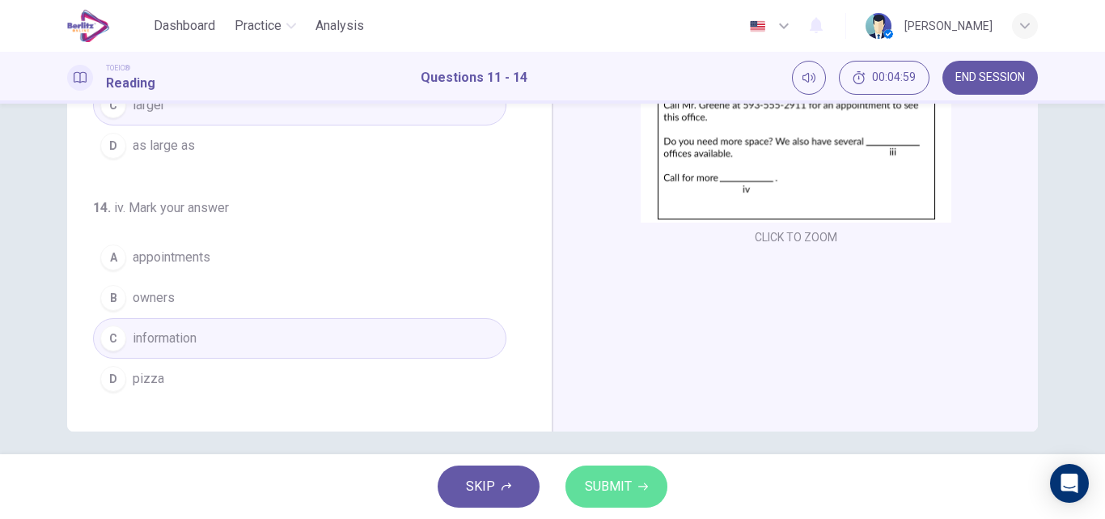
click at [604, 492] on span "SUBMIT" at bounding box center [608, 486] width 47 height 23
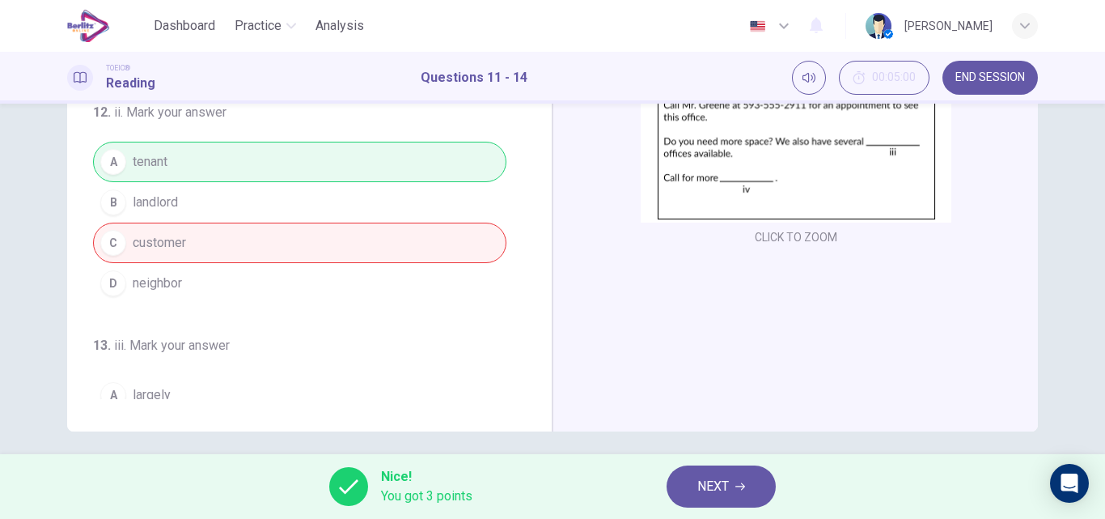
scroll to position [0, 0]
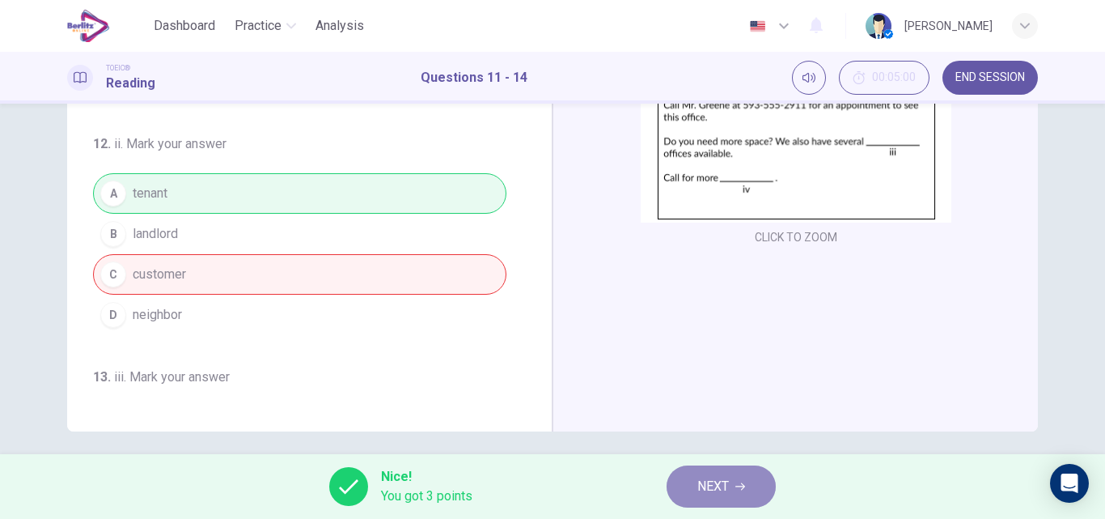
click at [710, 483] on span "NEXT" at bounding box center [713, 486] width 32 height 23
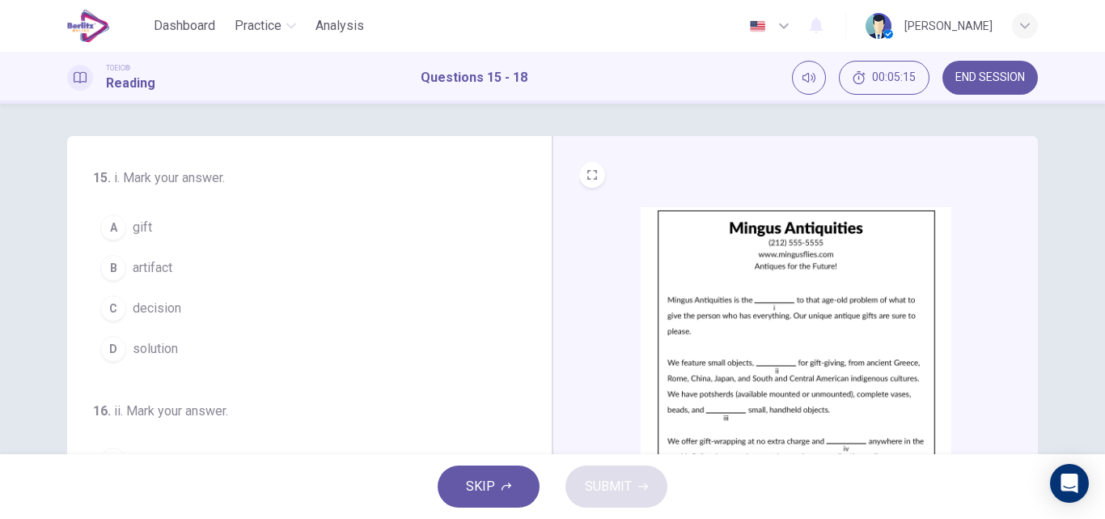
click at [156, 346] on span "solution" at bounding box center [155, 348] width 45 height 19
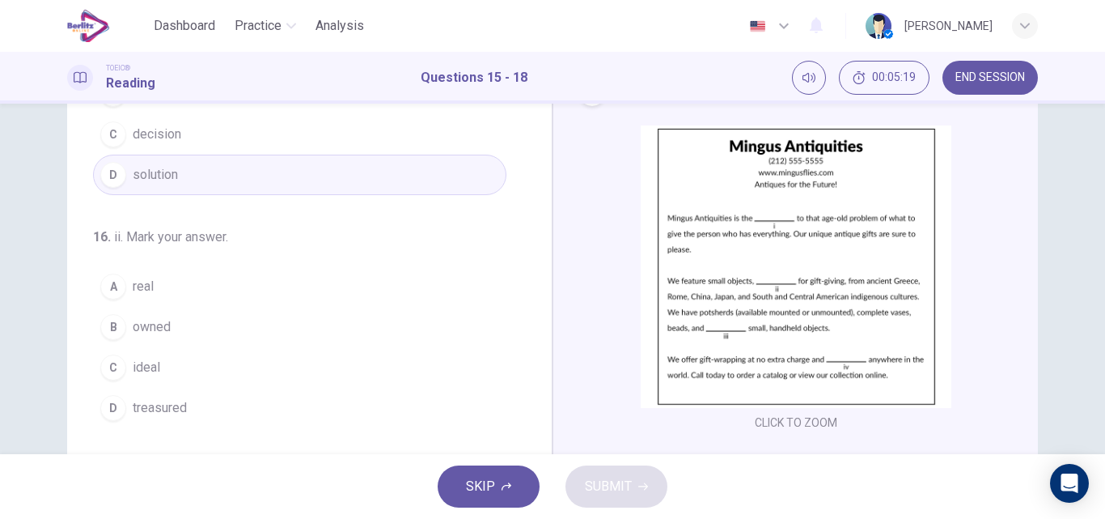
scroll to position [81, 0]
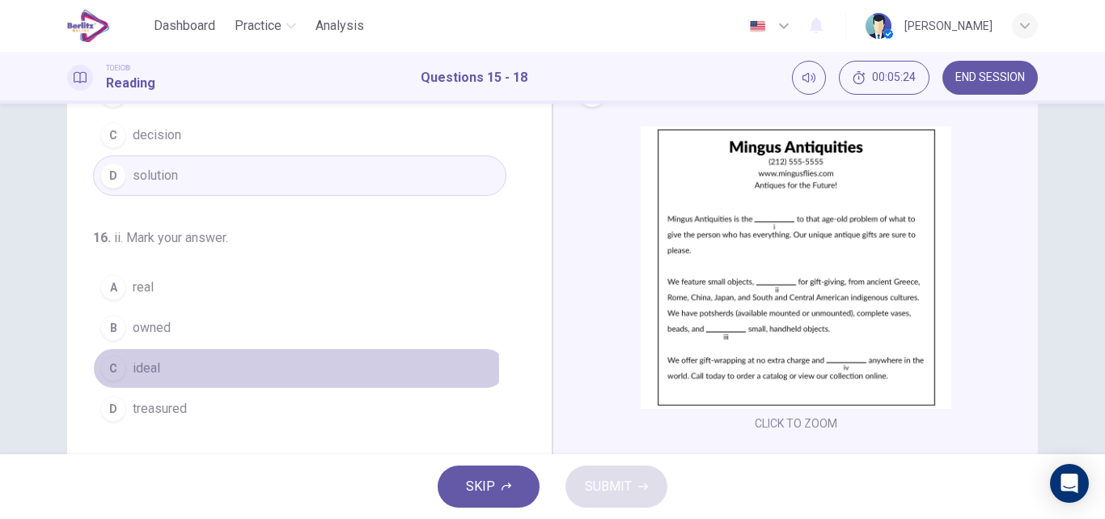
click at [152, 368] on span "ideal" at bounding box center [147, 367] width 28 height 19
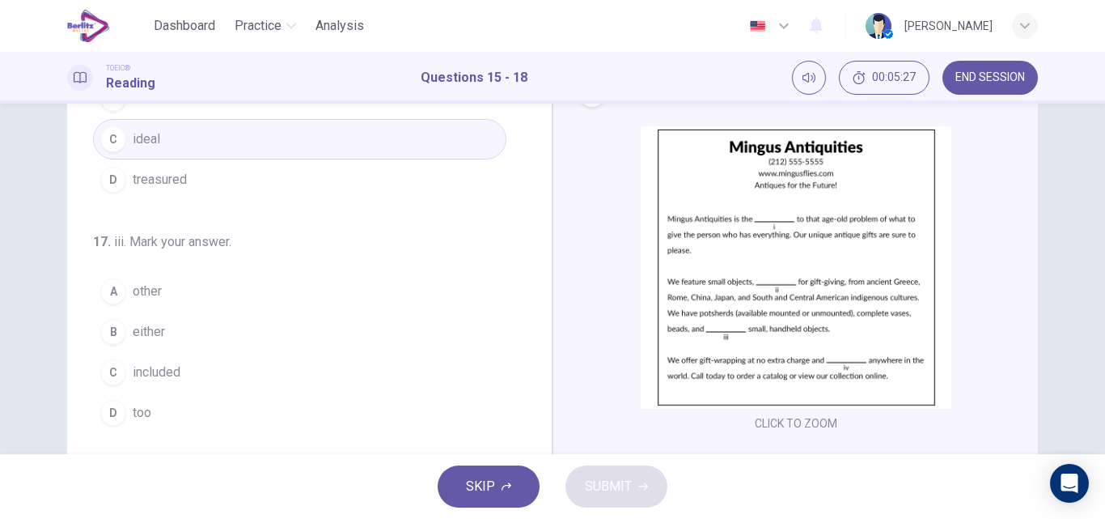
scroll to position [320, 0]
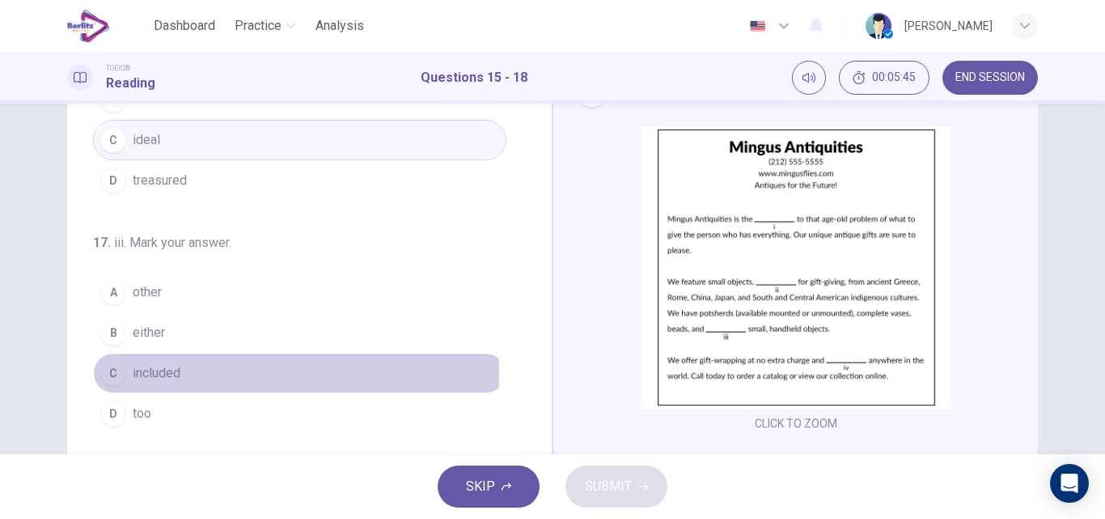
click at [172, 371] on span "included" at bounding box center [157, 372] width 48 height 19
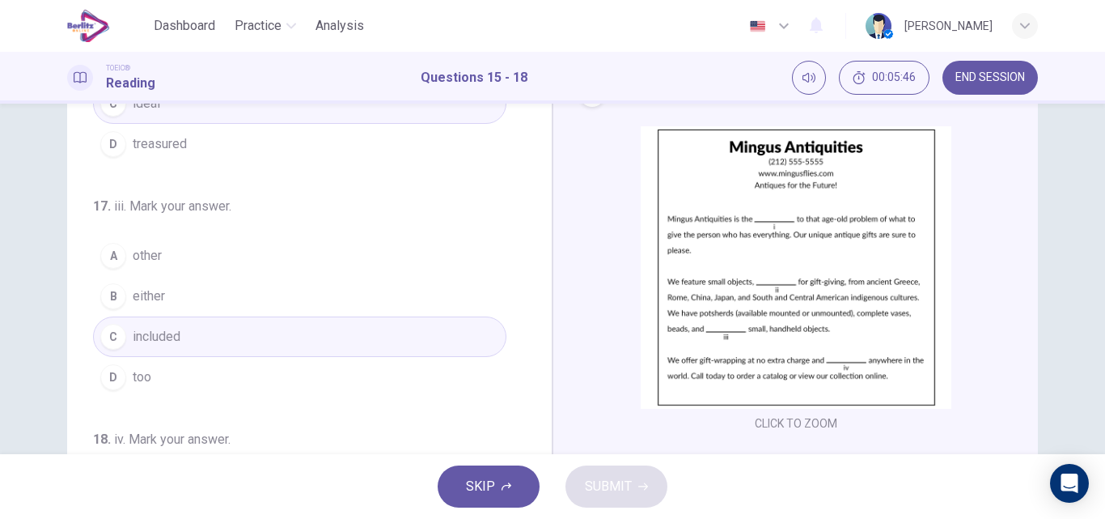
scroll to position [378, 0]
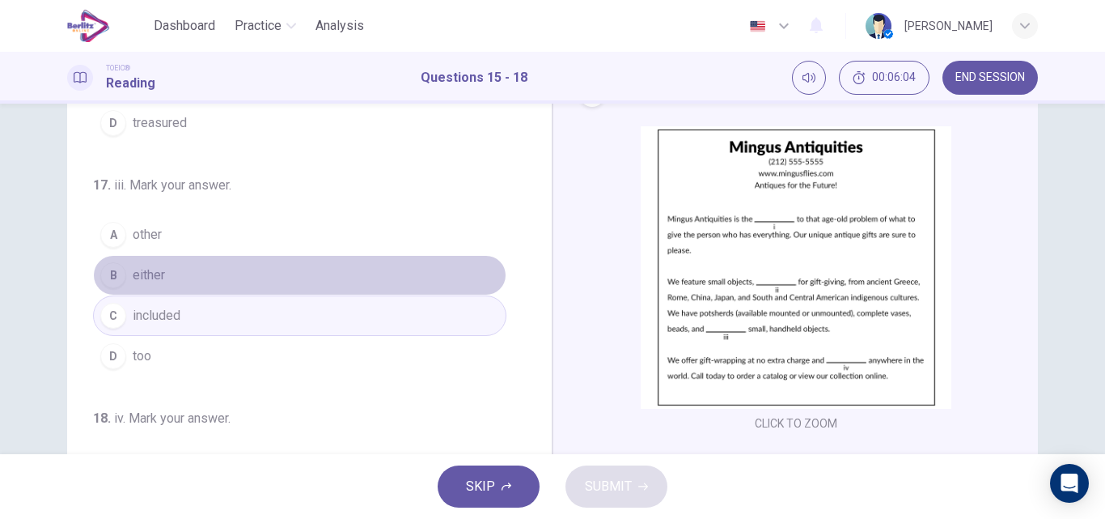
click at [393, 275] on button "B either" at bounding box center [299, 275] width 413 height 40
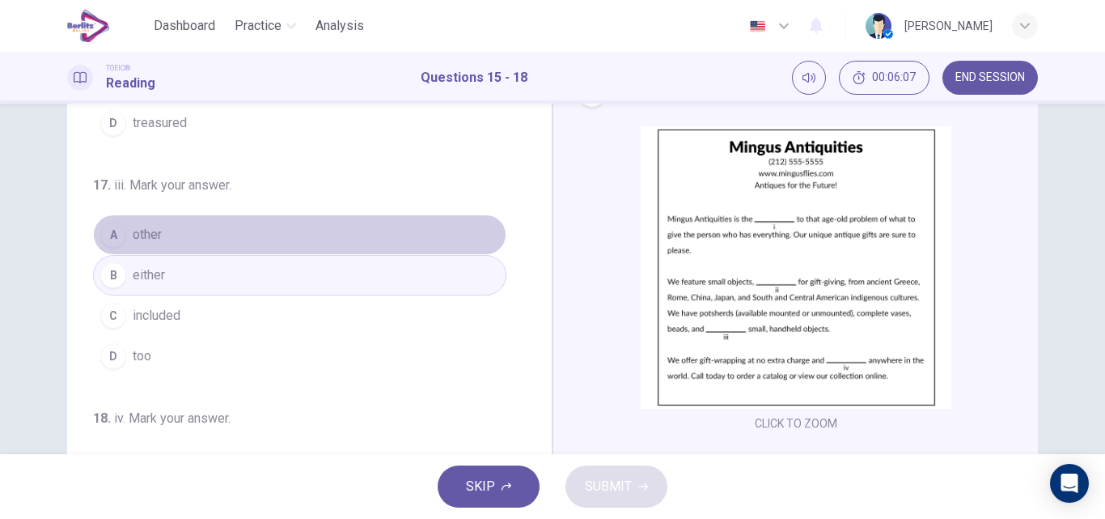
click at [305, 227] on button "A other" at bounding box center [299, 234] width 413 height 40
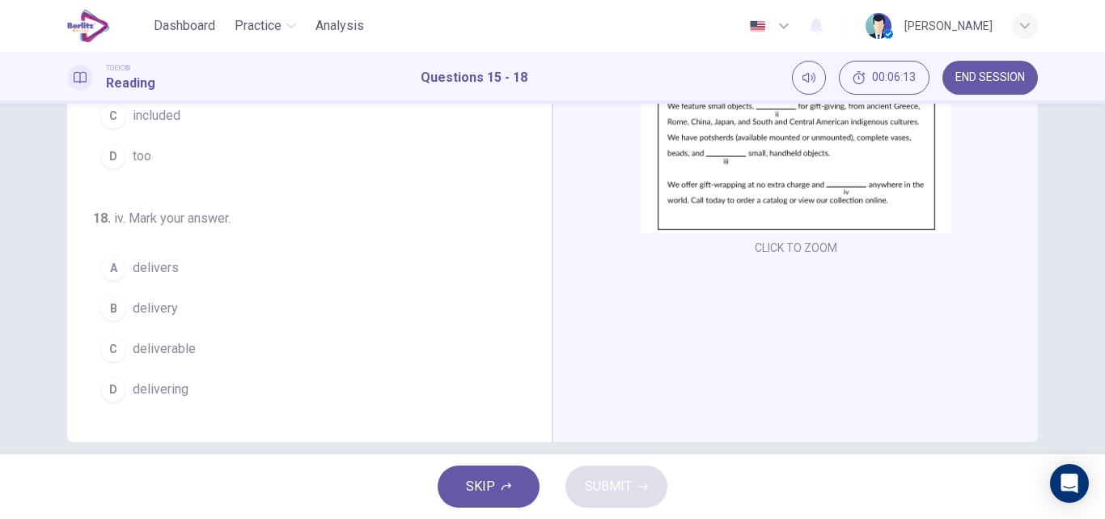
scroll to position [273, 0]
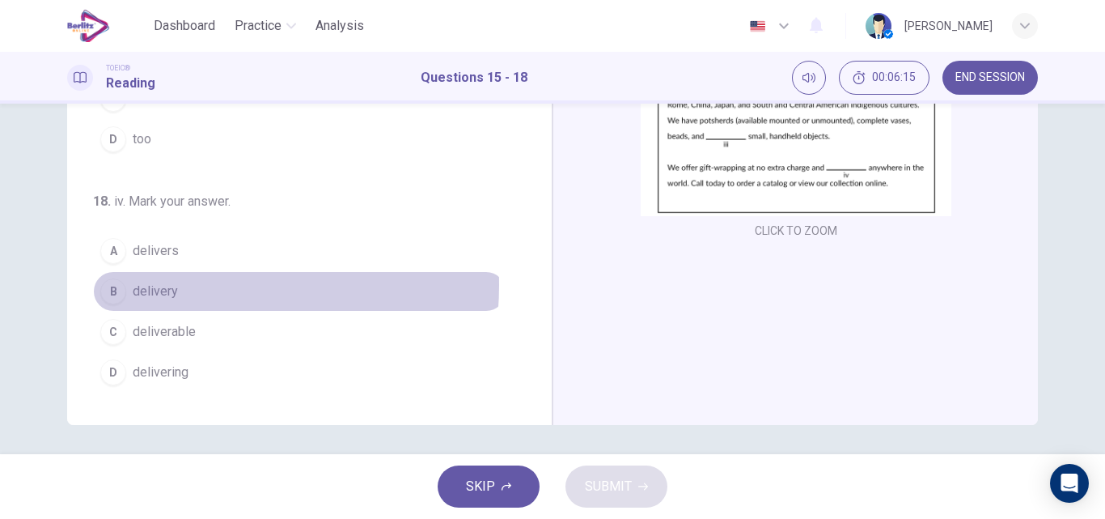
click at [174, 285] on button "B delivery" at bounding box center [299, 291] width 413 height 40
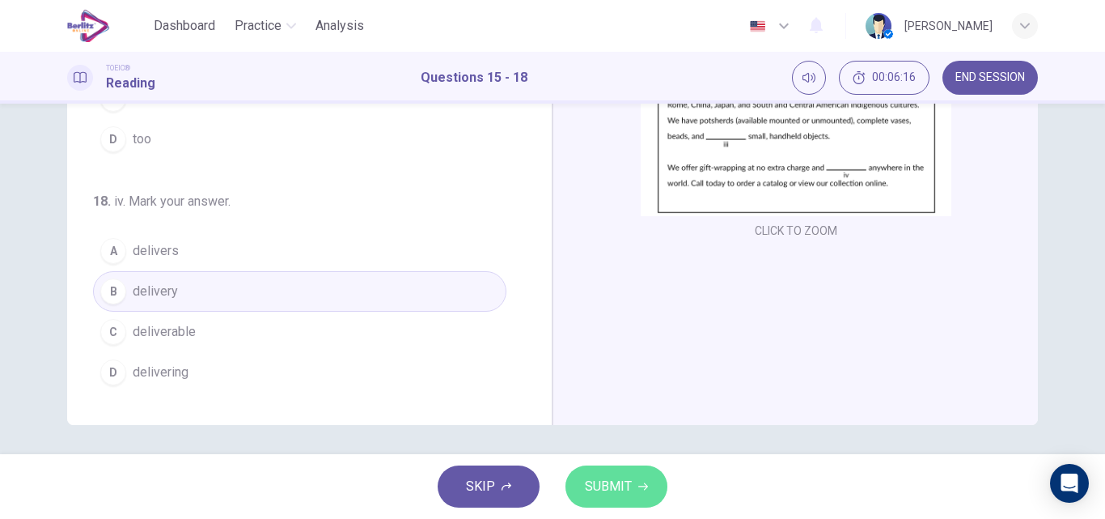
click at [610, 472] on button "SUBMIT" at bounding box center [617, 486] width 102 height 42
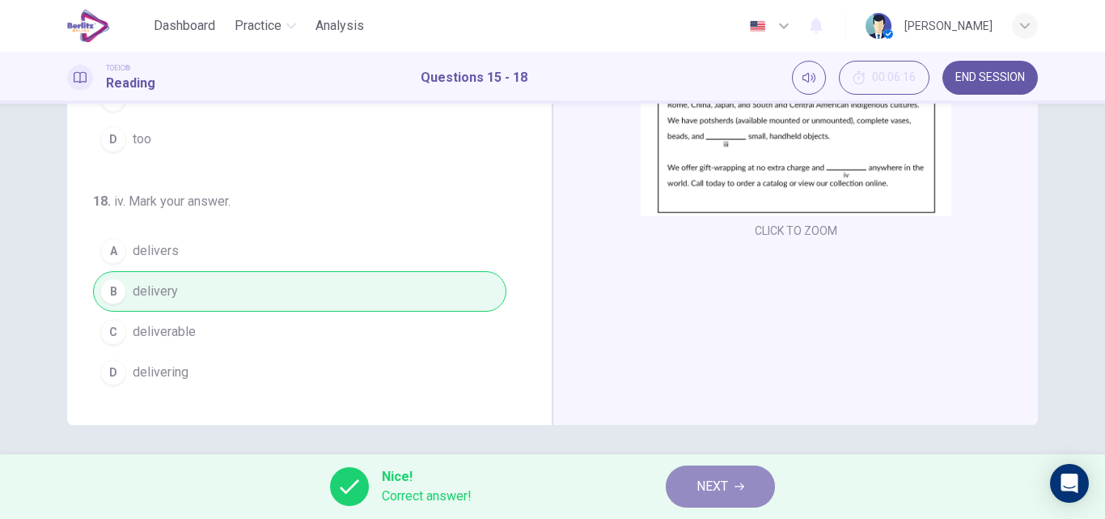
click at [716, 492] on span "NEXT" at bounding box center [713, 486] width 32 height 23
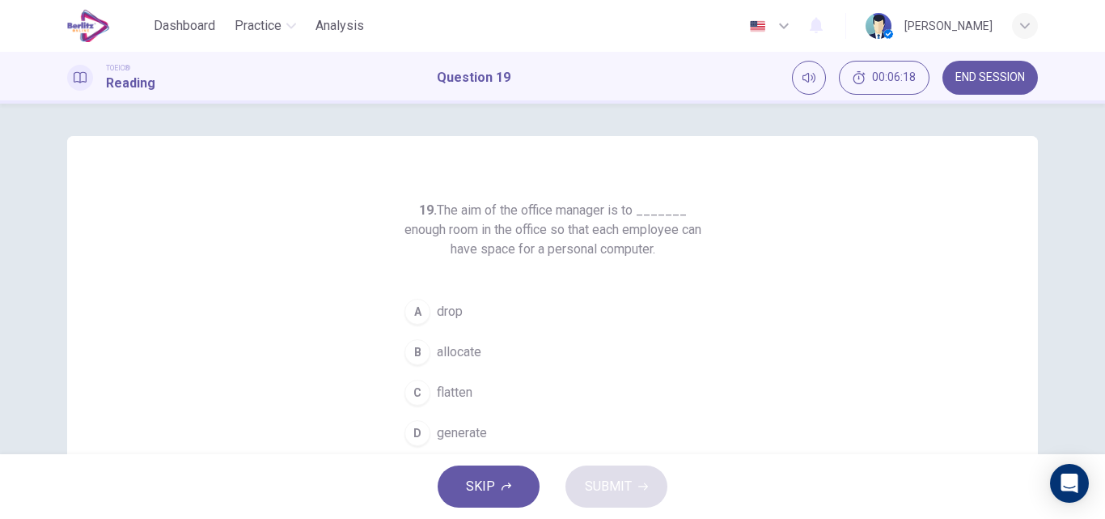
scroll to position [4, 0]
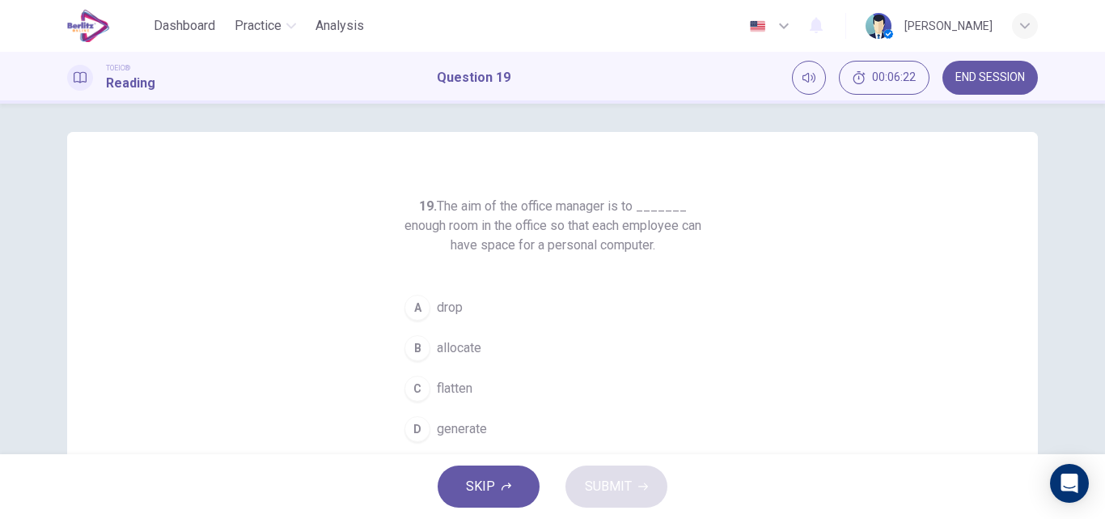
drag, startPoint x: 468, startPoint y: 339, endPoint x: 480, endPoint y: 347, distance: 14.6
click at [480, 347] on button "B allocate" at bounding box center [552, 348] width 311 height 40
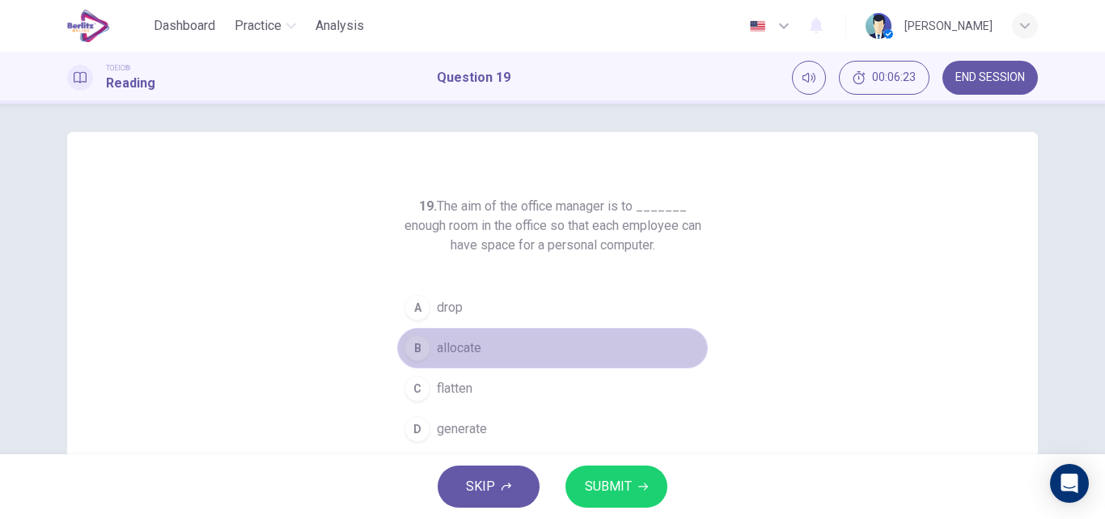
click at [480, 347] on button "B allocate" at bounding box center [552, 348] width 311 height 40
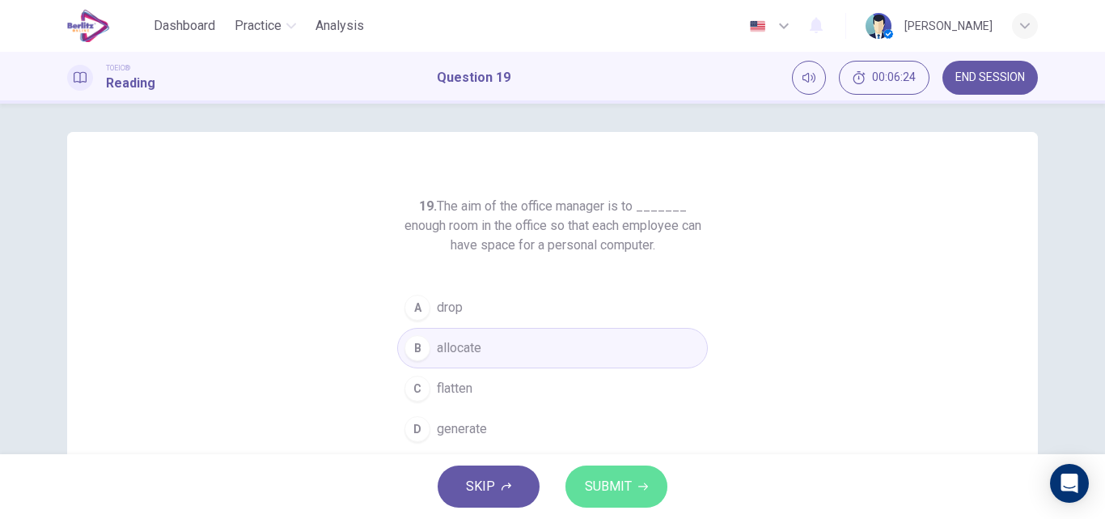
click at [598, 487] on span "SUBMIT" at bounding box center [608, 486] width 47 height 23
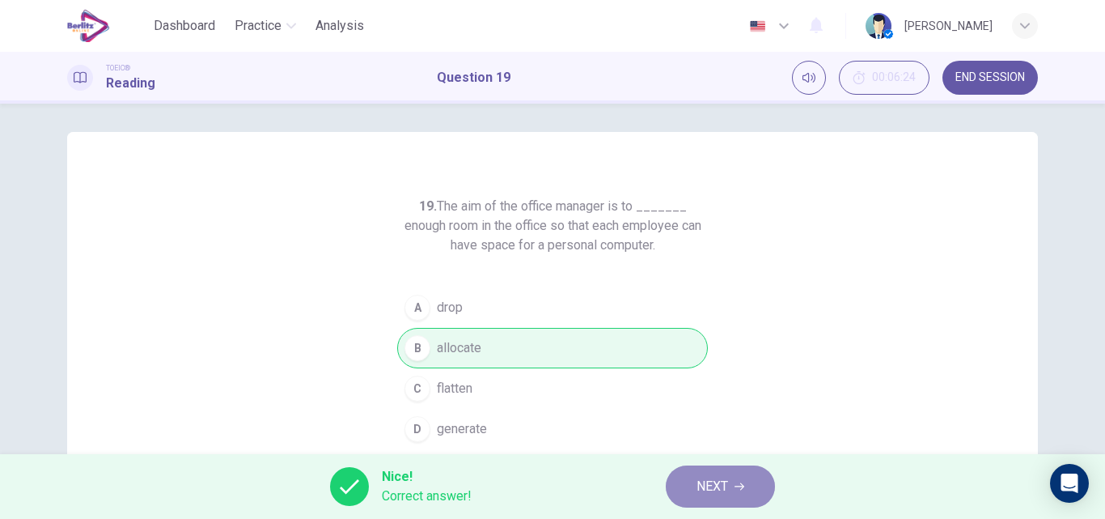
click at [709, 483] on span "NEXT" at bounding box center [713, 486] width 32 height 23
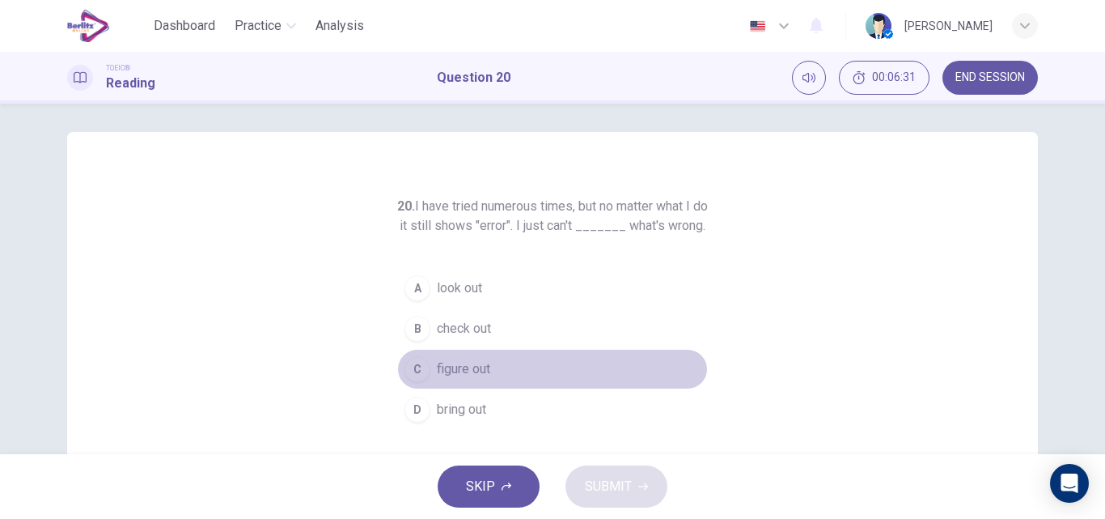
click at [437, 379] on span "figure out" at bounding box center [463, 368] width 53 height 19
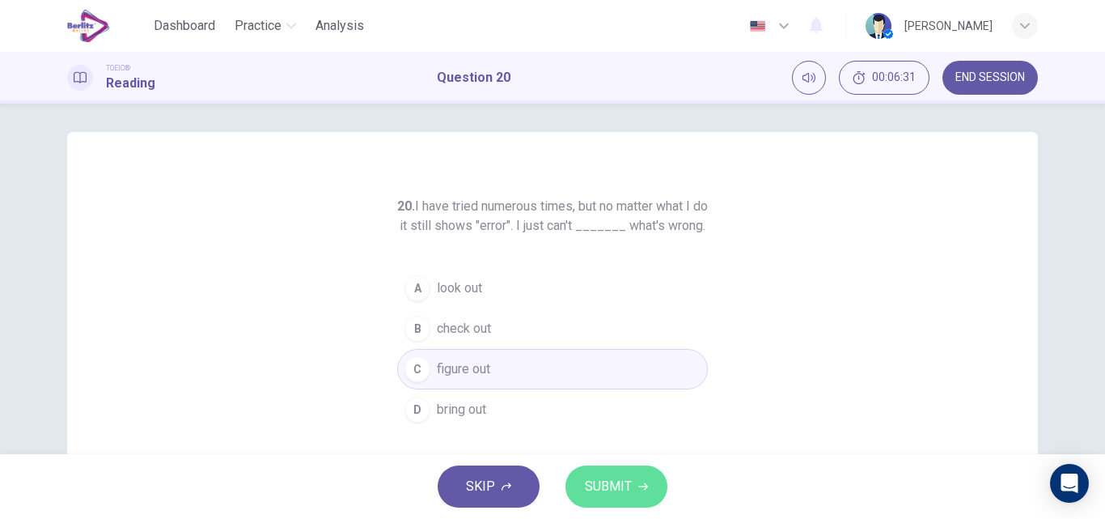
click at [616, 477] on span "SUBMIT" at bounding box center [608, 486] width 47 height 23
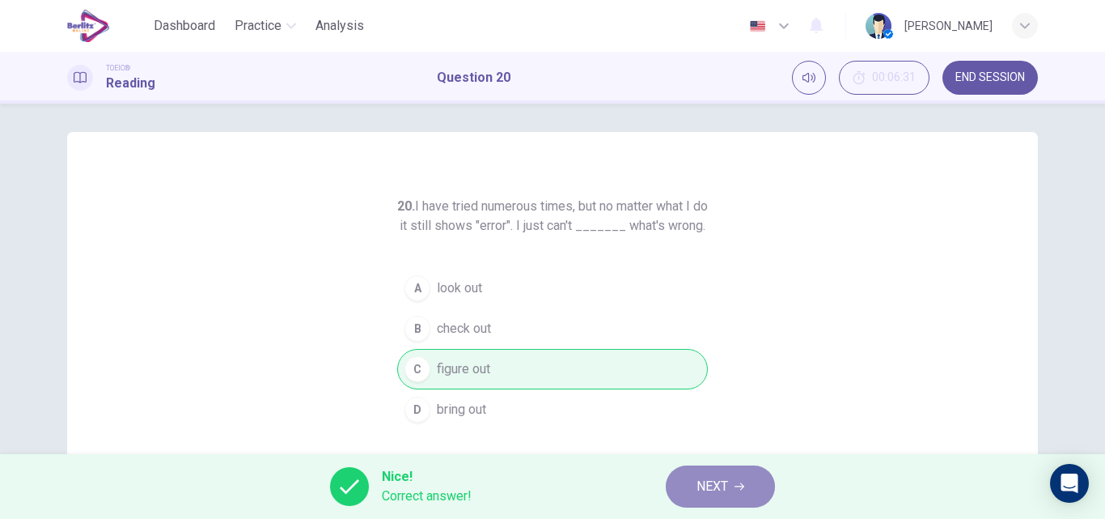
click at [697, 485] on span "NEXT" at bounding box center [713, 486] width 32 height 23
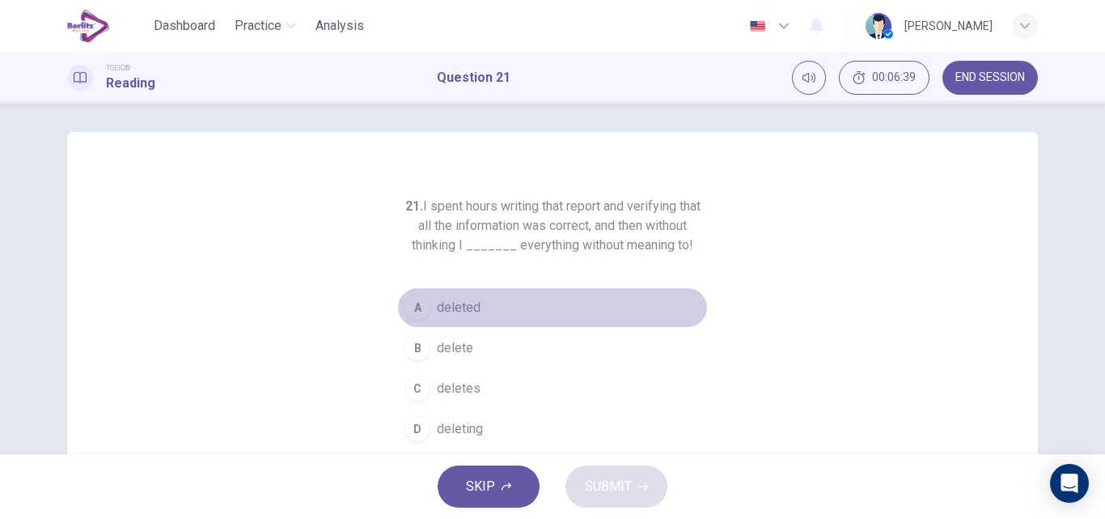
click at [460, 300] on span "deleted" at bounding box center [459, 307] width 44 height 19
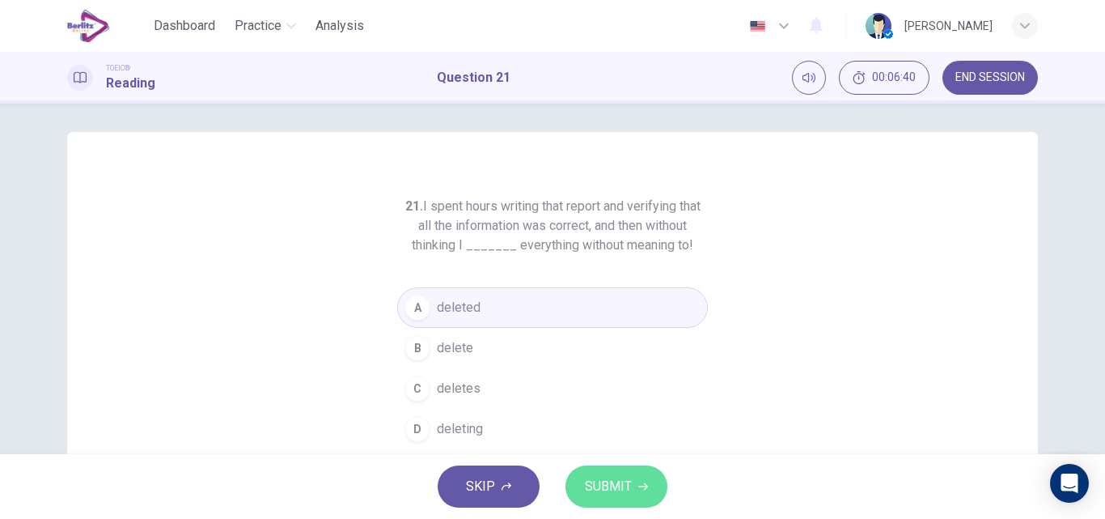
click at [605, 474] on button "SUBMIT" at bounding box center [617, 486] width 102 height 42
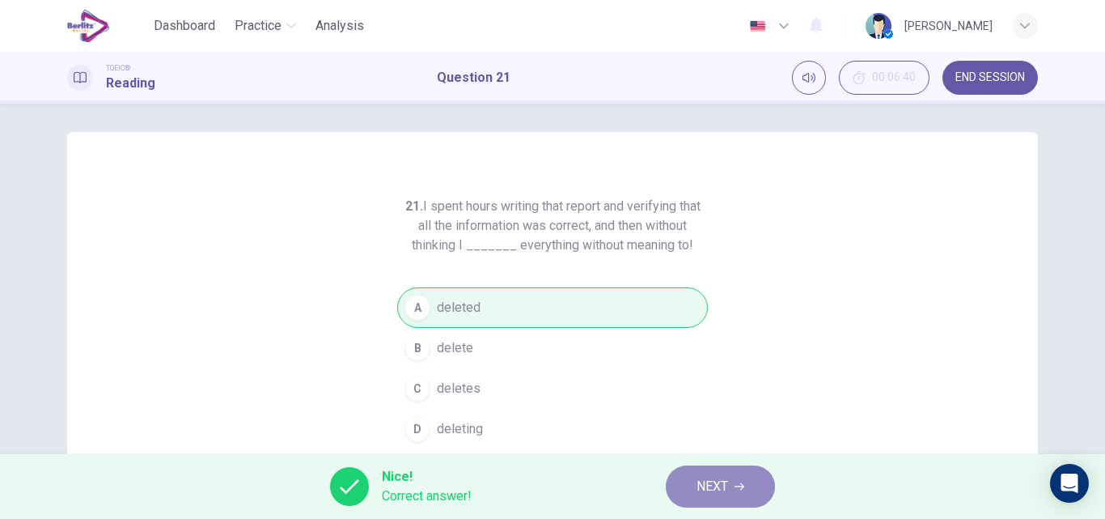
click at [731, 472] on button "NEXT" at bounding box center [720, 486] width 109 height 42
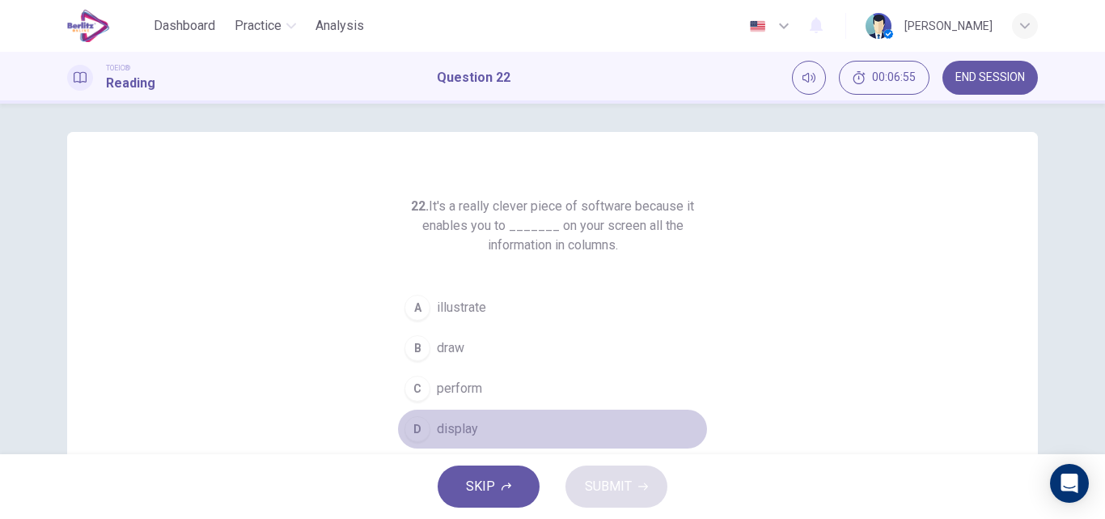
click at [443, 411] on button "D display" at bounding box center [552, 429] width 311 height 40
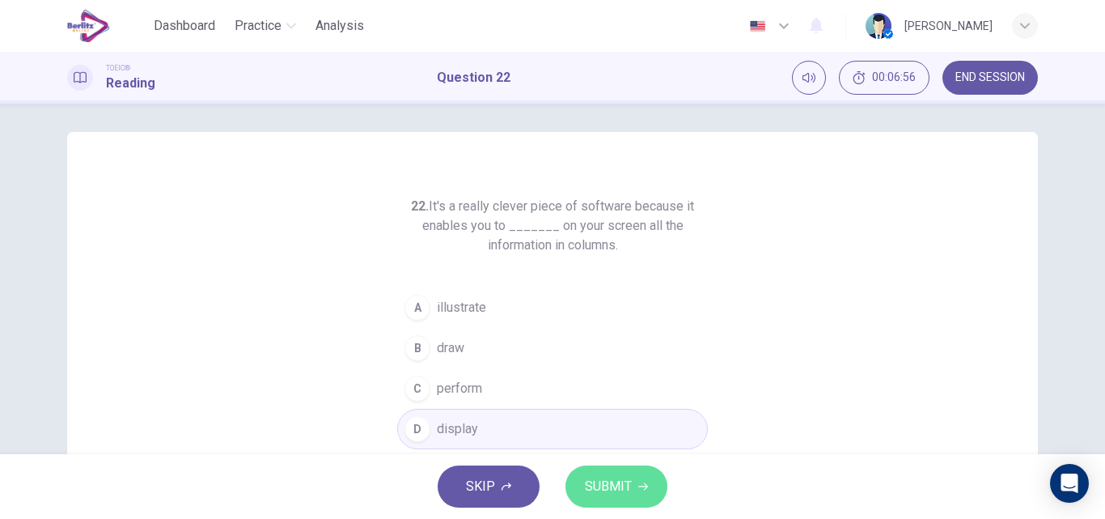
click at [622, 472] on button "SUBMIT" at bounding box center [617, 486] width 102 height 42
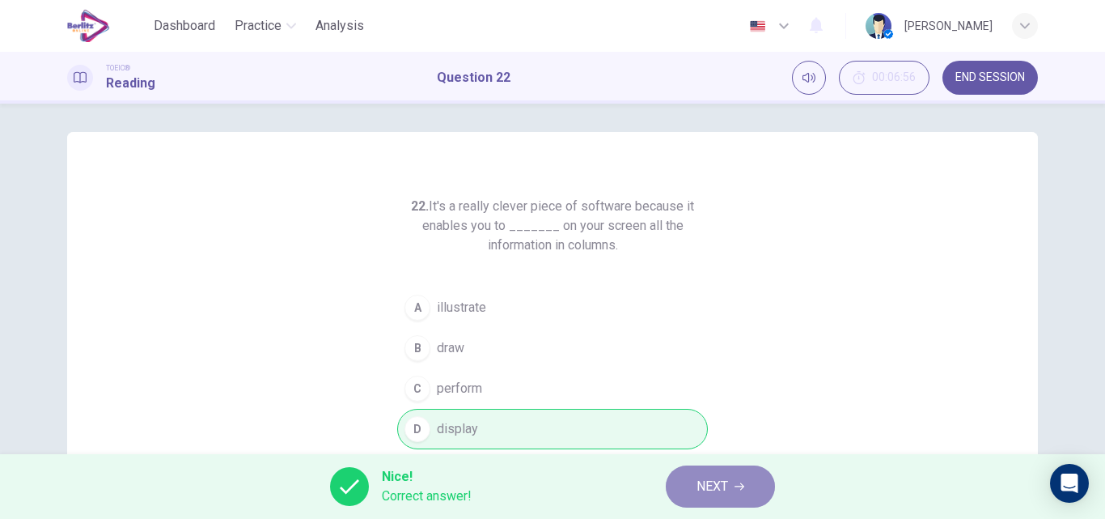
click at [720, 486] on span "NEXT" at bounding box center [713, 486] width 32 height 23
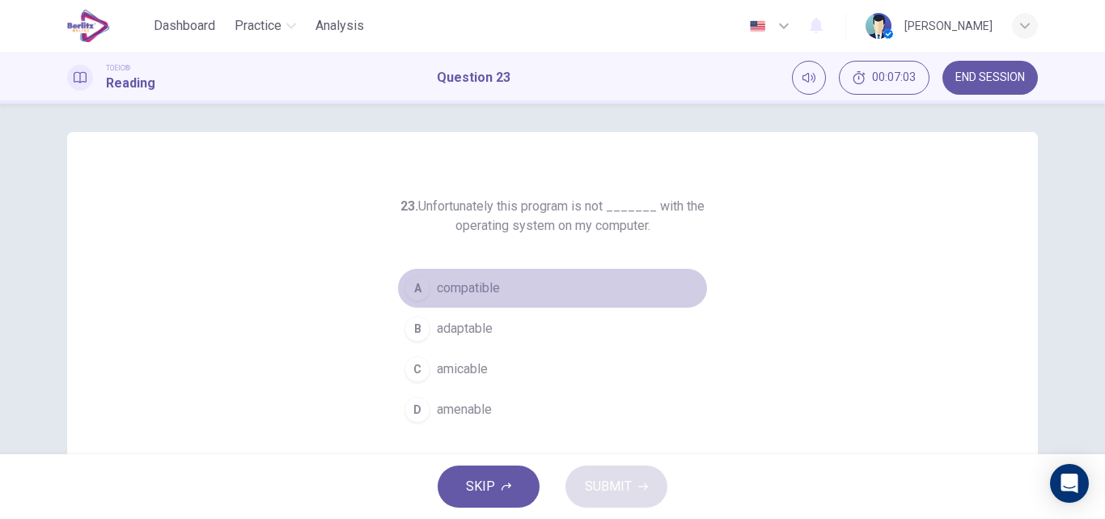
click at [485, 286] on span "compatible" at bounding box center [468, 287] width 63 height 19
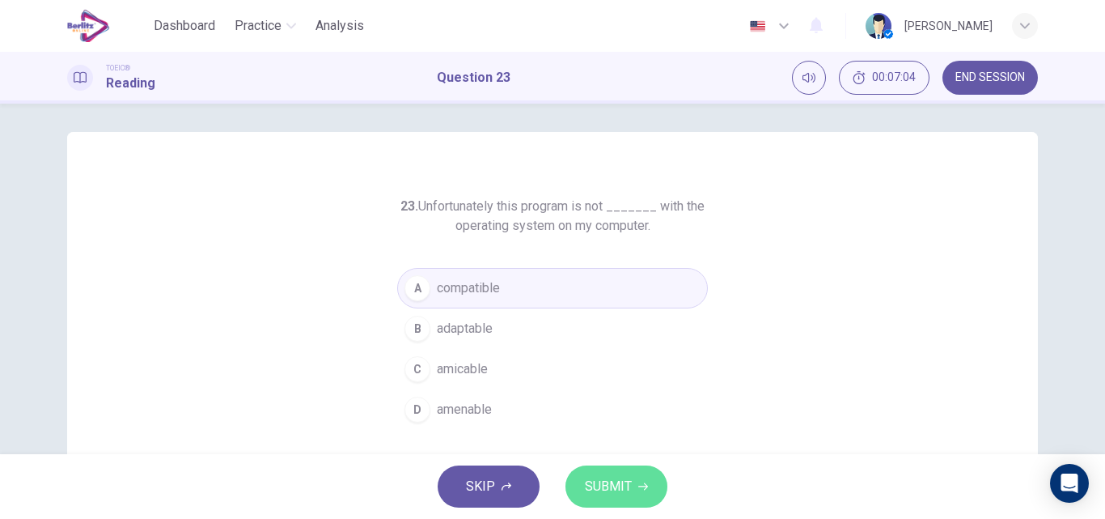
click at [617, 485] on span "SUBMIT" at bounding box center [608, 486] width 47 height 23
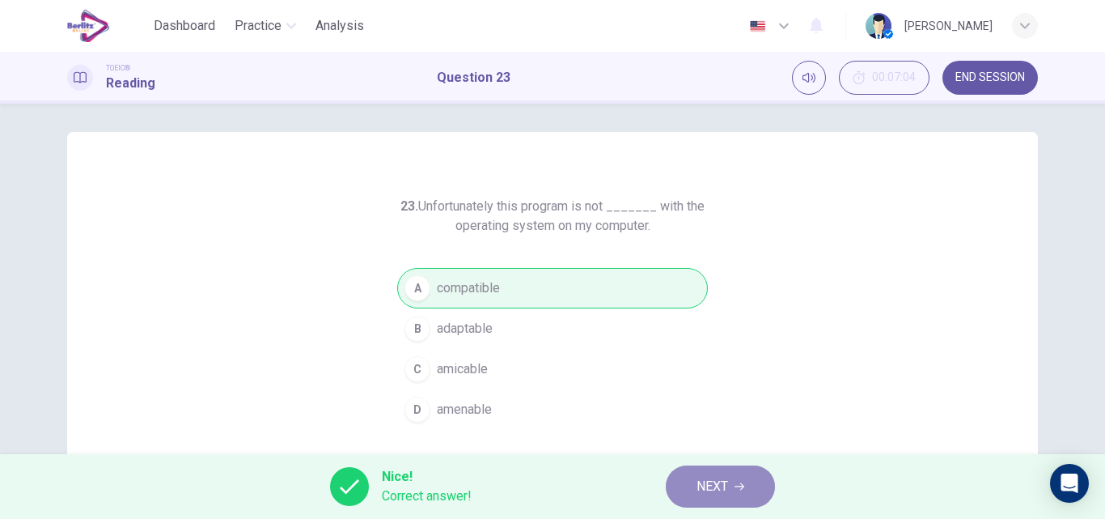
click at [711, 479] on span "NEXT" at bounding box center [713, 486] width 32 height 23
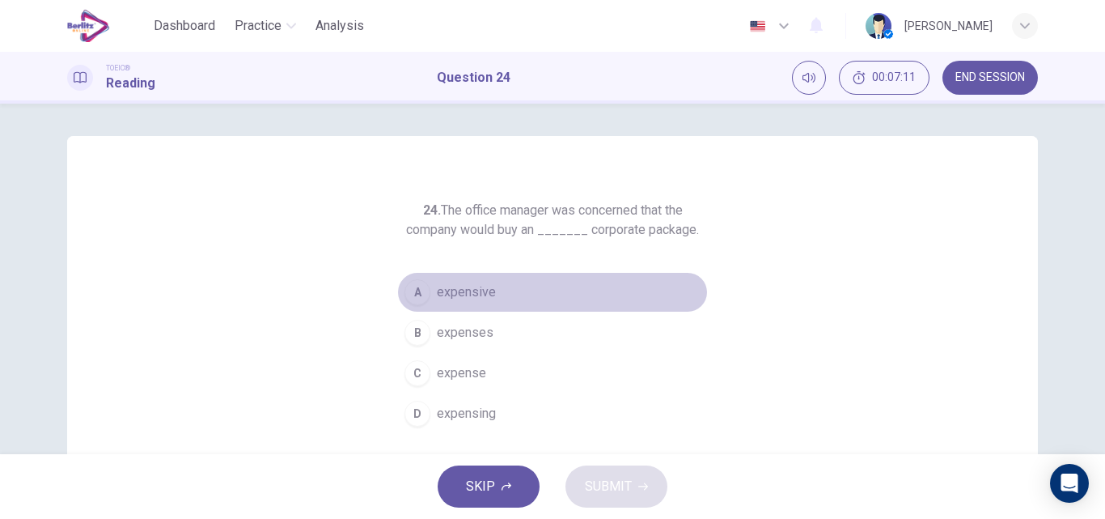
click at [469, 290] on span "expensive" at bounding box center [466, 291] width 59 height 19
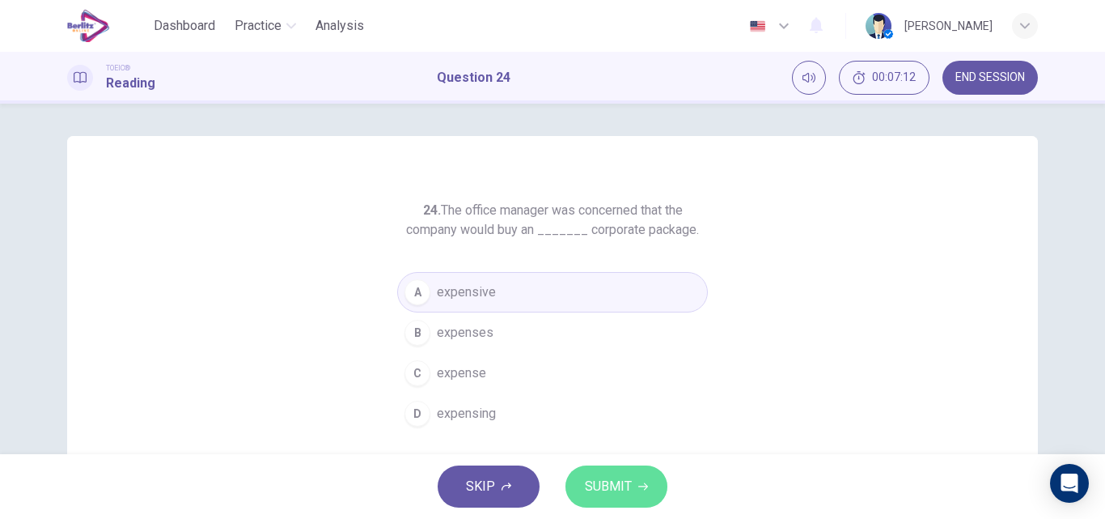
click at [604, 480] on span "SUBMIT" at bounding box center [608, 486] width 47 height 23
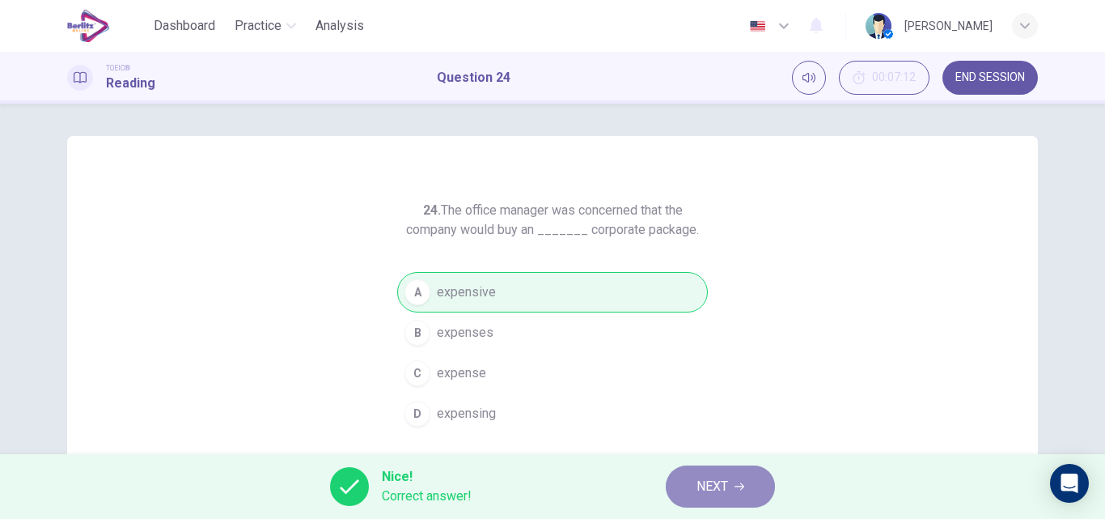
click at [692, 473] on button "NEXT" at bounding box center [720, 486] width 109 height 42
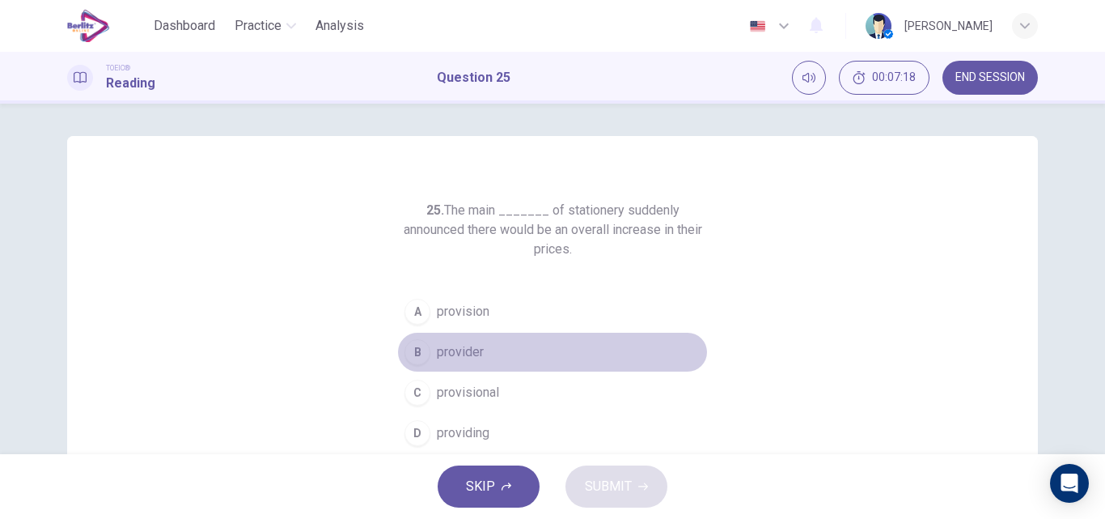
click at [446, 354] on span "provider" at bounding box center [460, 351] width 47 height 19
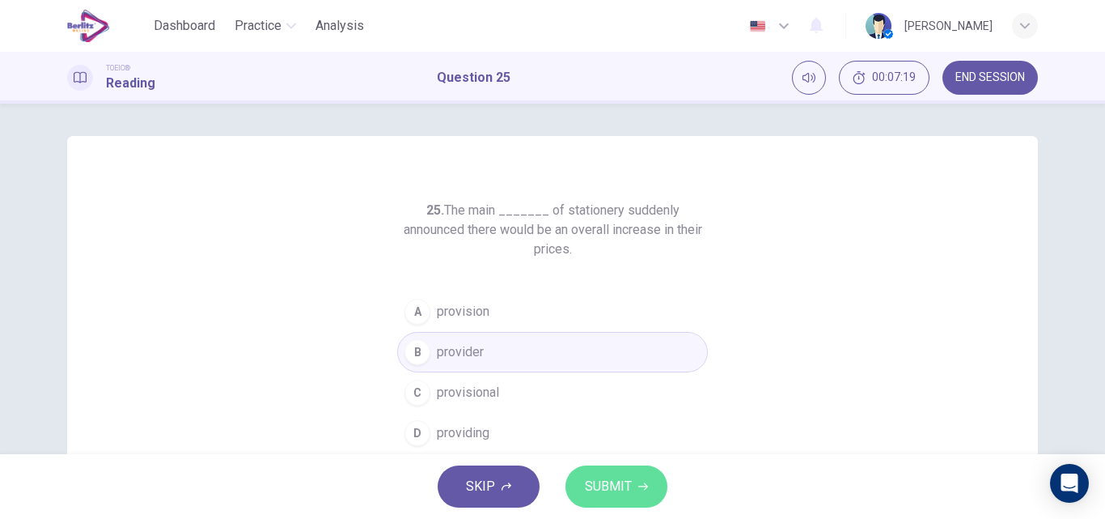
click at [617, 498] on button "SUBMIT" at bounding box center [617, 486] width 102 height 42
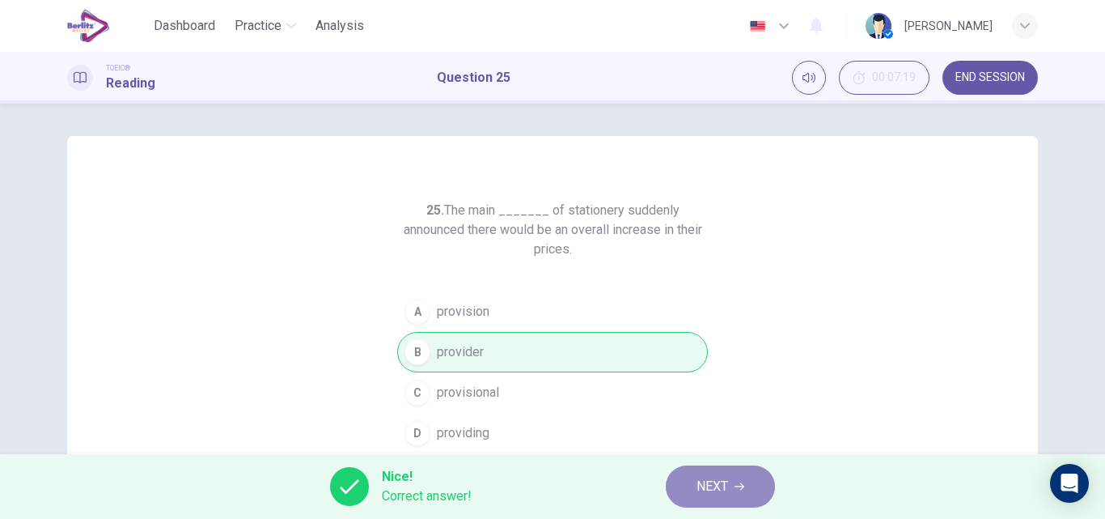
click at [724, 498] on button "NEXT" at bounding box center [720, 486] width 109 height 42
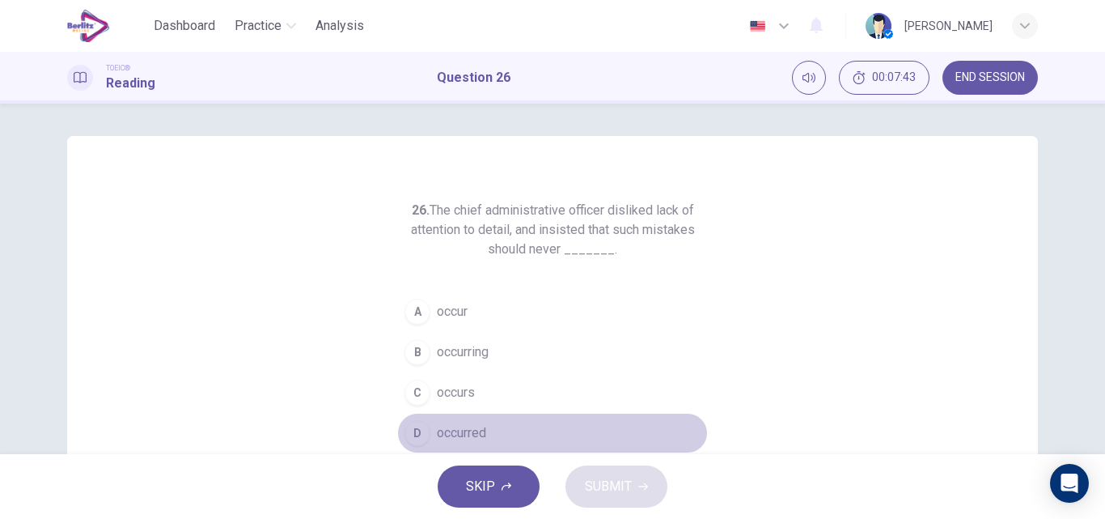
click at [464, 430] on span "occurred" at bounding box center [461, 432] width 49 height 19
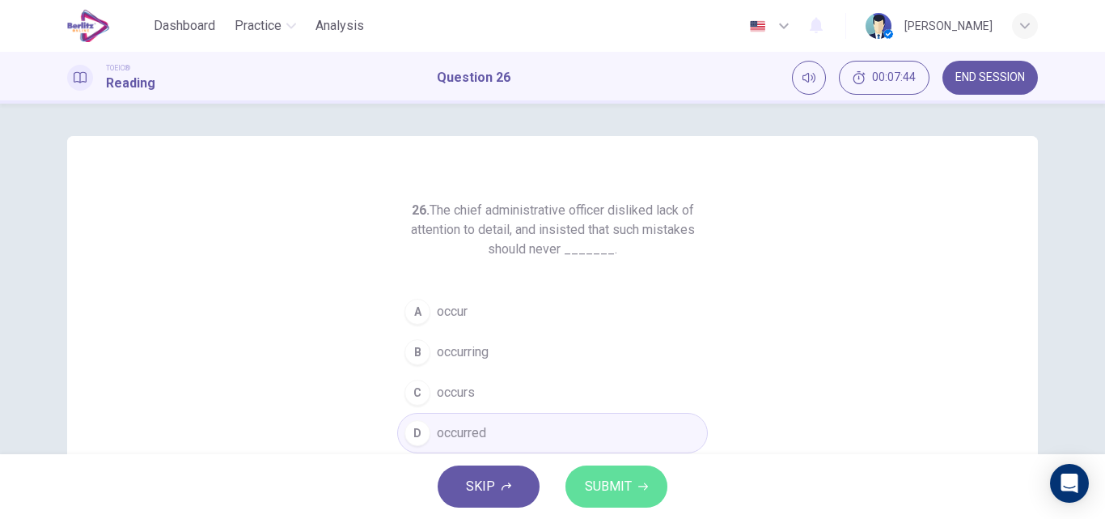
click at [582, 477] on button "SUBMIT" at bounding box center [617, 486] width 102 height 42
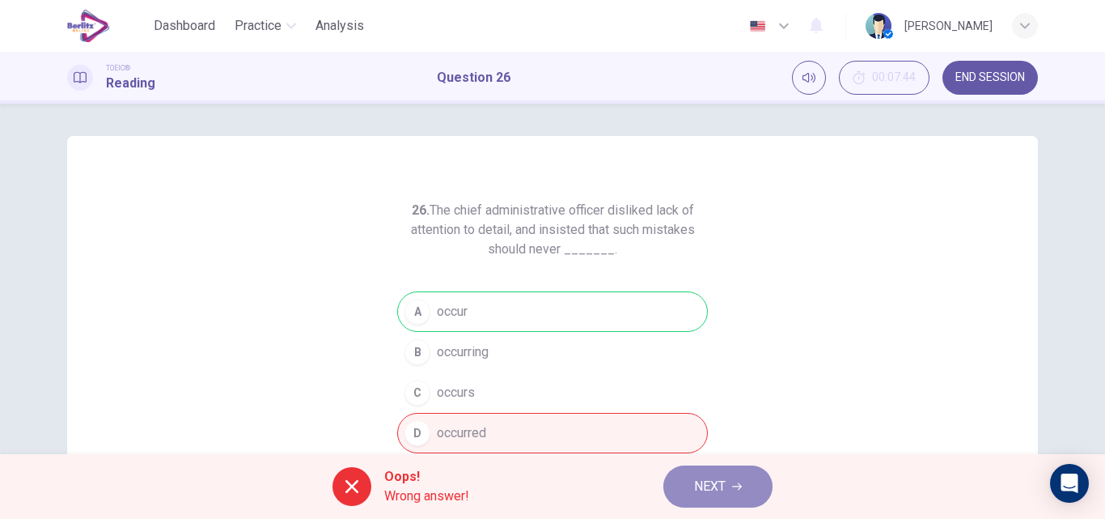
click at [687, 471] on button "NEXT" at bounding box center [718, 486] width 109 height 42
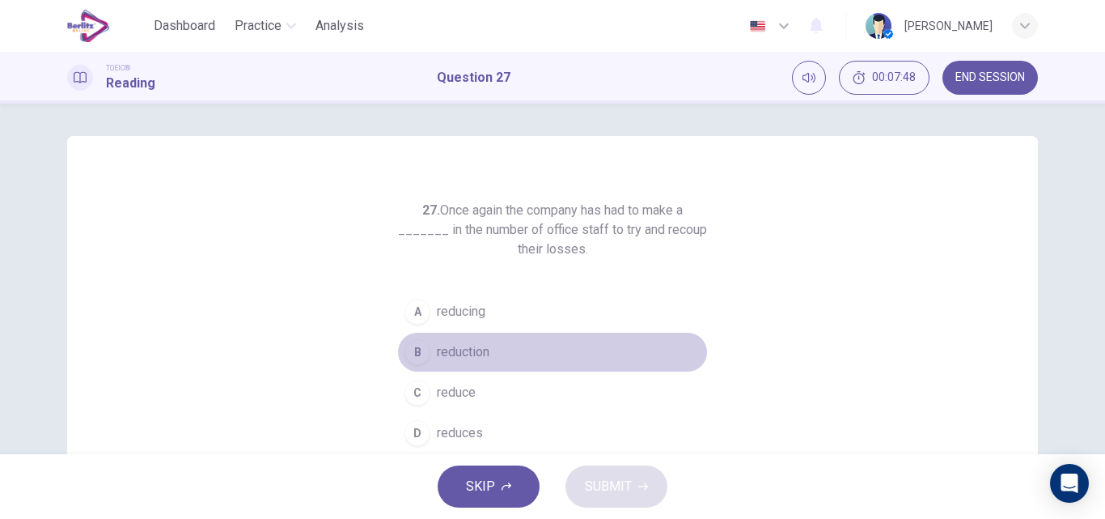
click at [467, 355] on span "reduction" at bounding box center [463, 351] width 53 height 19
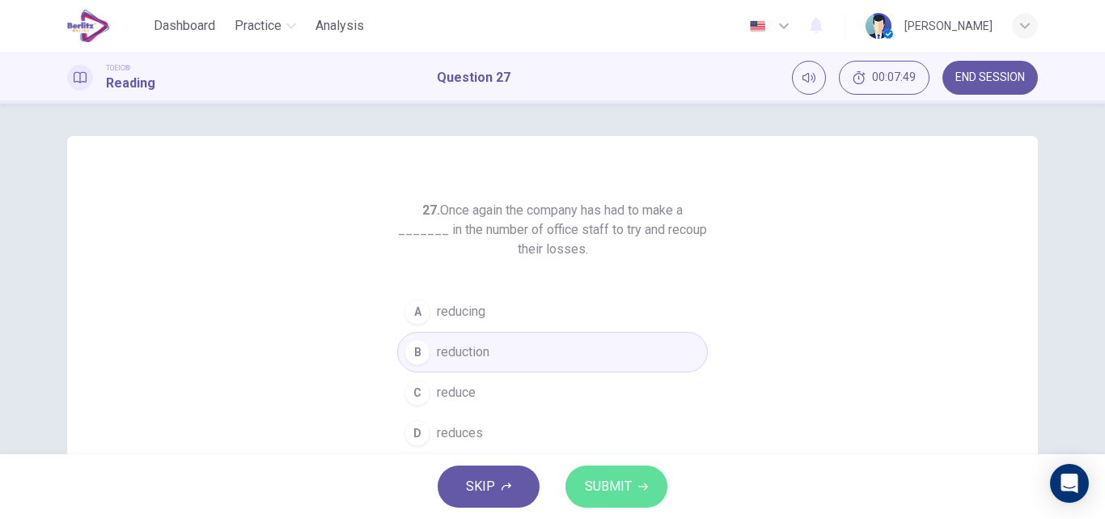
click at [617, 469] on button "SUBMIT" at bounding box center [617, 486] width 102 height 42
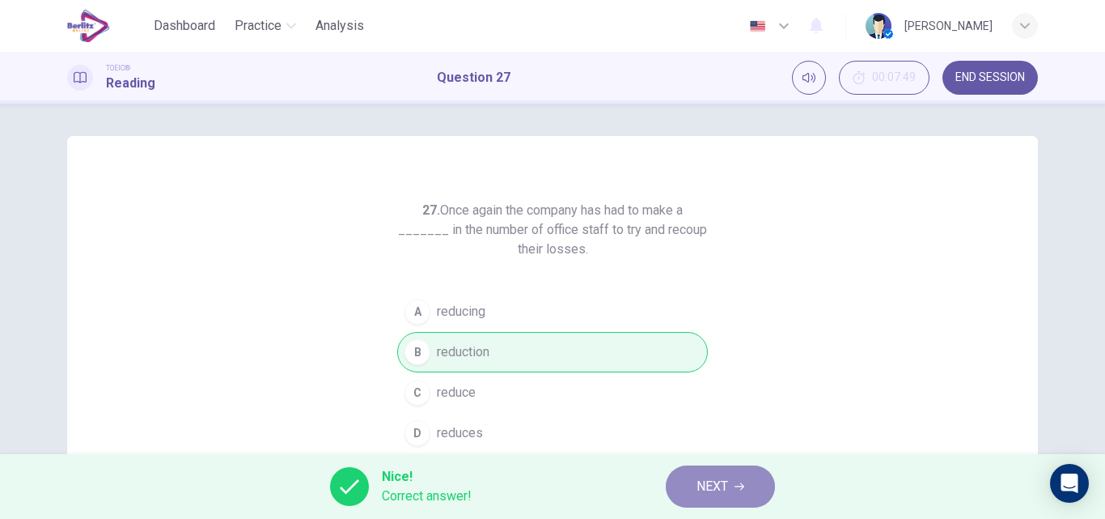
click at [684, 473] on button "NEXT" at bounding box center [720, 486] width 109 height 42
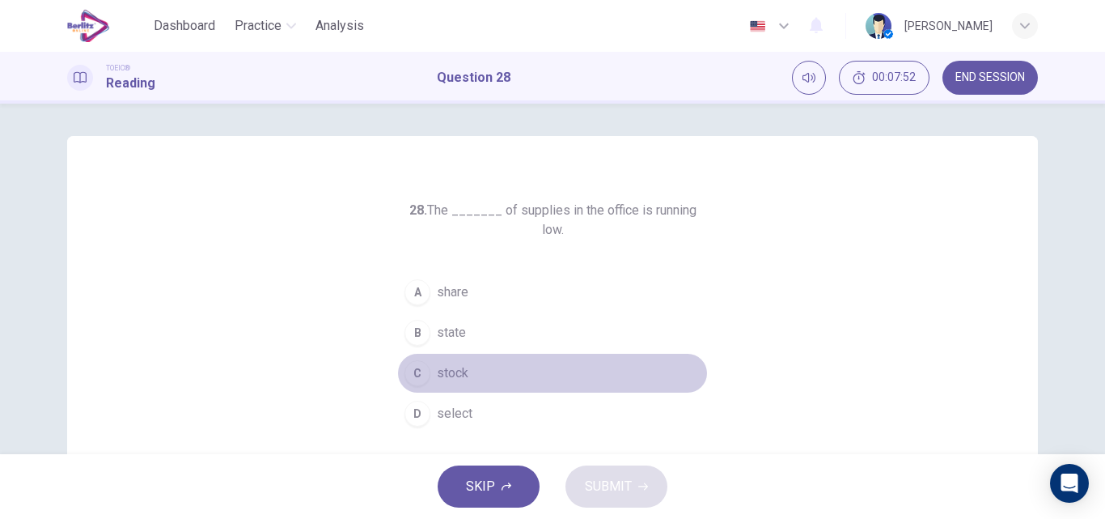
click at [451, 353] on button "C stock" at bounding box center [552, 373] width 311 height 40
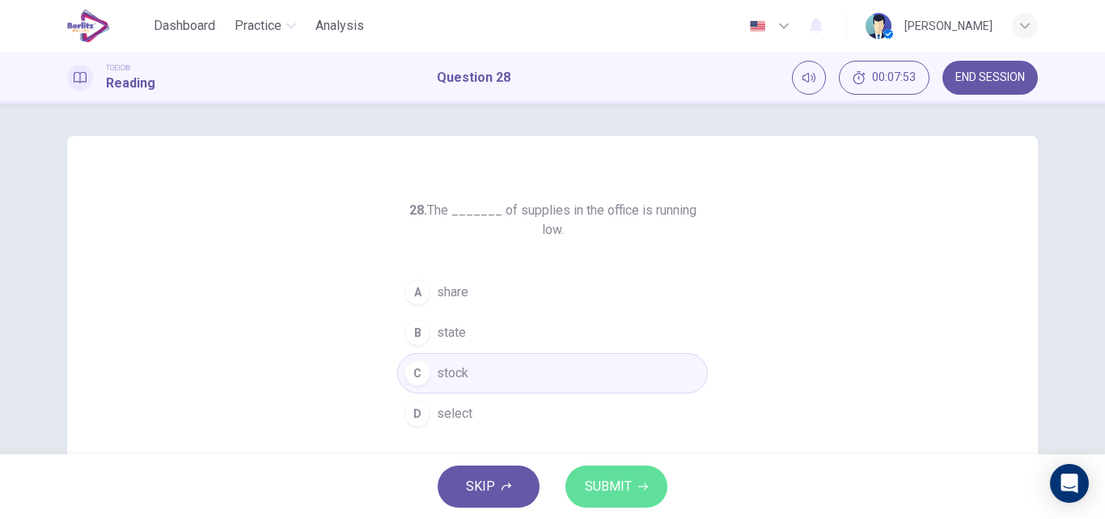
click at [612, 471] on button "SUBMIT" at bounding box center [617, 486] width 102 height 42
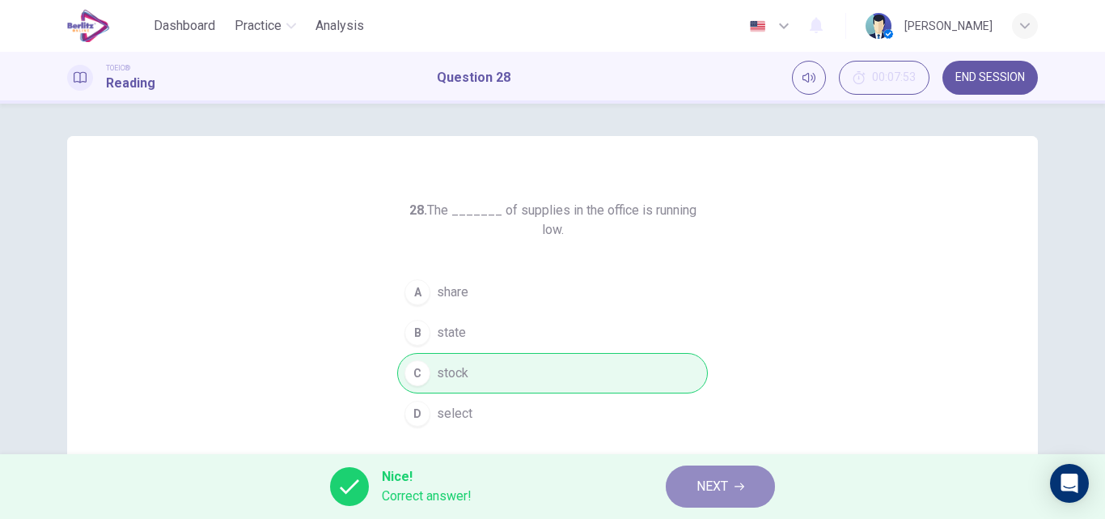
click at [727, 467] on button "NEXT" at bounding box center [720, 486] width 109 height 42
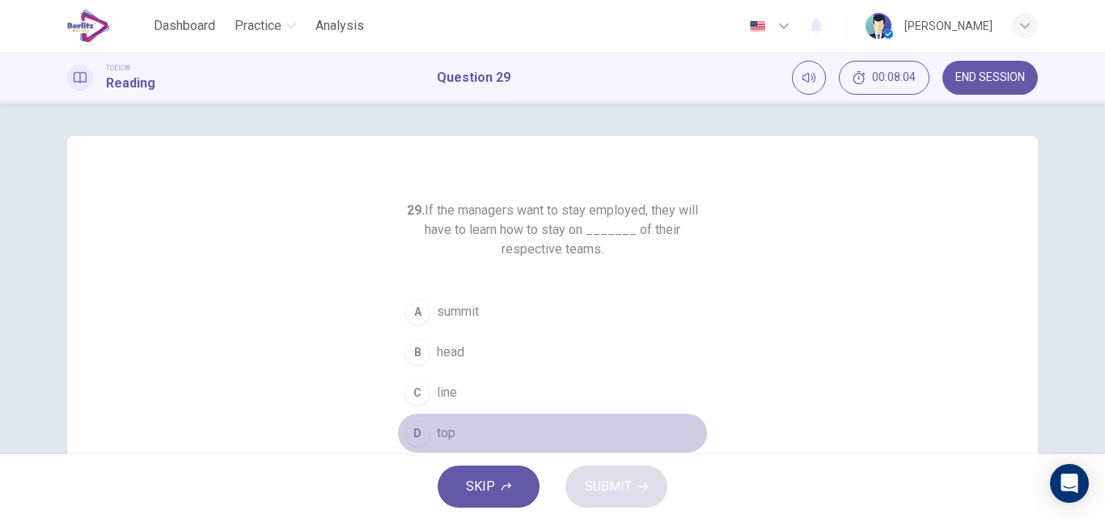
click at [443, 430] on span "top" at bounding box center [446, 432] width 19 height 19
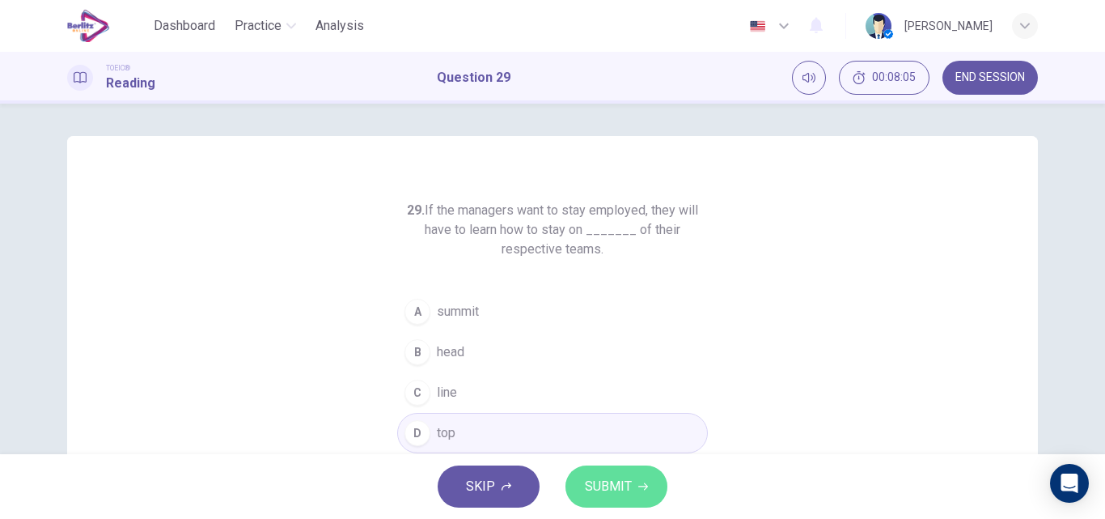
click at [613, 477] on span "SUBMIT" at bounding box center [608, 486] width 47 height 23
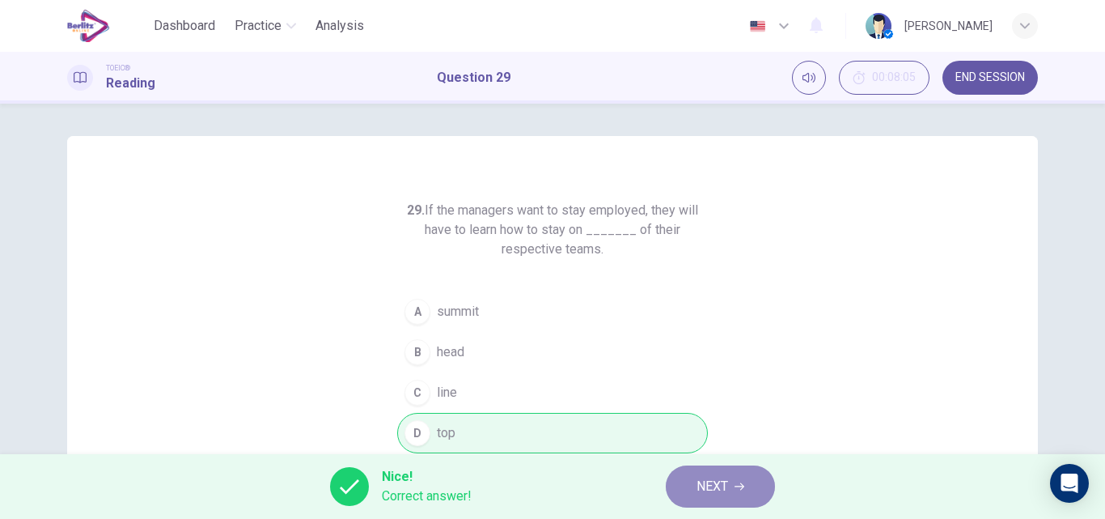
click at [726, 488] on span "NEXT" at bounding box center [713, 486] width 32 height 23
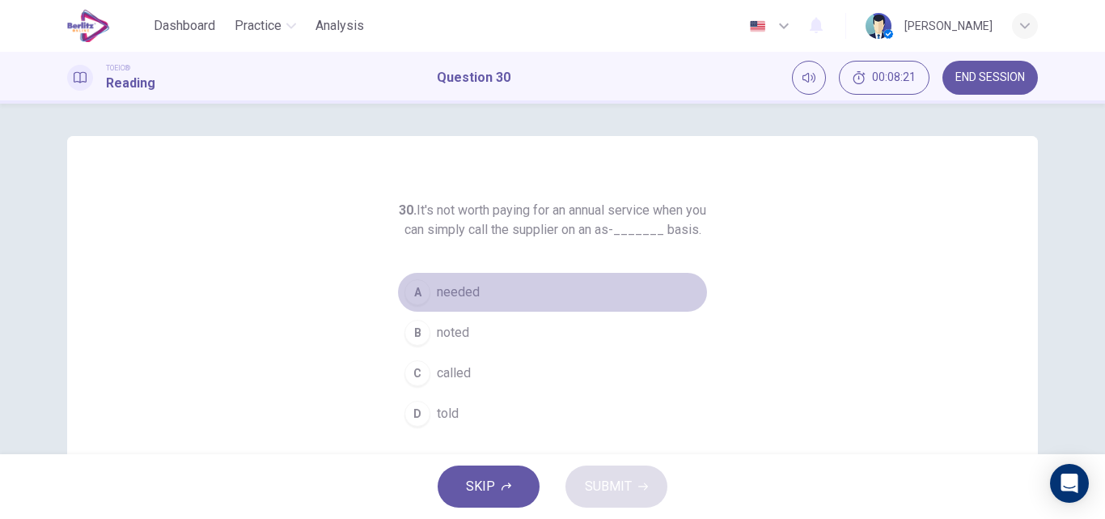
click at [454, 302] on span "needed" at bounding box center [458, 291] width 43 height 19
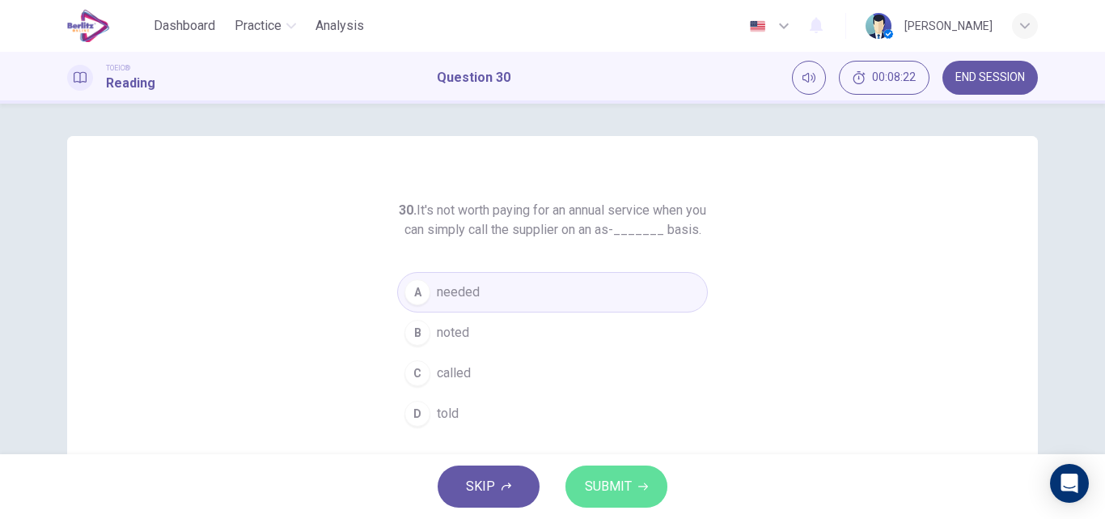
click at [607, 490] on span "SUBMIT" at bounding box center [608, 486] width 47 height 23
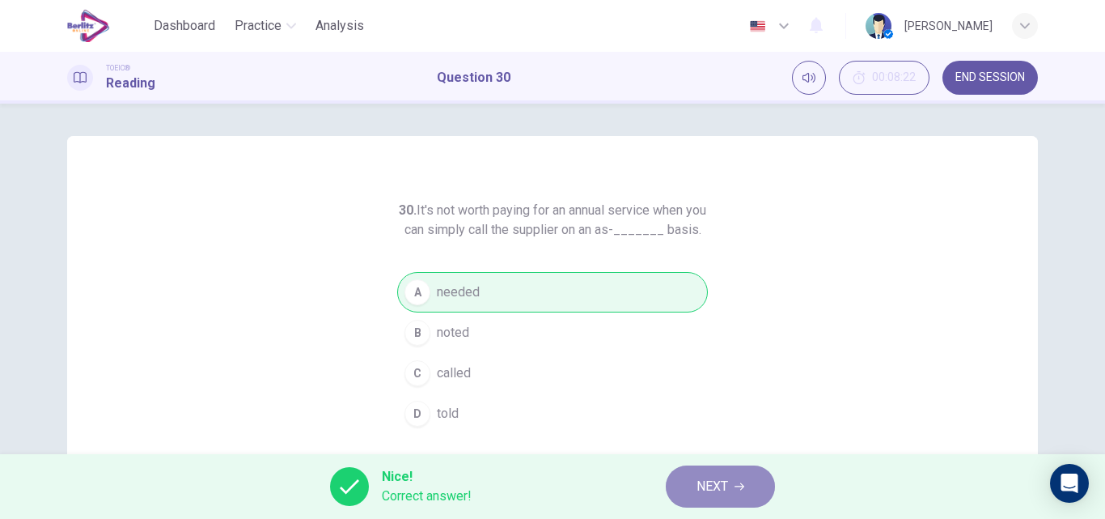
click at [705, 483] on span "NEXT" at bounding box center [713, 486] width 32 height 23
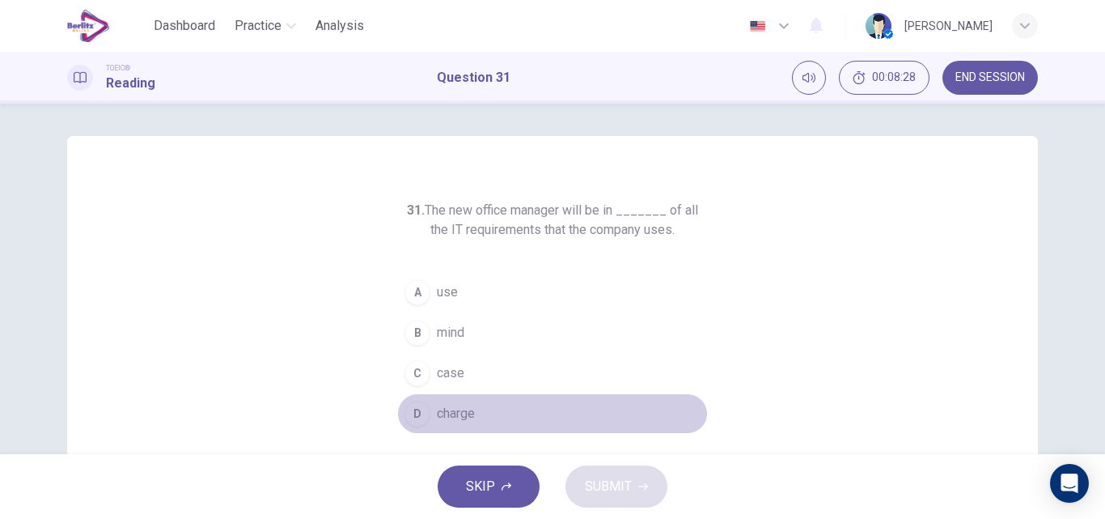
click at [446, 407] on span "charge" at bounding box center [456, 413] width 38 height 19
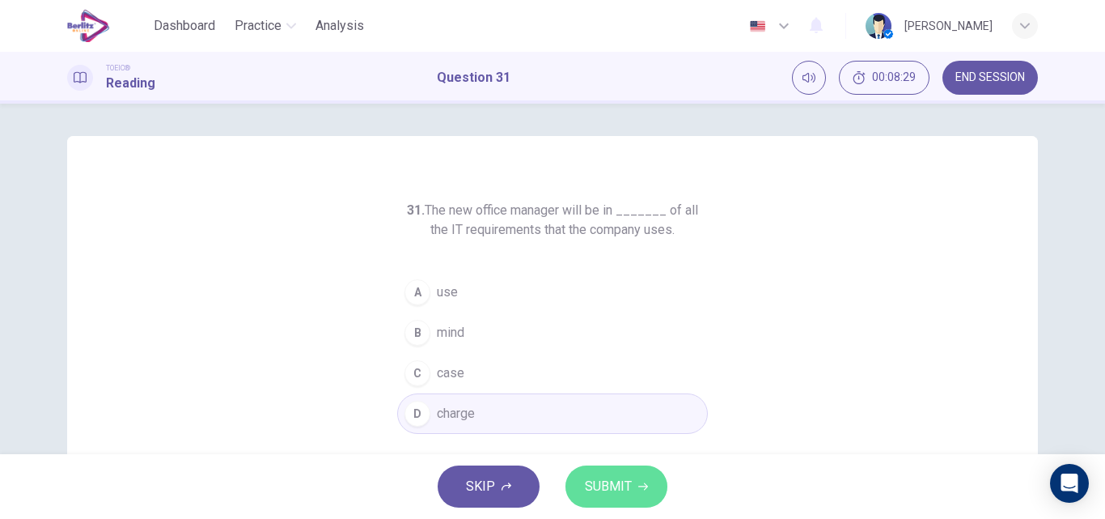
click at [605, 484] on span "SUBMIT" at bounding box center [608, 486] width 47 height 23
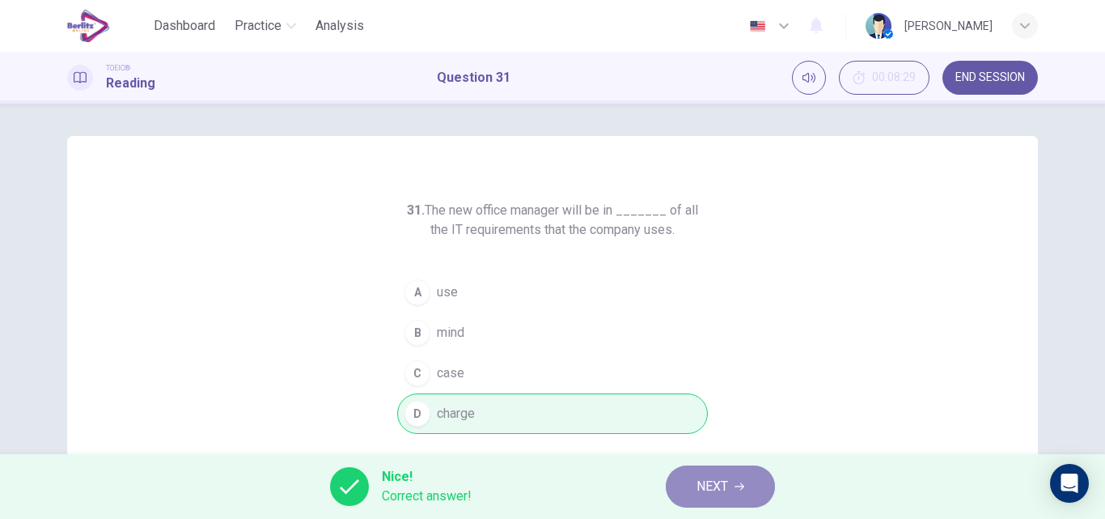
click at [702, 485] on span "NEXT" at bounding box center [713, 486] width 32 height 23
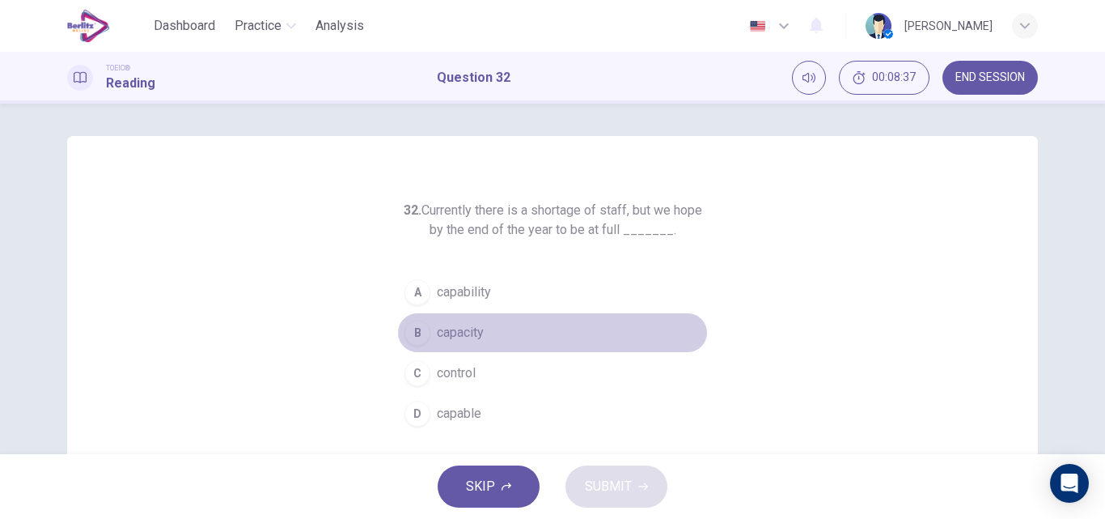
click at [448, 339] on span "capacity" at bounding box center [460, 332] width 47 height 19
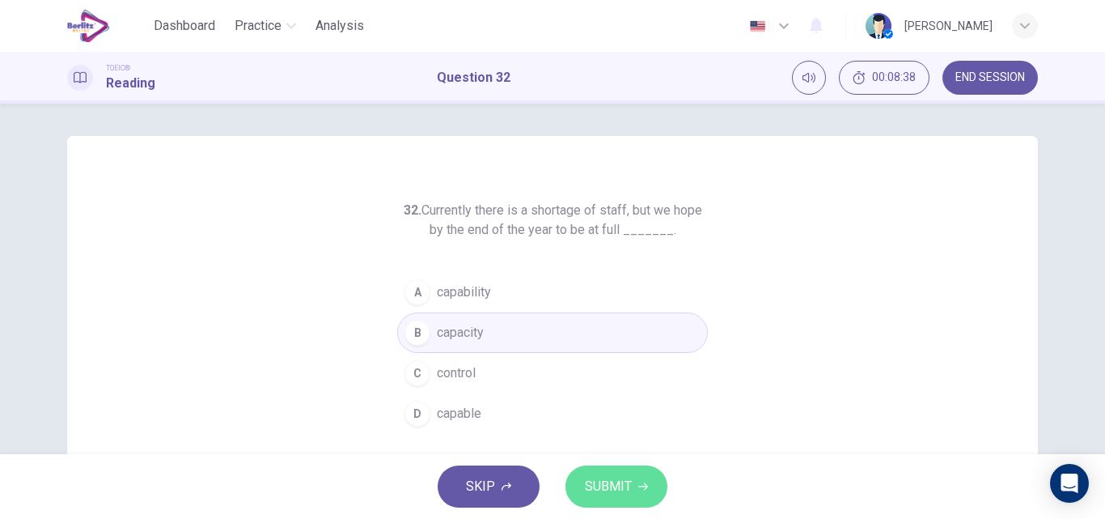
click at [596, 472] on button "SUBMIT" at bounding box center [617, 486] width 102 height 42
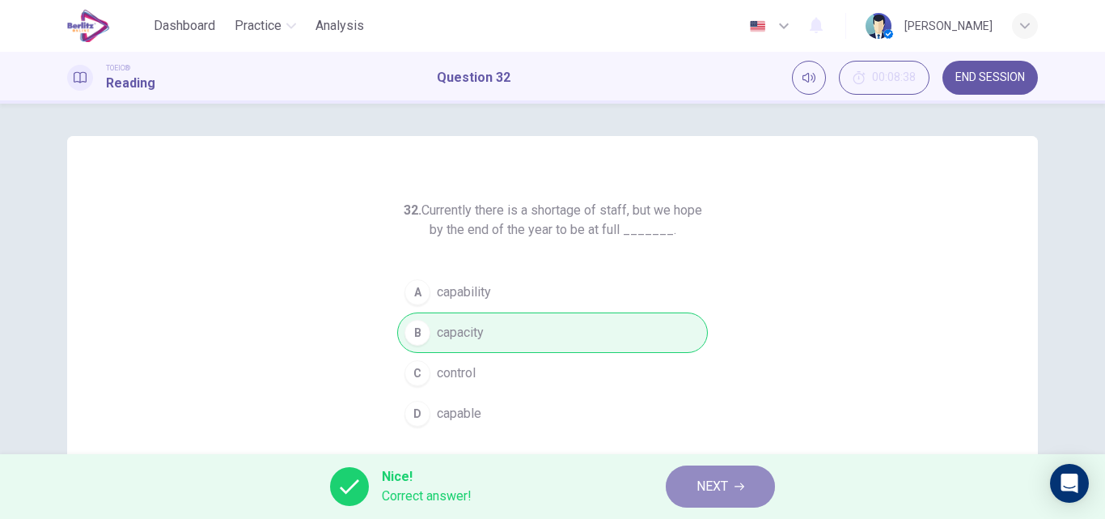
click at [692, 486] on button "NEXT" at bounding box center [720, 486] width 109 height 42
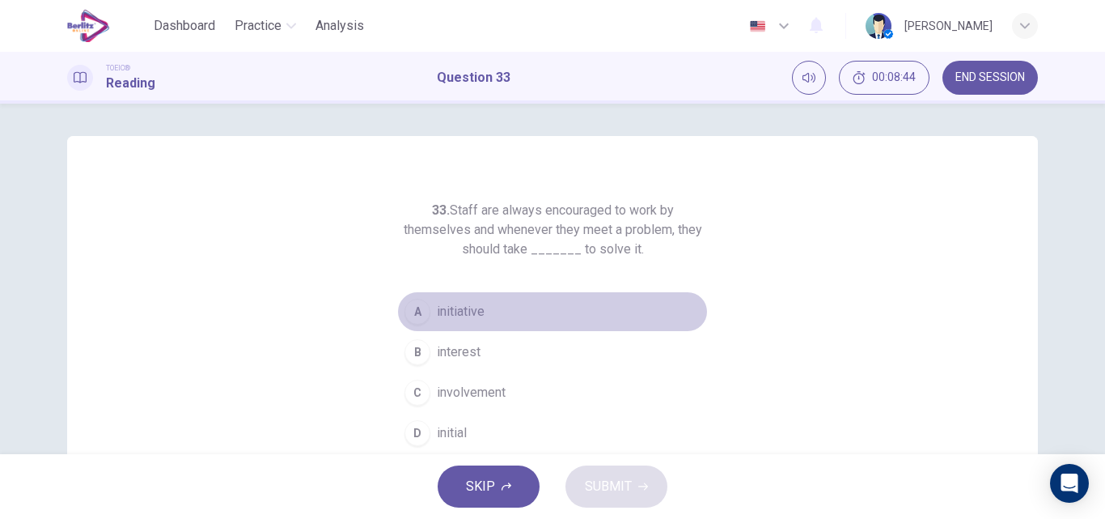
click at [468, 303] on span "initiative" at bounding box center [461, 311] width 48 height 19
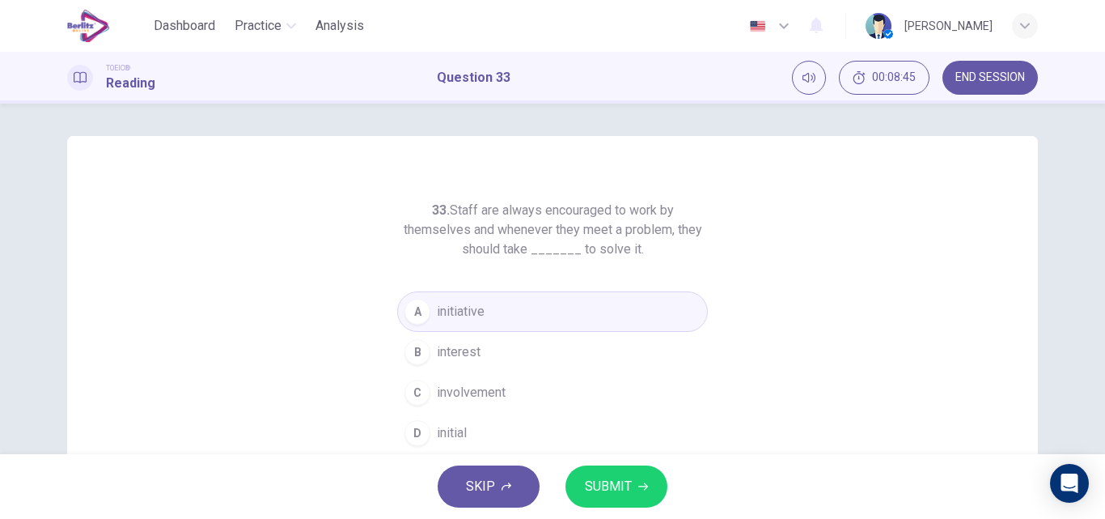
click at [632, 489] on button "SUBMIT" at bounding box center [617, 486] width 102 height 42
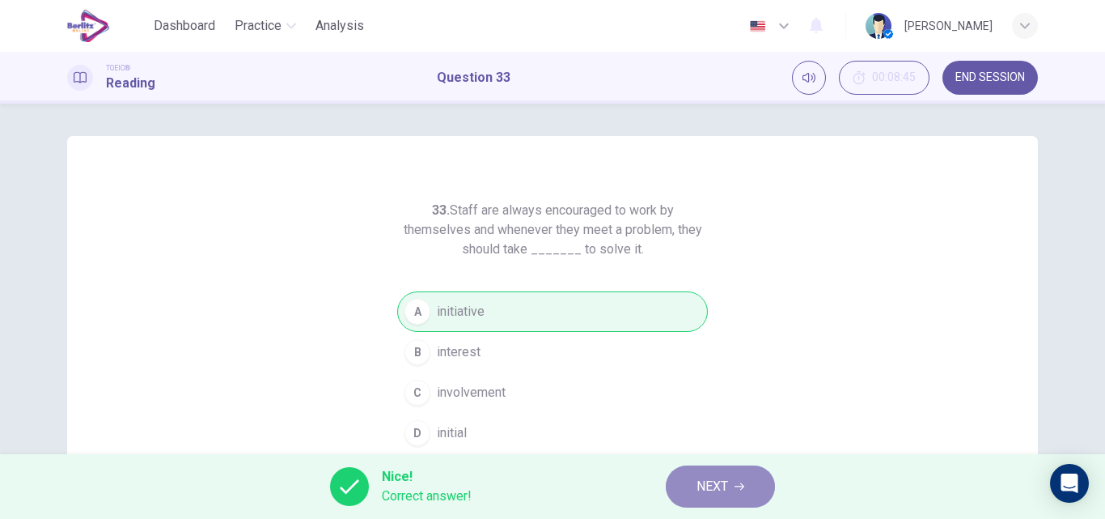
click at [714, 489] on span "NEXT" at bounding box center [713, 486] width 32 height 23
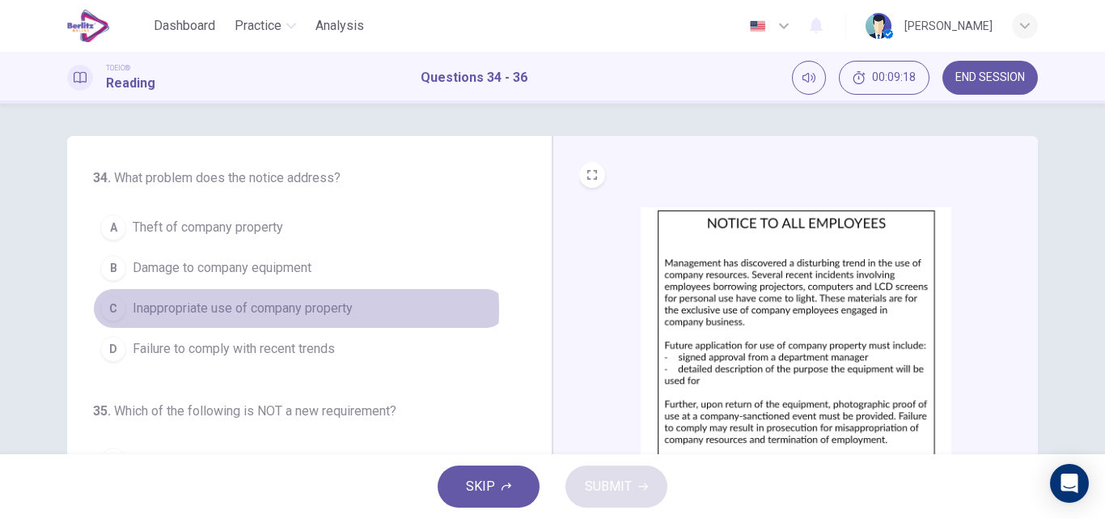
click at [261, 309] on span "Inappropriate use of company property" at bounding box center [243, 308] width 220 height 19
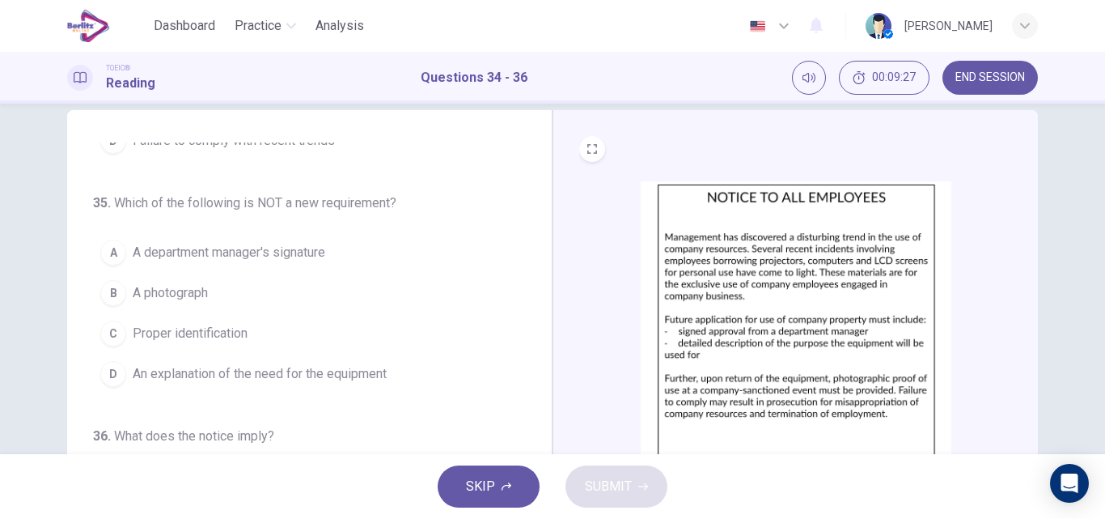
scroll to position [26, 0]
click at [210, 289] on button "B A photograph" at bounding box center [299, 293] width 413 height 40
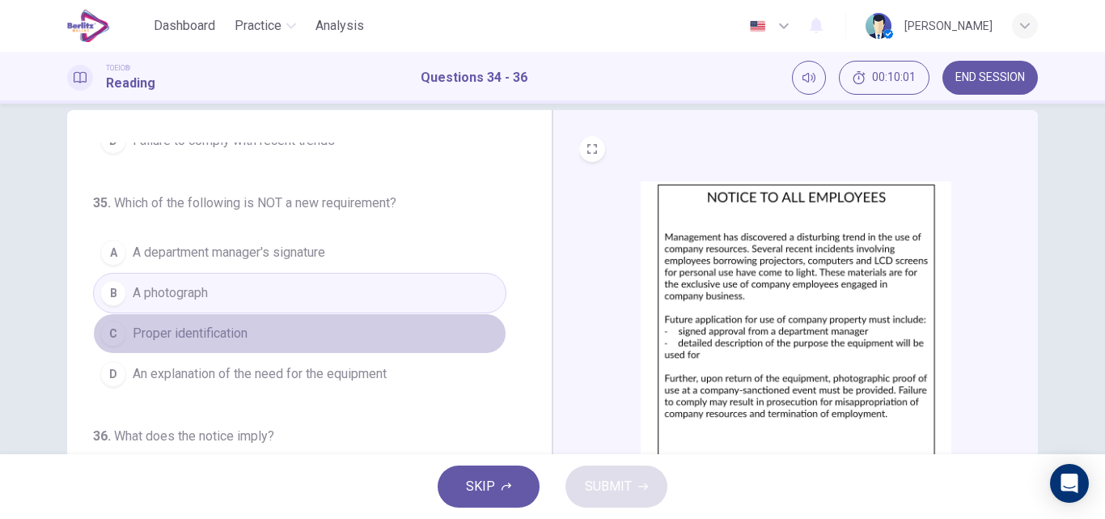
click at [352, 325] on button "C Proper identification" at bounding box center [299, 333] width 413 height 40
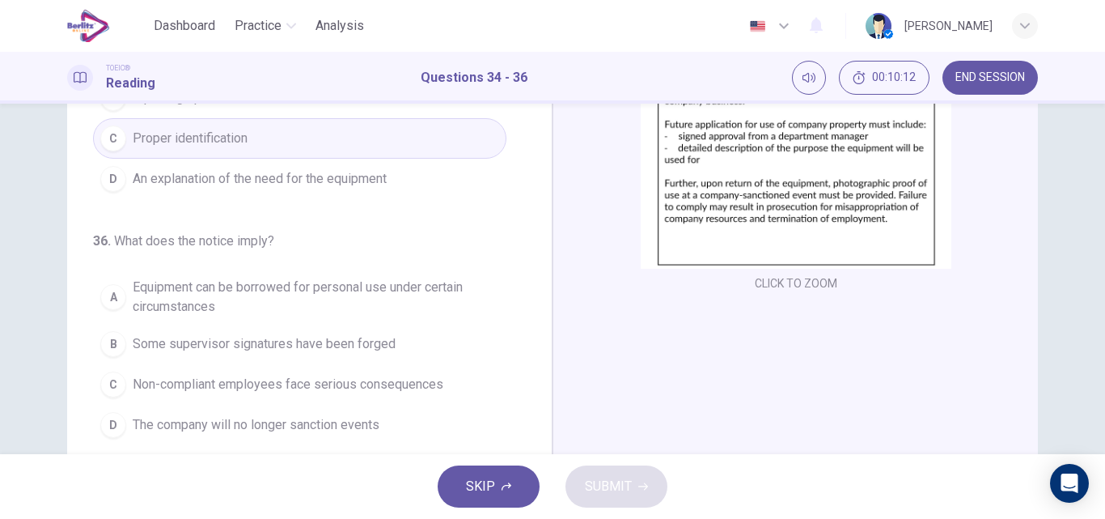
scroll to position [239, 0]
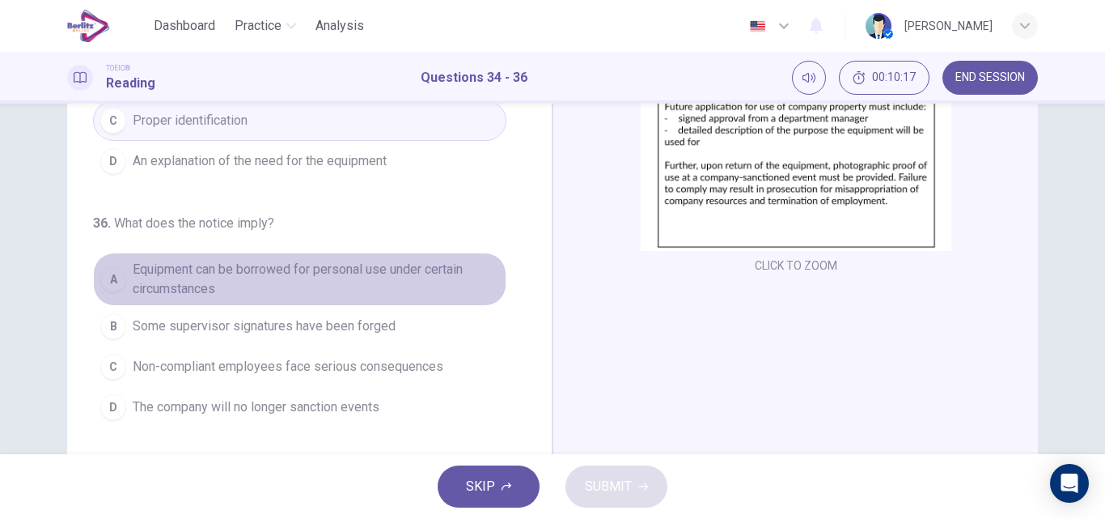
click at [305, 253] on button "A Equipment can be borrowed for personal use under certain circumstances" at bounding box center [299, 278] width 413 height 53
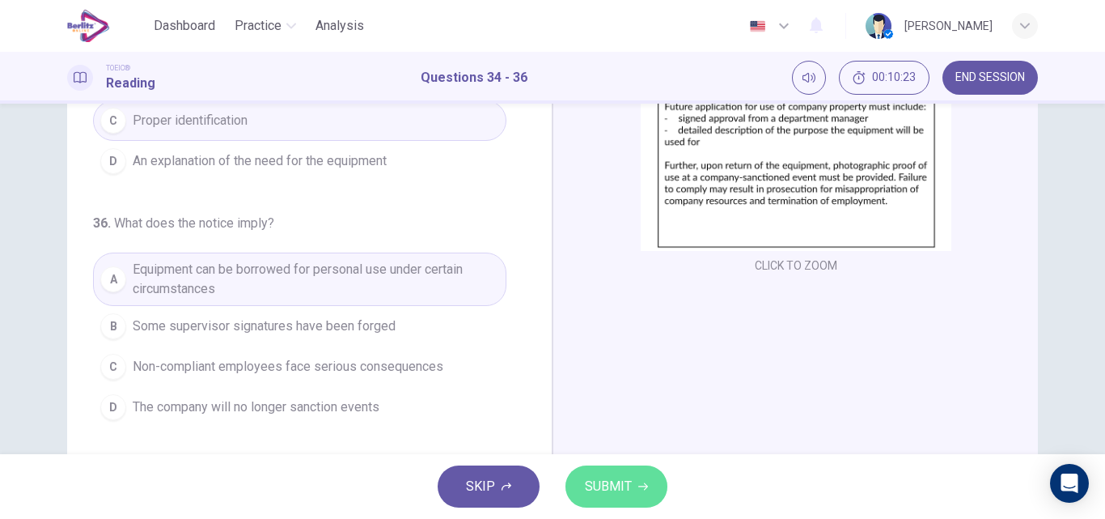
click at [621, 498] on button "SUBMIT" at bounding box center [617, 486] width 102 height 42
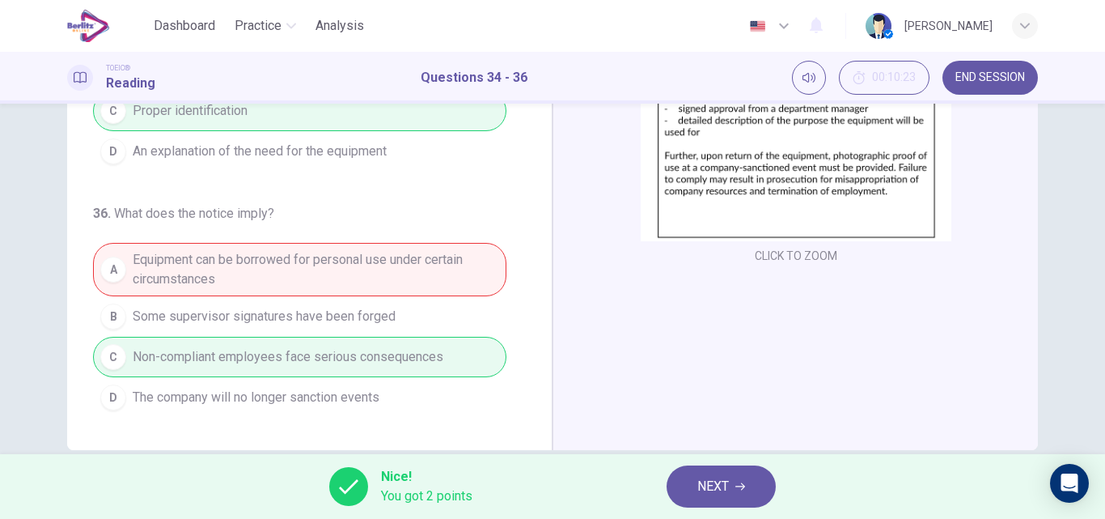
scroll to position [250, 0]
click at [712, 486] on span "NEXT" at bounding box center [713, 486] width 32 height 23
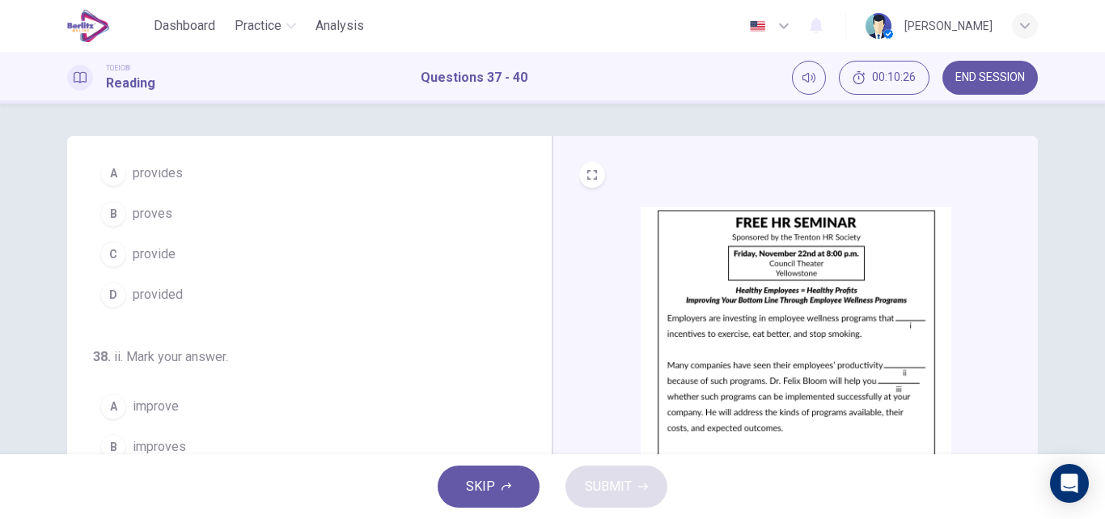
scroll to position [0, 0]
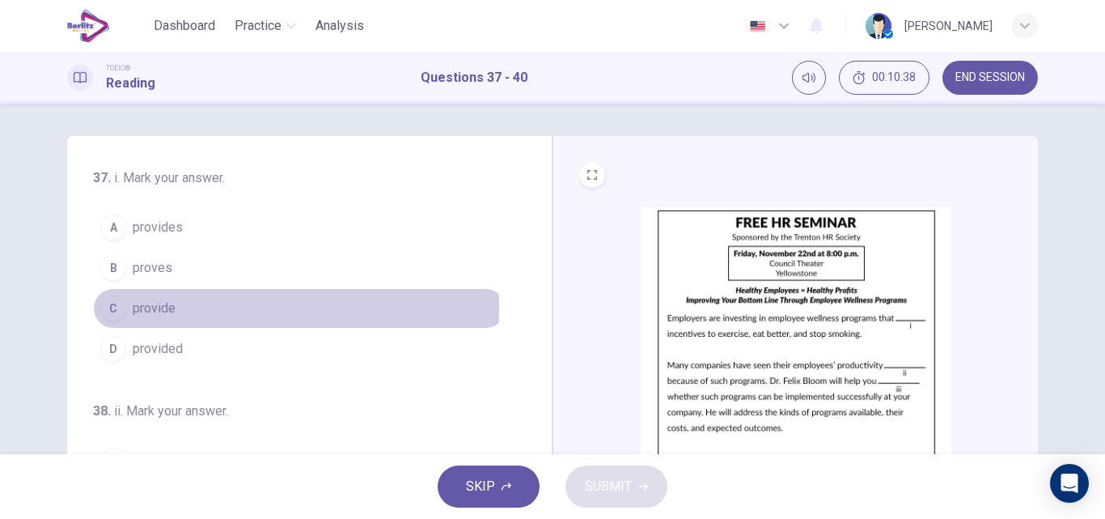
click at [151, 308] on span "provide" at bounding box center [154, 308] width 43 height 19
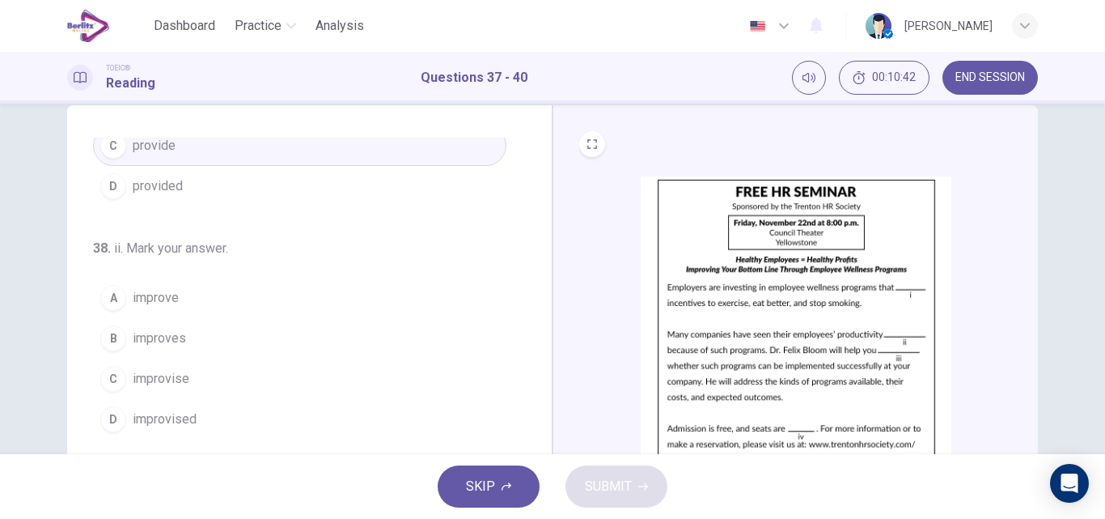
scroll to position [31, 0]
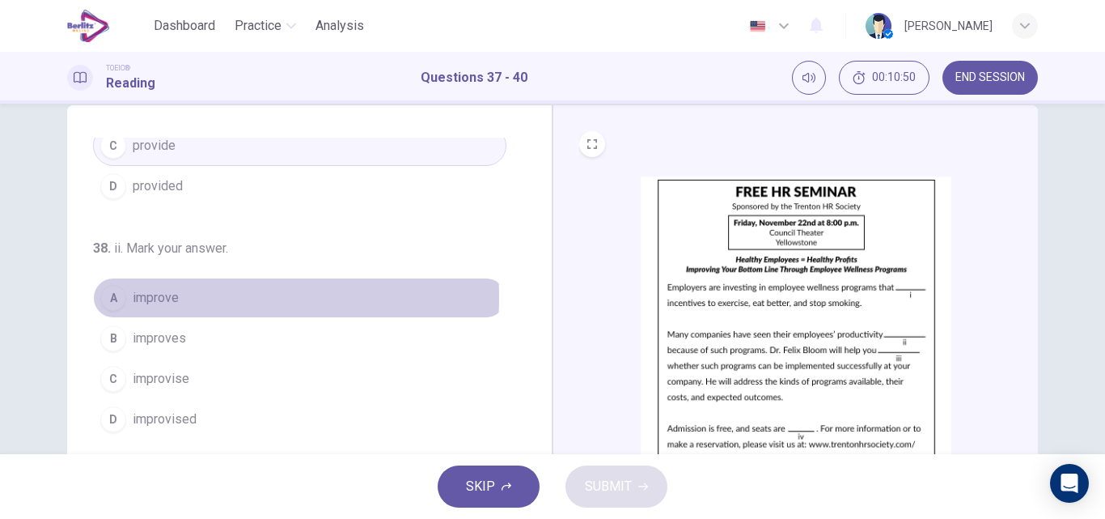
click at [146, 297] on span "improve" at bounding box center [156, 297] width 46 height 19
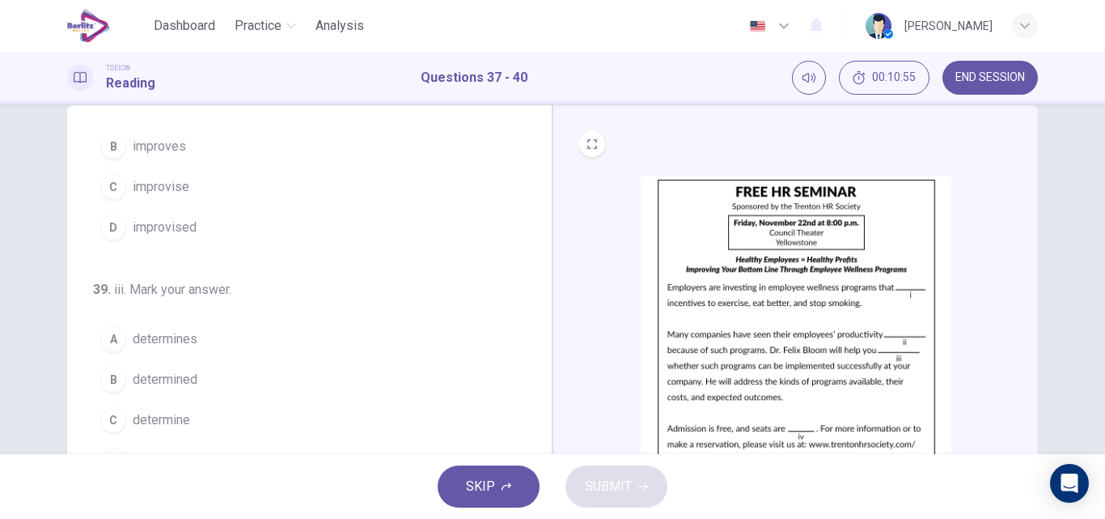
scroll to position [371, 0]
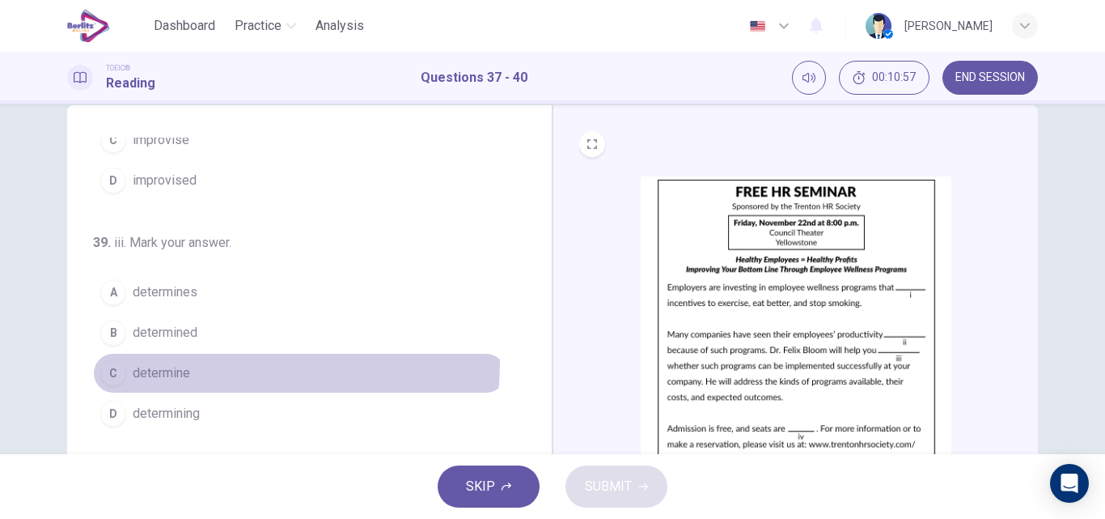
click at [133, 360] on button "C determine" at bounding box center [299, 373] width 413 height 40
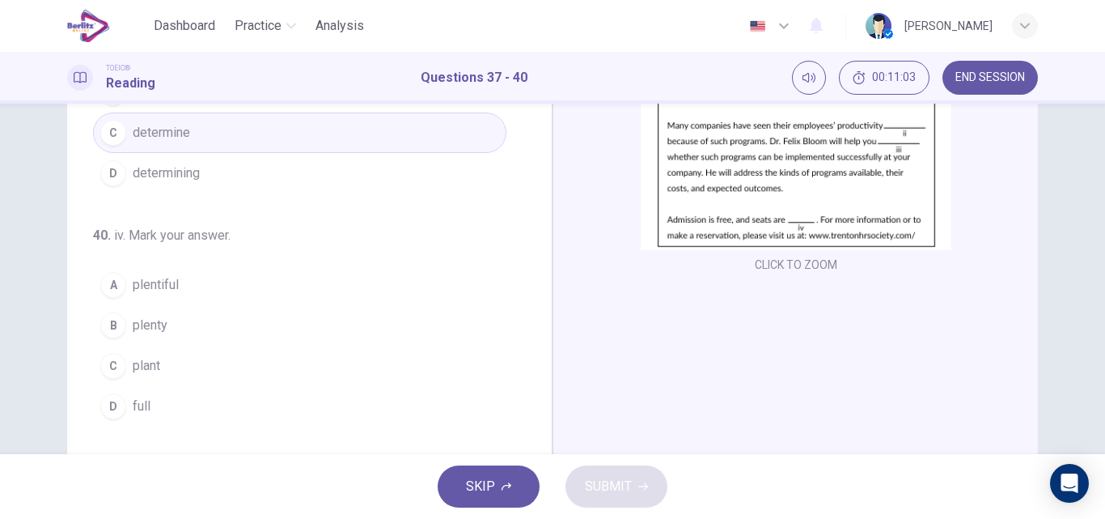
scroll to position [239, 0]
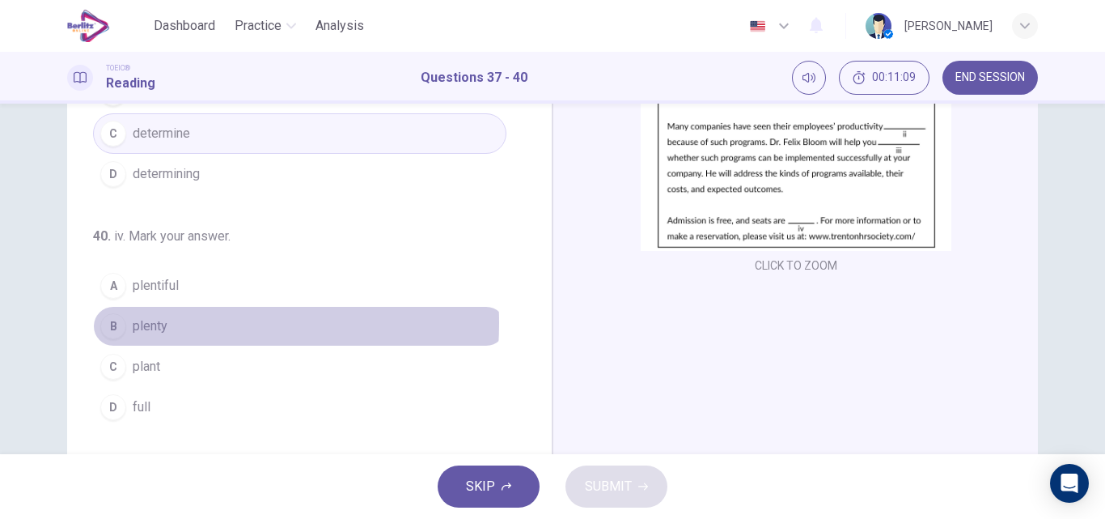
click at [149, 323] on span "plenty" at bounding box center [150, 325] width 35 height 19
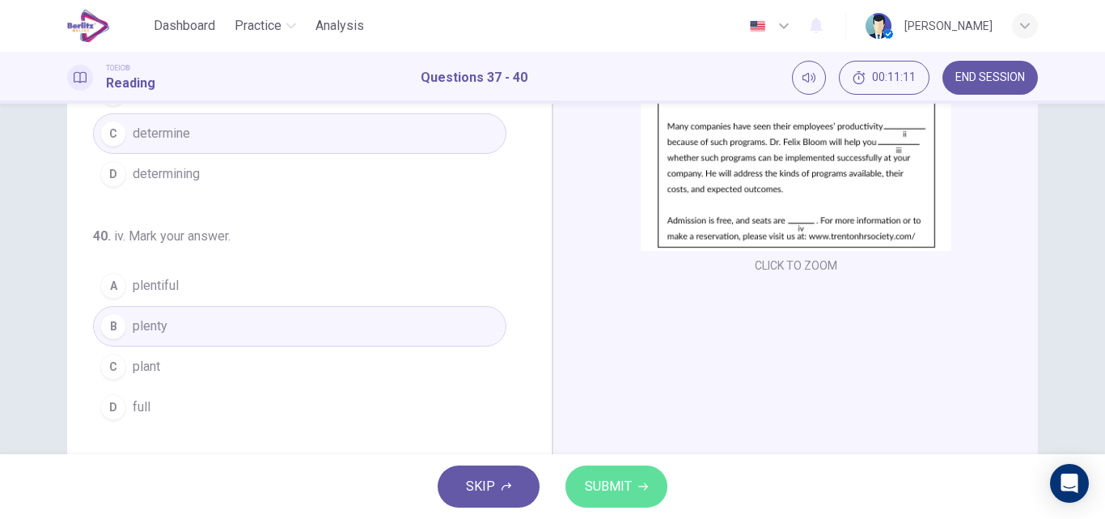
click at [627, 479] on span "SUBMIT" at bounding box center [608, 486] width 47 height 23
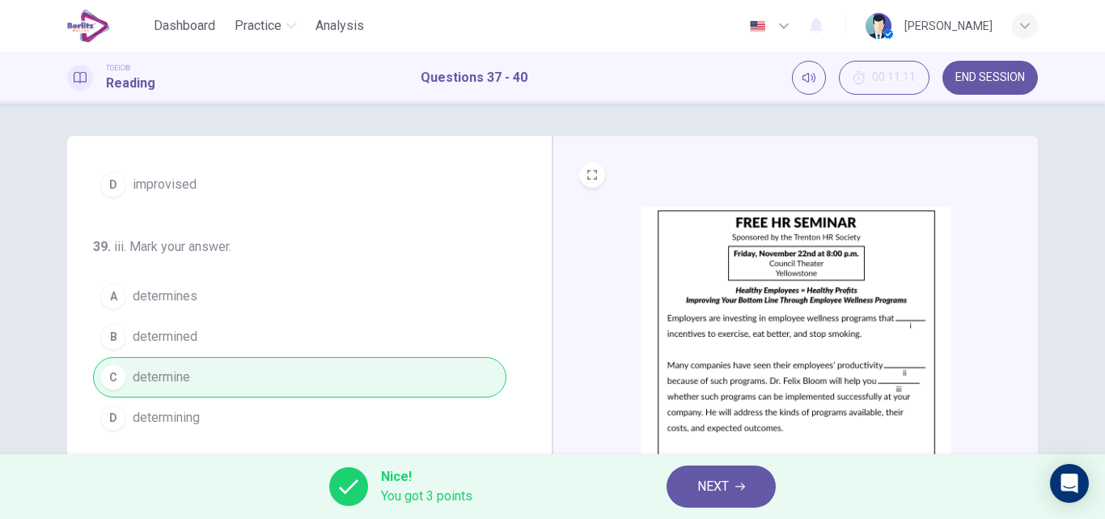
scroll to position [402, 0]
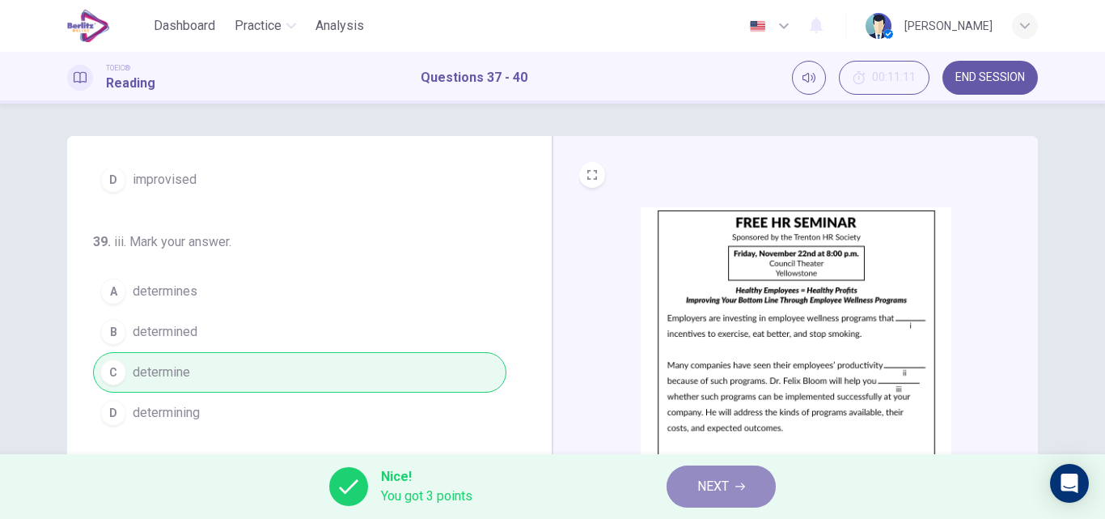
click at [733, 497] on button "NEXT" at bounding box center [721, 486] width 109 height 42
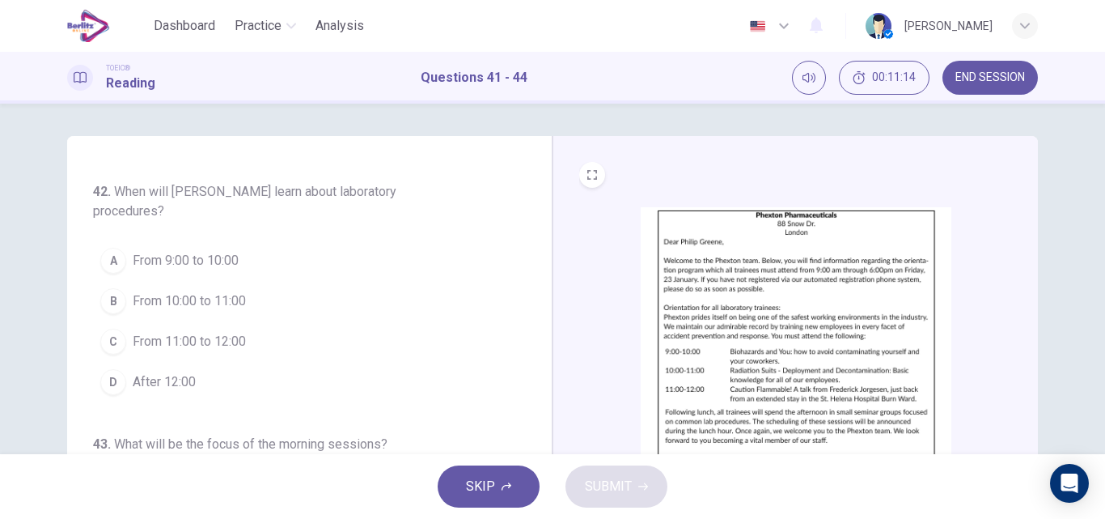
scroll to position [0, 0]
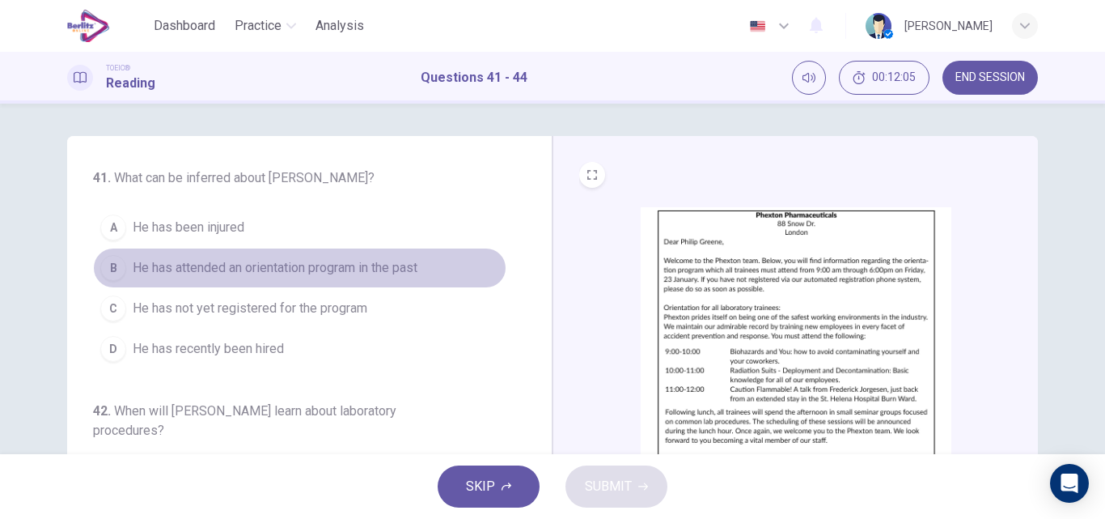
click at [326, 265] on span "He has attended an orientation program in the past" at bounding box center [275, 267] width 285 height 19
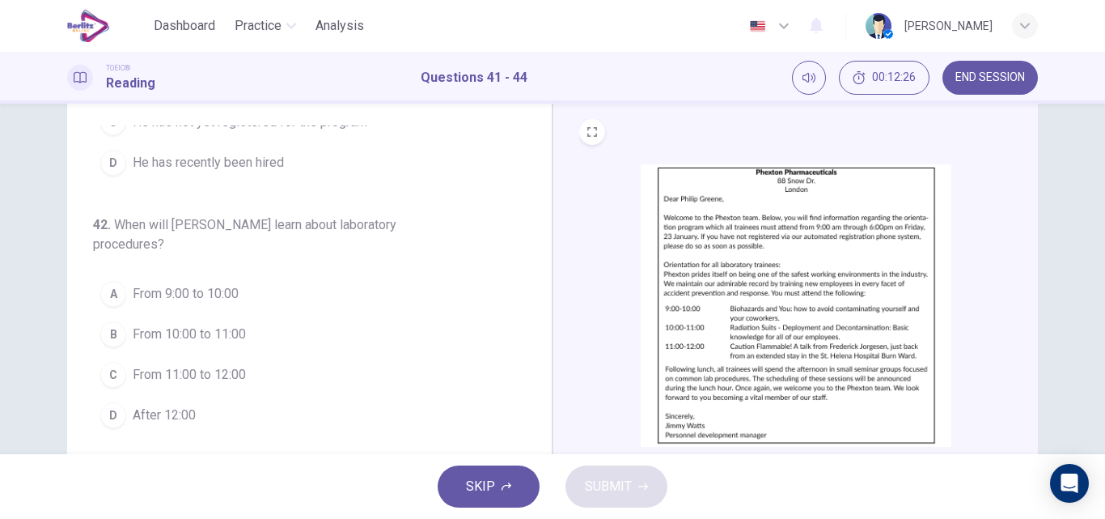
scroll to position [59, 0]
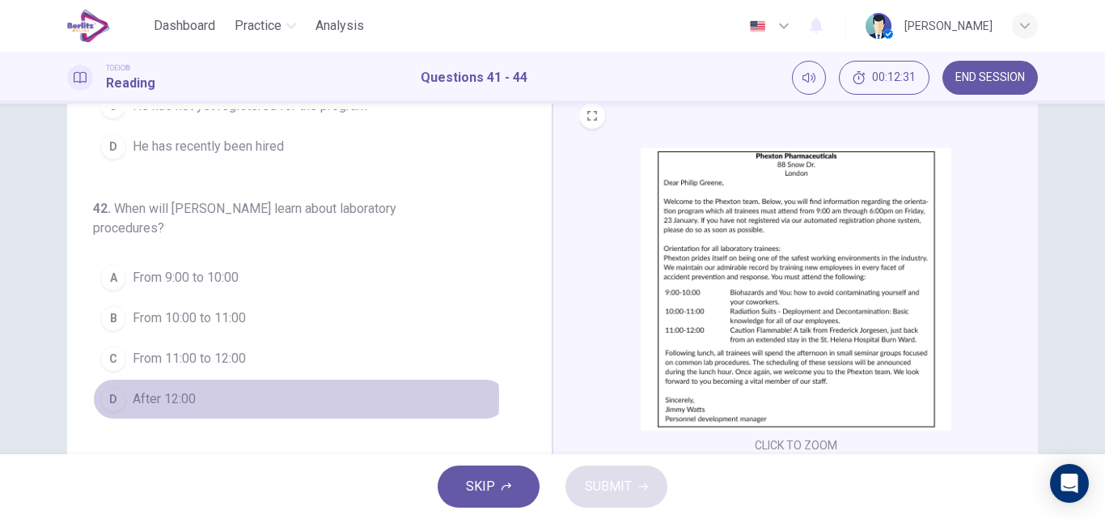
click at [159, 398] on span "After 12:00" at bounding box center [164, 398] width 63 height 19
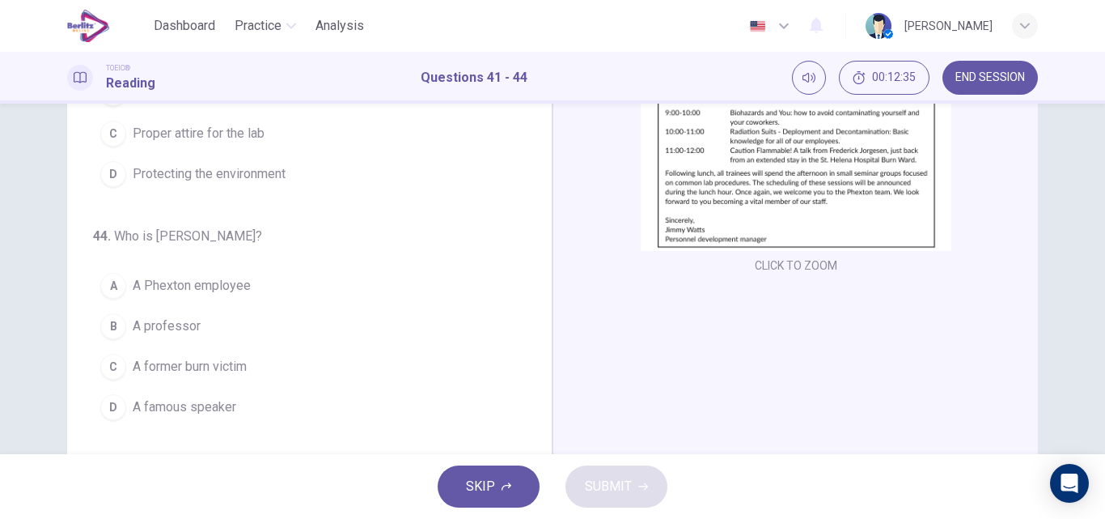
scroll to position [244, 0]
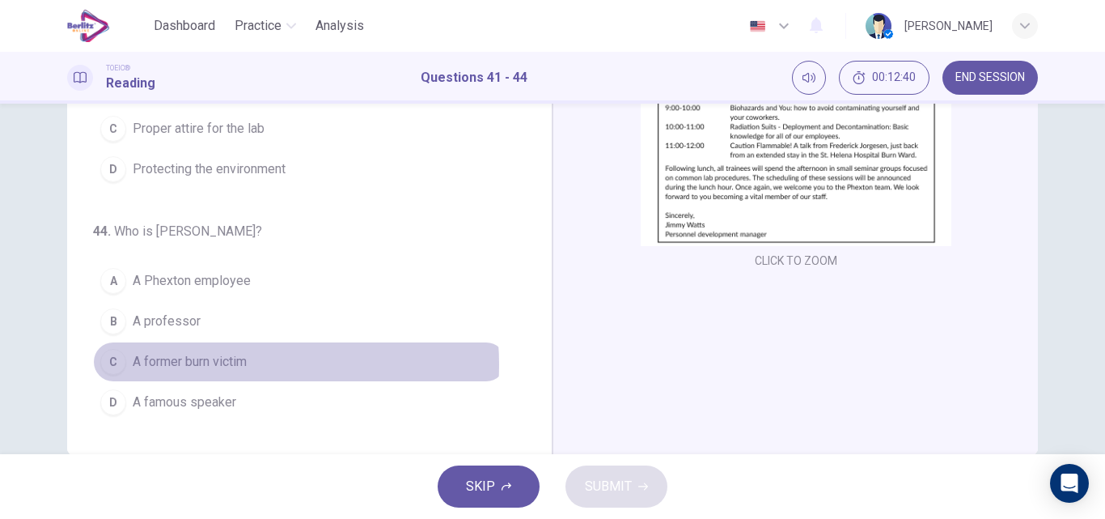
click at [218, 364] on span "A former burn victim" at bounding box center [190, 361] width 114 height 19
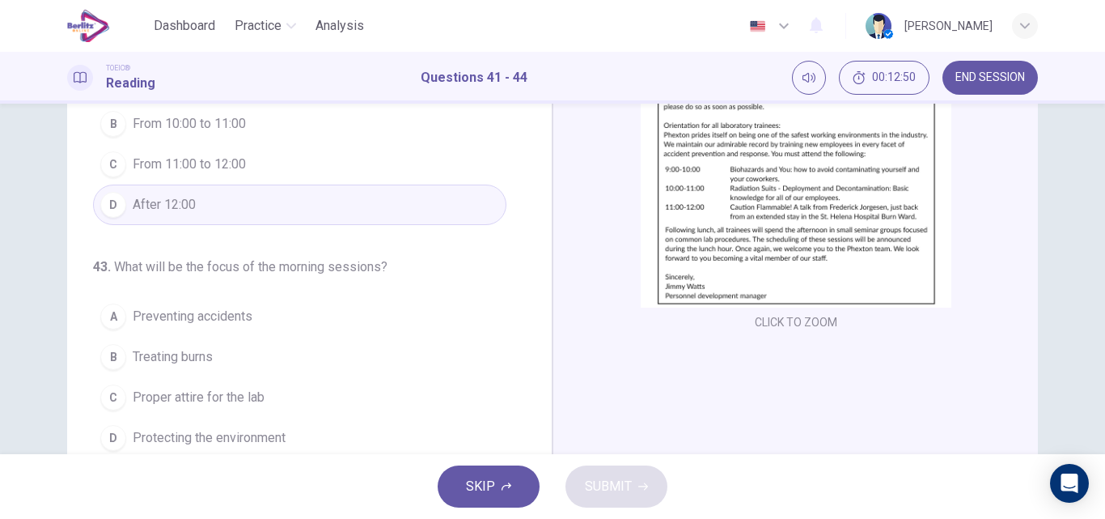
scroll to position [243, 0]
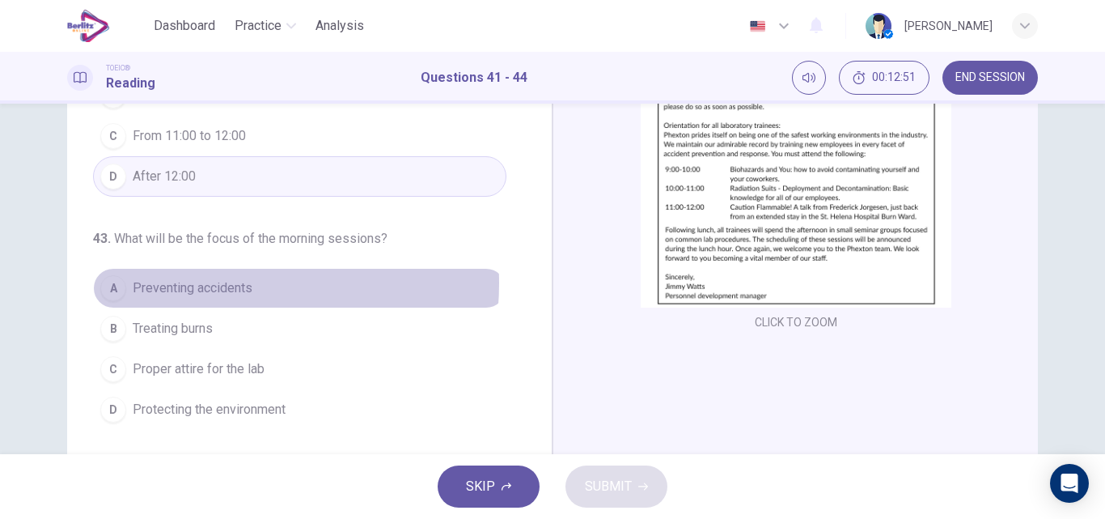
click at [200, 283] on span "Preventing accidents" at bounding box center [193, 287] width 120 height 19
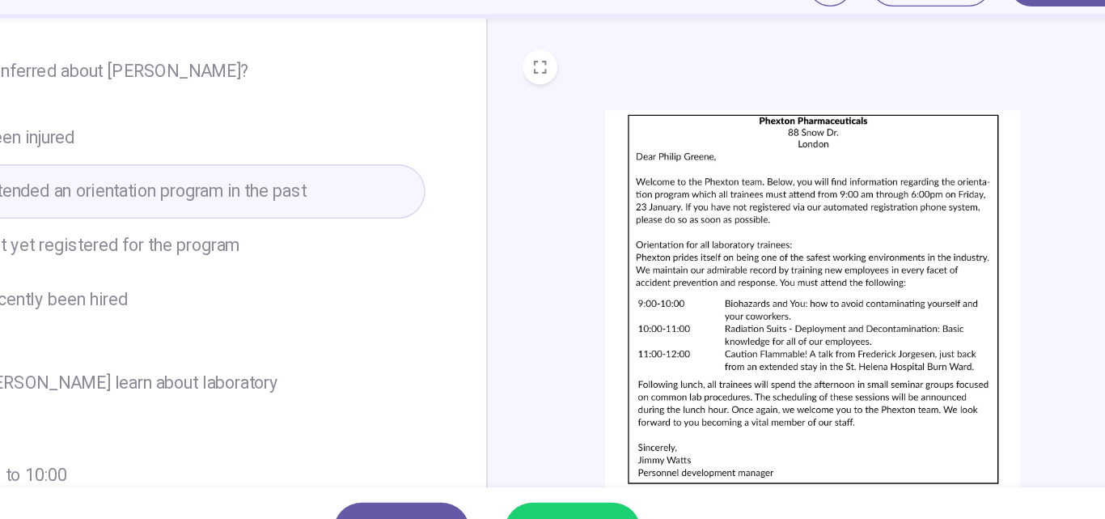
scroll to position [36, 0]
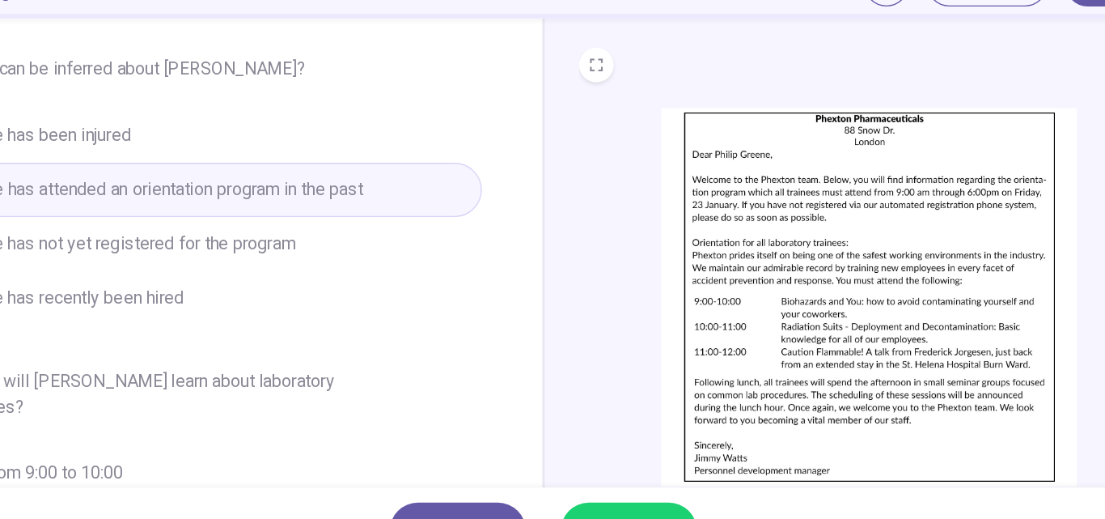
click at [296, 312] on button "D He has recently been hired" at bounding box center [299, 312] width 413 height 40
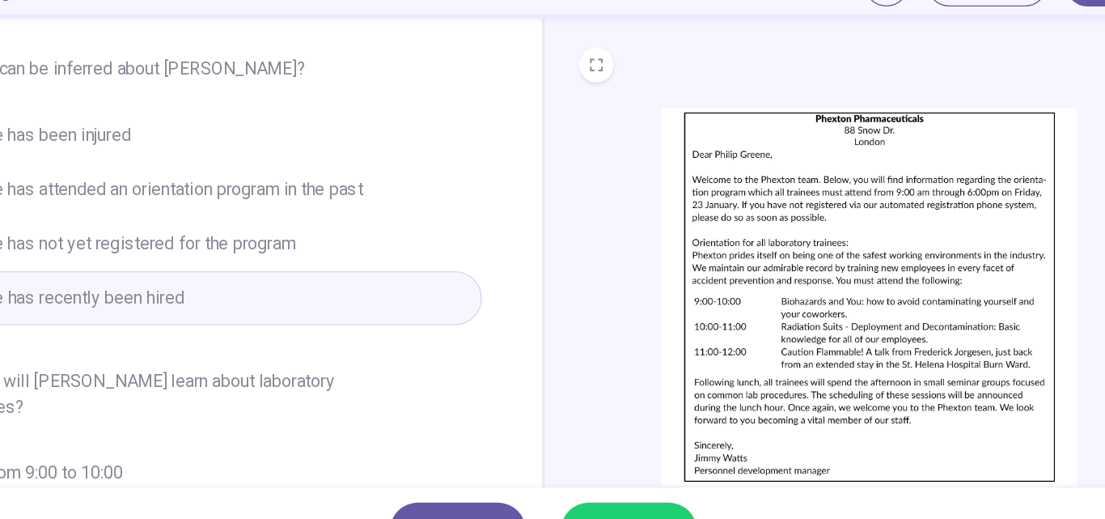
click at [598, 463] on div "SKIP SUBMIT" at bounding box center [552, 486] width 1105 height 65
click at [604, 469] on button "SUBMIT" at bounding box center [617, 486] width 102 height 42
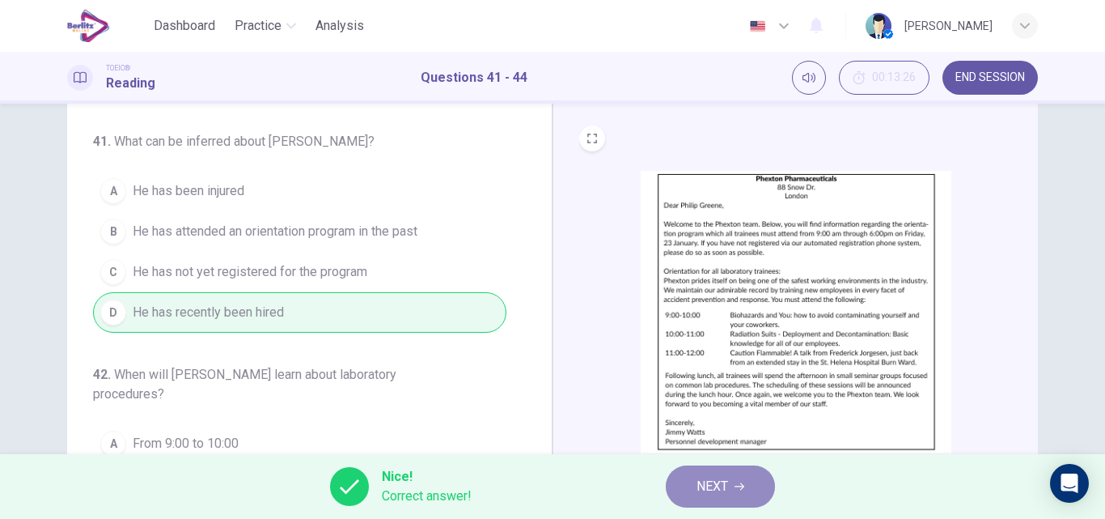
click at [723, 491] on span "NEXT" at bounding box center [713, 486] width 32 height 23
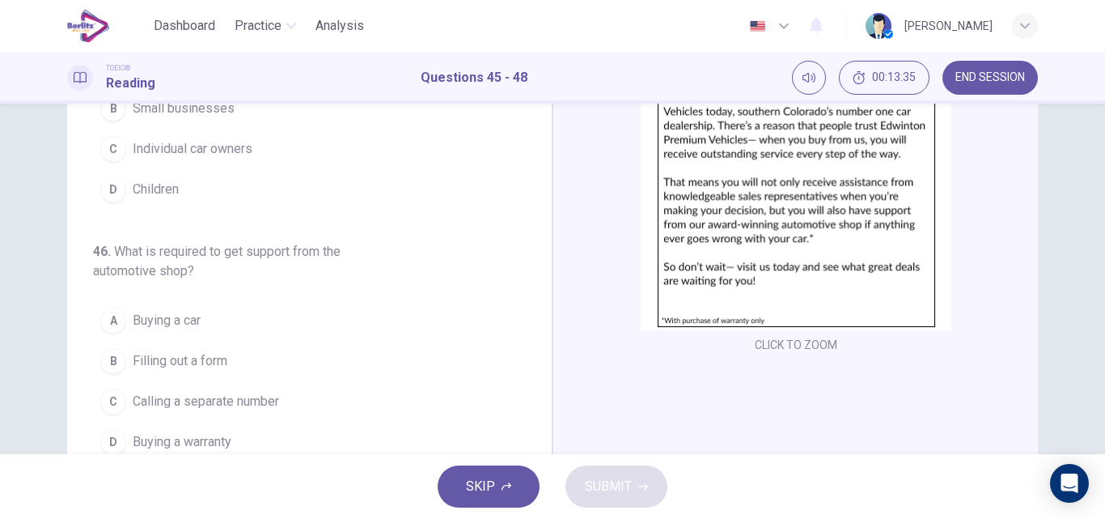
scroll to position [0, 0]
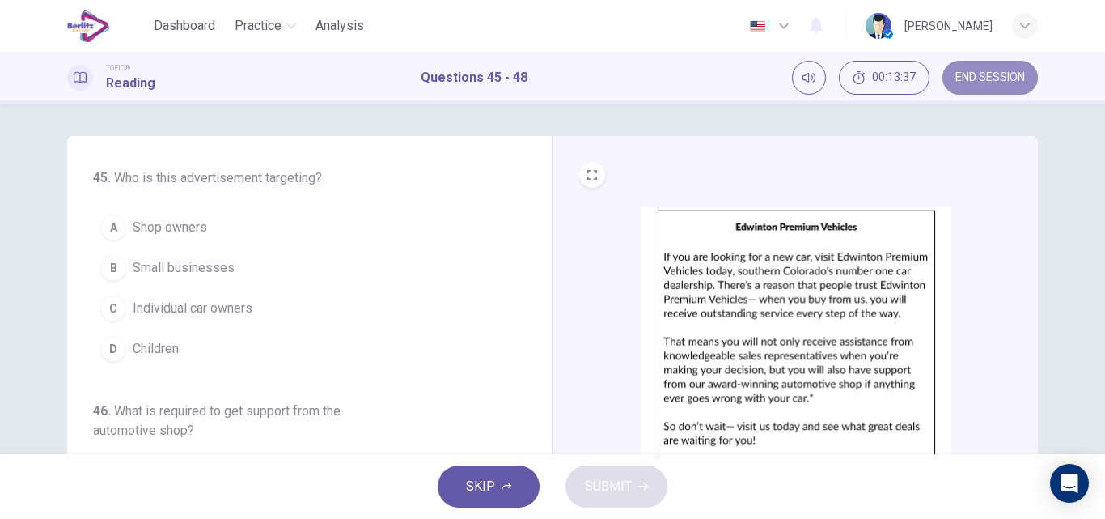
click at [980, 71] on span "END SESSION" at bounding box center [991, 77] width 70 height 13
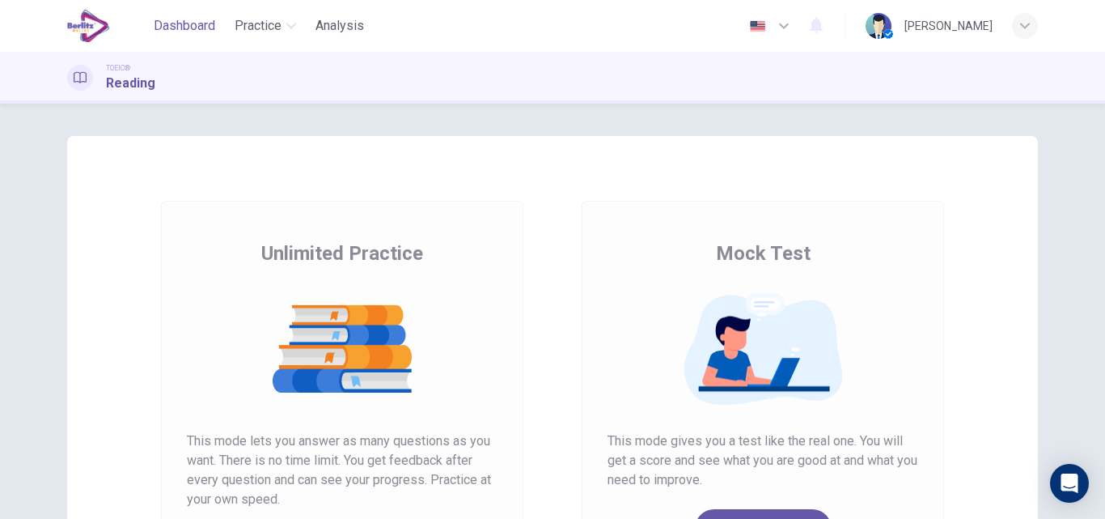
click at [191, 19] on span "Dashboard" at bounding box center [184, 25] width 61 height 19
